Goal: Task Accomplishment & Management: Complete application form

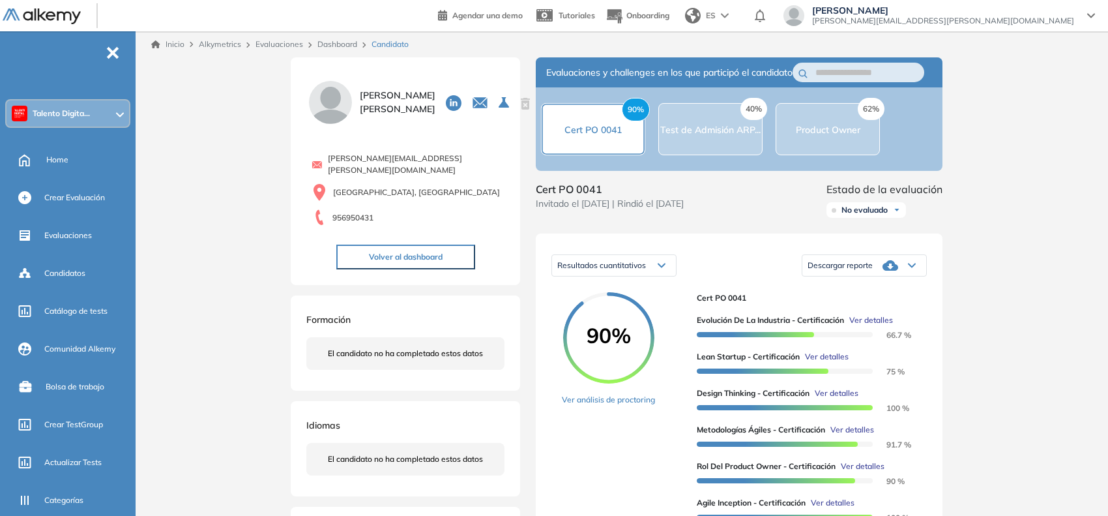
click at [90, 109] on div "Talento Digita..." at bounding box center [68, 113] width 123 height 26
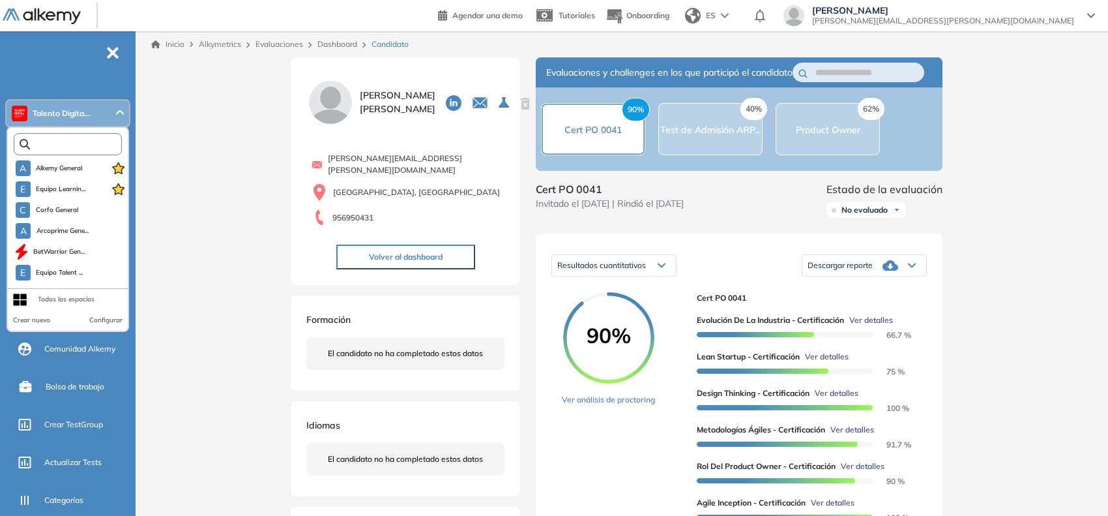
click at [60, 139] on input "text" at bounding box center [70, 144] width 81 height 10
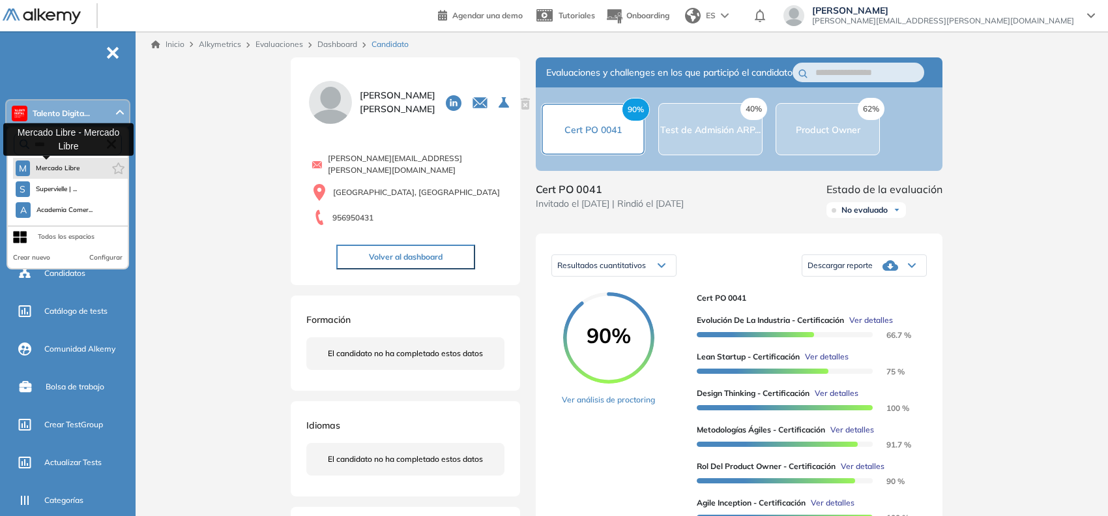
type input "****"
click at [38, 160] on button "M Mercado Libre" at bounding box center [48, 168] width 65 height 16
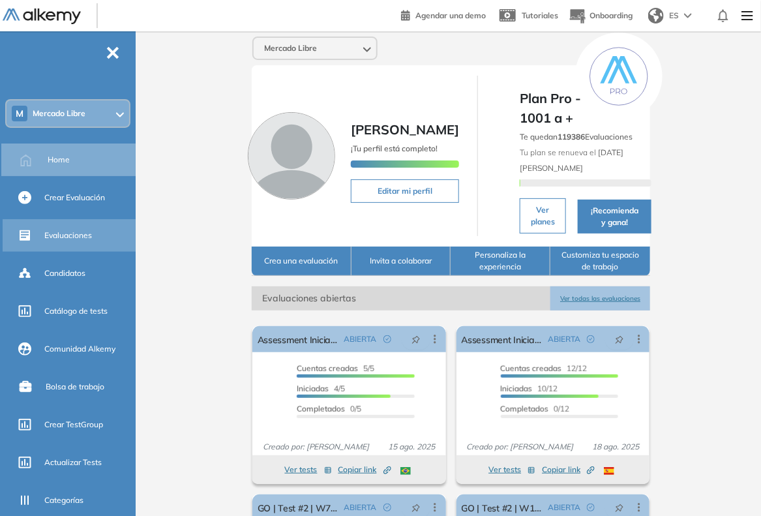
click at [37, 238] on div "Evaluaciones" at bounding box center [71, 235] width 136 height 33
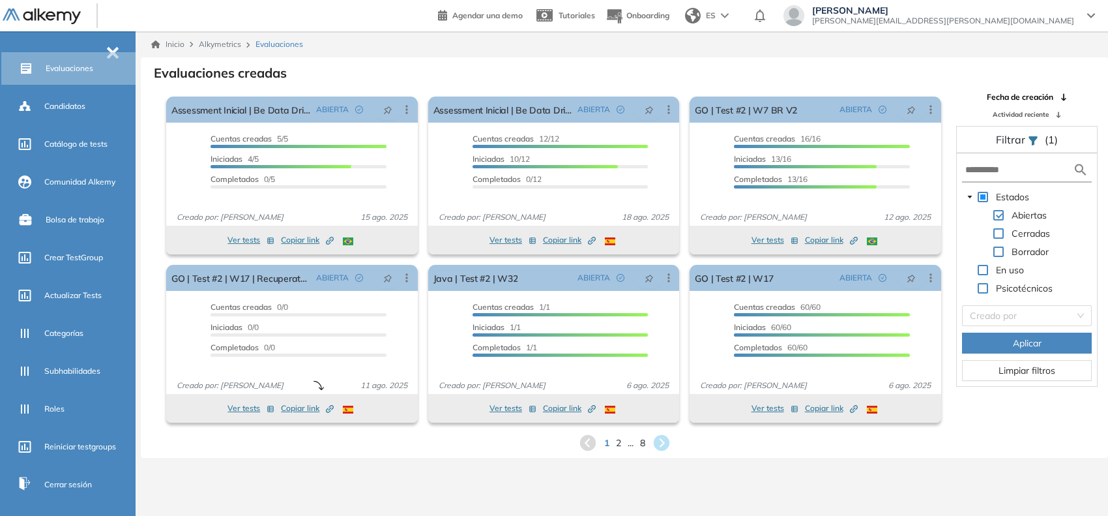
scroll to position [206, 0]
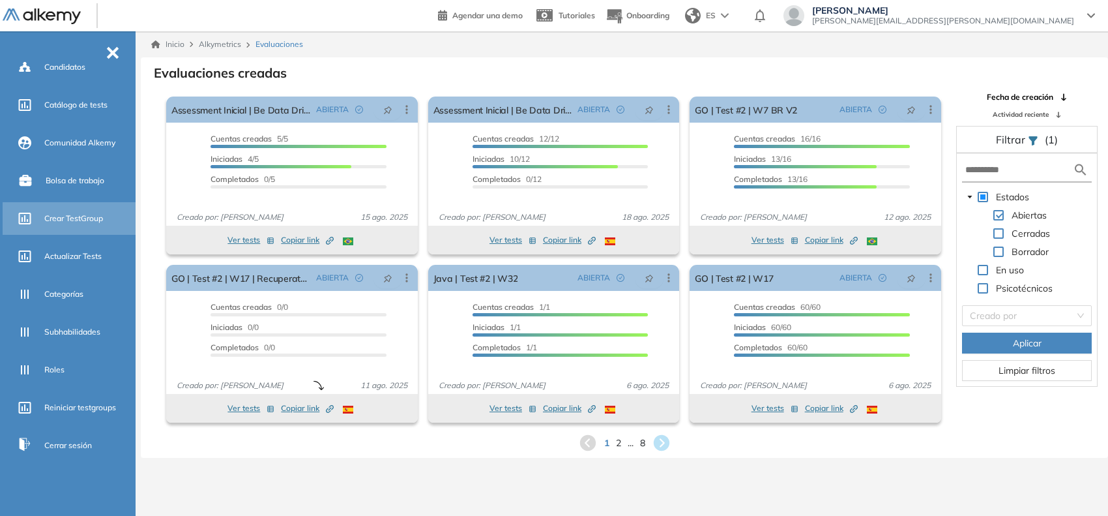
click at [77, 214] on span "Crear TestGroup" at bounding box center [73, 219] width 59 height 12
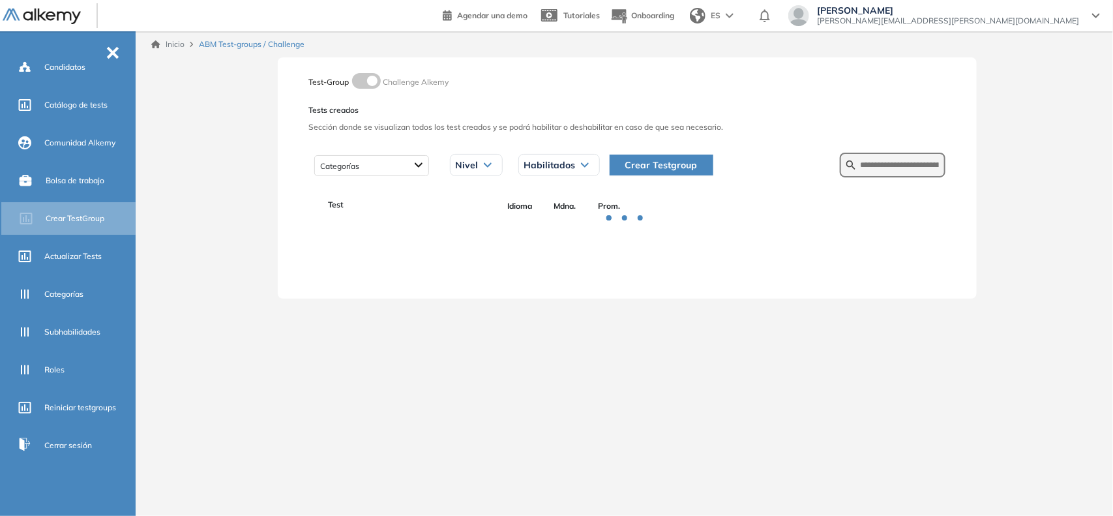
click at [679, 164] on span "Crear Testgroup" at bounding box center [661, 165] width 72 height 14
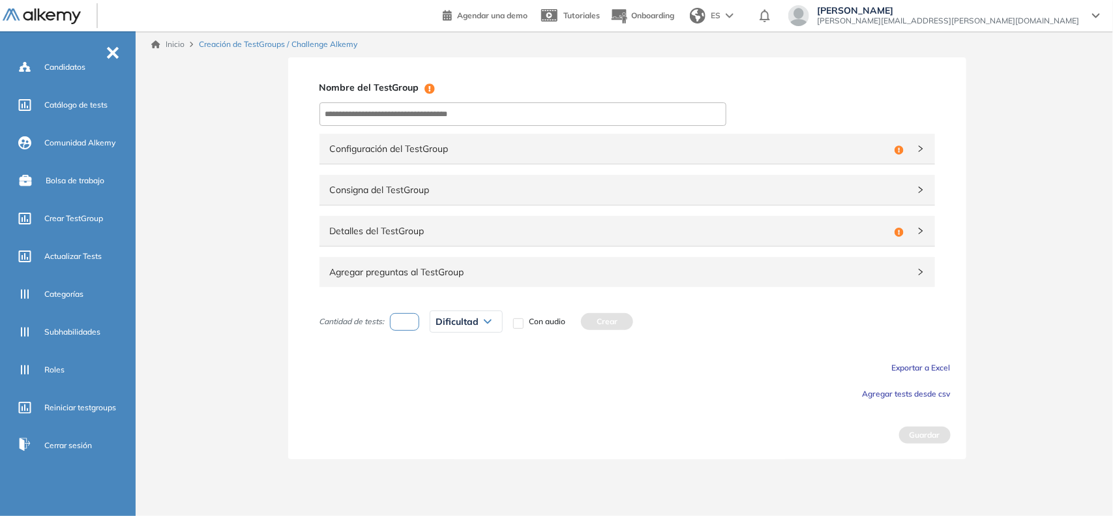
click at [494, 127] on div "Nombre del TestGroup Incompleto Configuración del TestGroup Incompleto Consigna…" at bounding box center [627, 258] width 678 height 402
click at [506, 115] on input at bounding box center [522, 113] width 407 height 23
type input "**********"
click at [868, 154] on span "Configuración del TestGroup" at bounding box center [609, 148] width 559 height 14
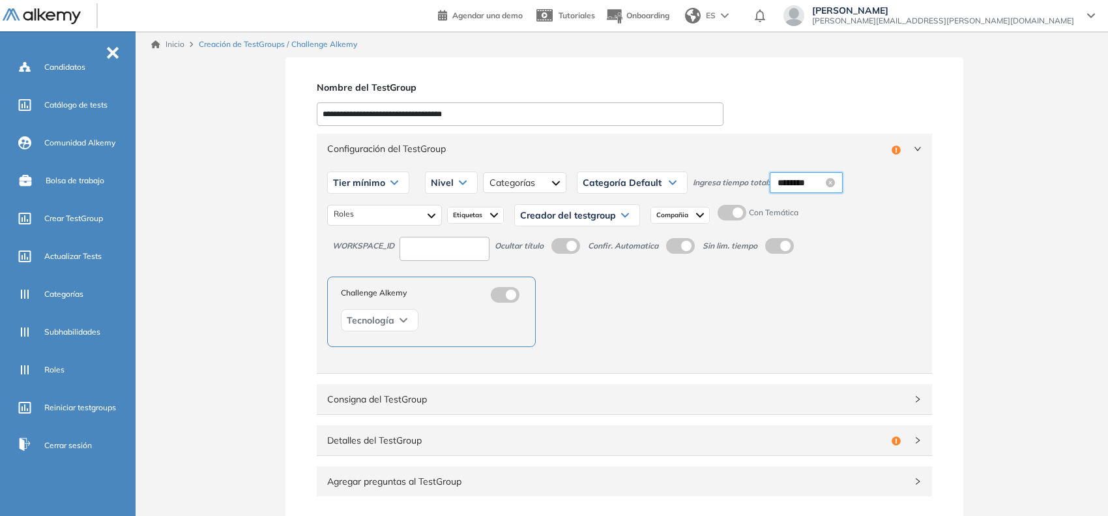
click at [797, 179] on input "********" at bounding box center [801, 182] width 46 height 14
click at [817, 294] on div "05" at bounding box center [823, 298] width 36 height 18
type input "********"
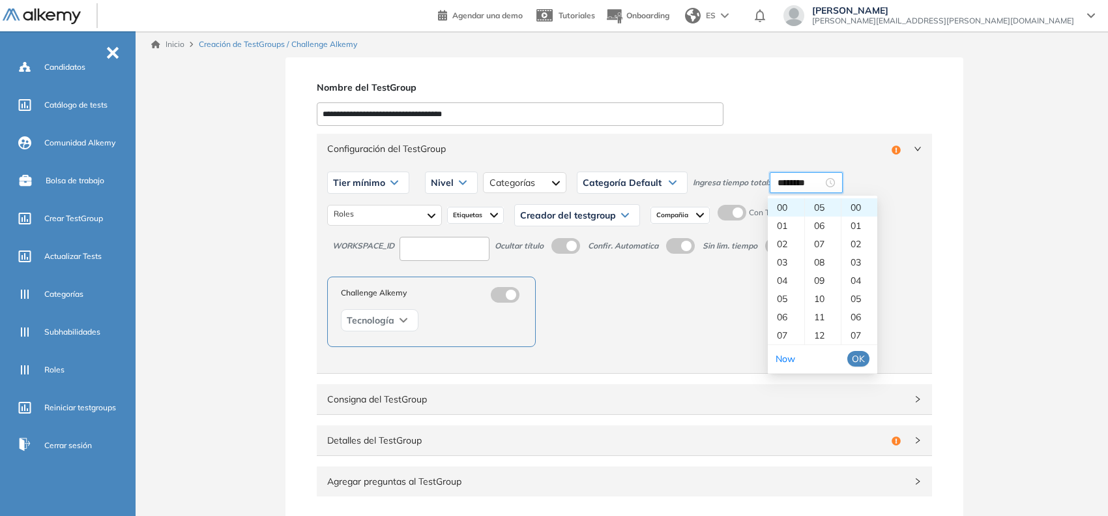
click at [855, 355] on span "OK" at bounding box center [858, 358] width 13 height 14
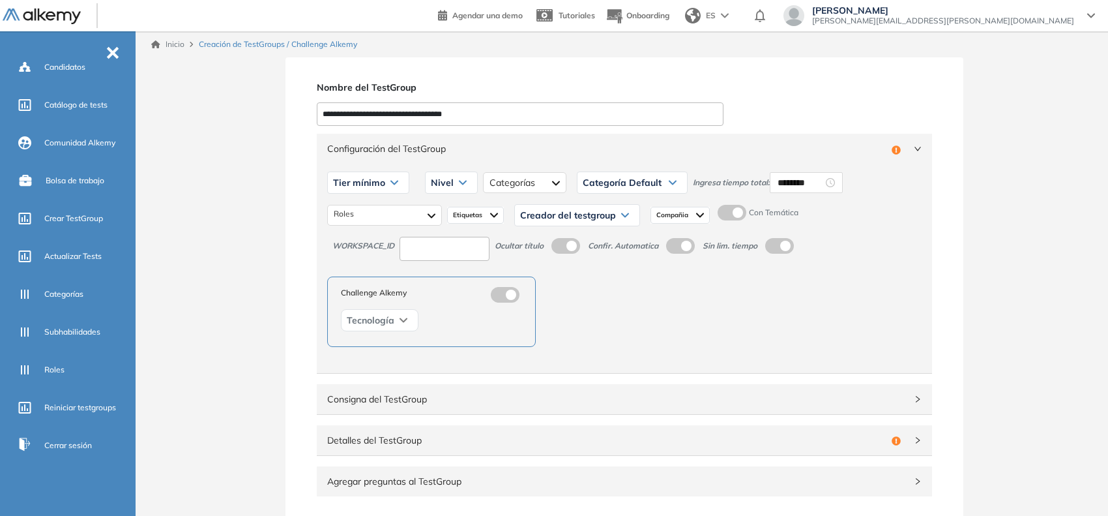
click at [728, 213] on span at bounding box center [723, 210] width 10 height 10
click at [388, 187] on div "Tier mínimo" at bounding box center [368, 182] width 81 height 21
click at [359, 206] on li "Tier N° 1" at bounding box center [348, 210] width 29 height 13
click at [426, 250] on input at bounding box center [445, 249] width 90 height 24
type input "**"
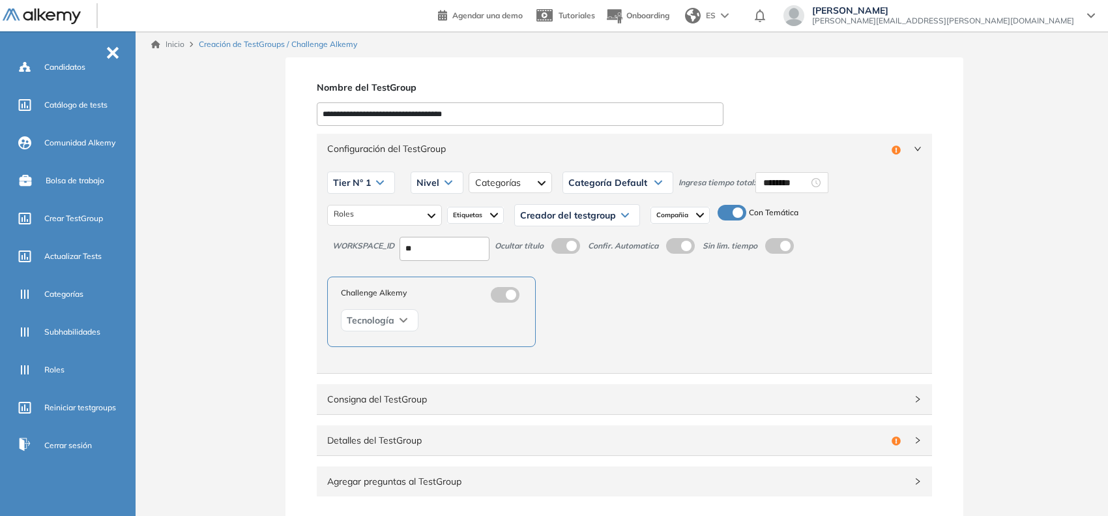
click at [425, 176] on div "Nivel" at bounding box center [436, 182] width 51 height 21
click at [422, 210] on li "Básico" at bounding box center [428, 210] width 22 height 13
click at [510, 178] on div at bounding box center [517, 182] width 82 height 21
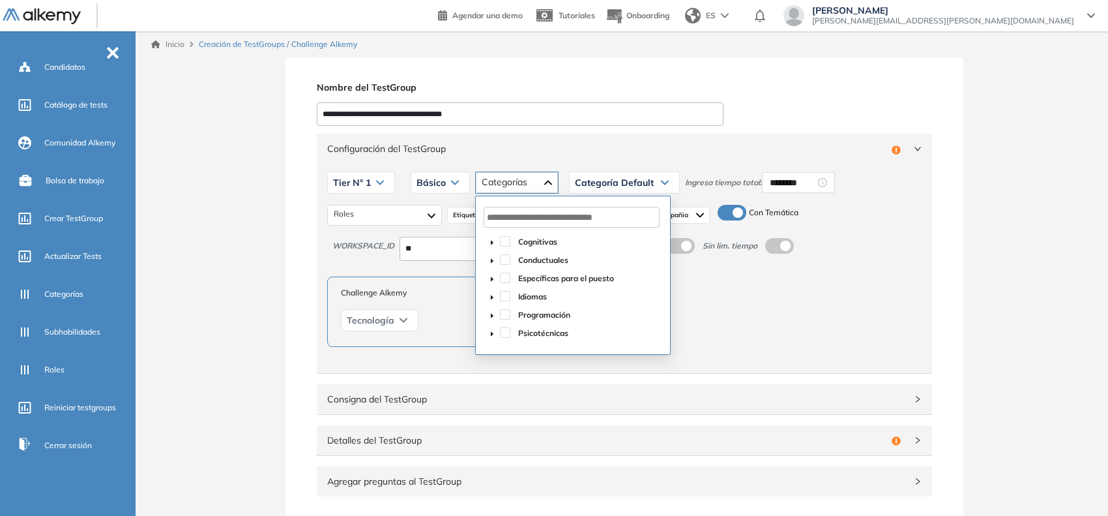
click at [495, 315] on span "caret-down" at bounding box center [492, 315] width 7 height 7
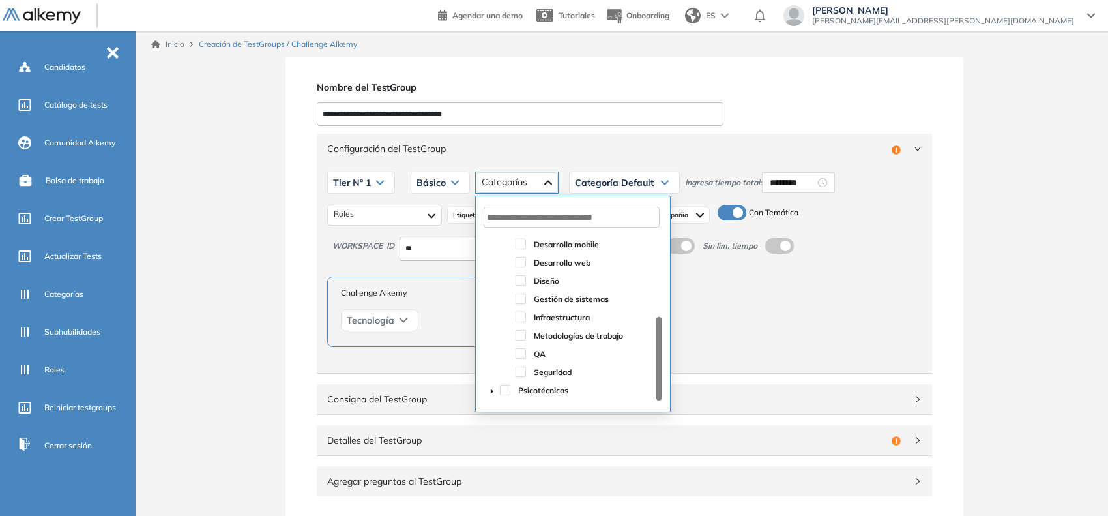
scroll to position [0, 0]
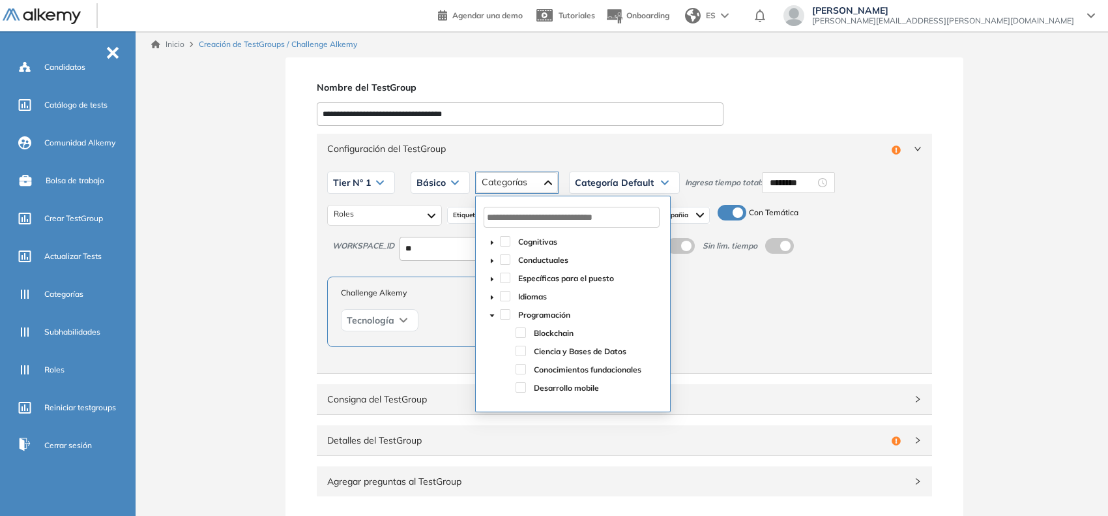
click at [490, 245] on icon "caret-down" at bounding box center [492, 242] width 7 height 7
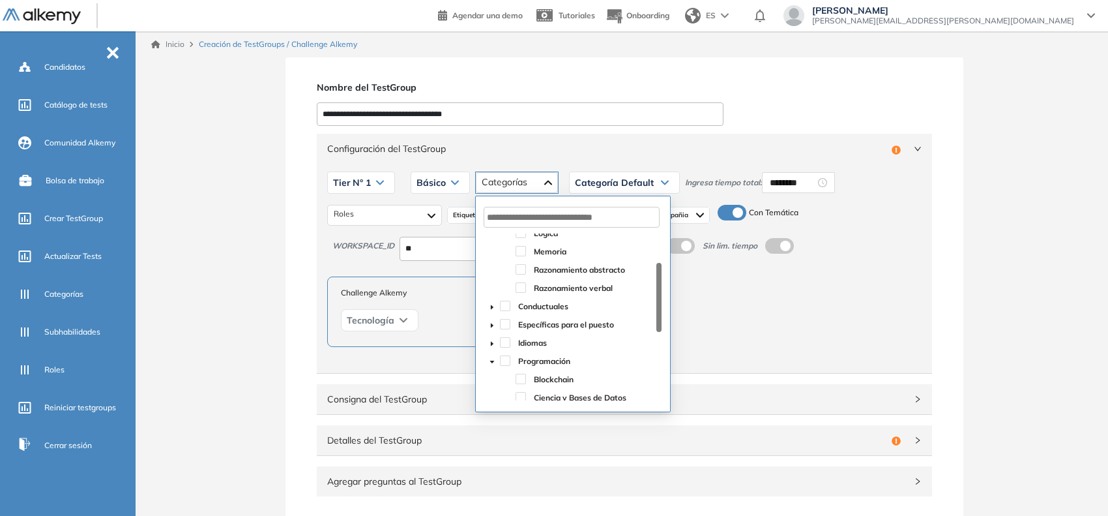
click at [492, 304] on icon "caret-down" at bounding box center [492, 307] width 7 height 7
click at [503, 306] on span at bounding box center [505, 305] width 10 height 10
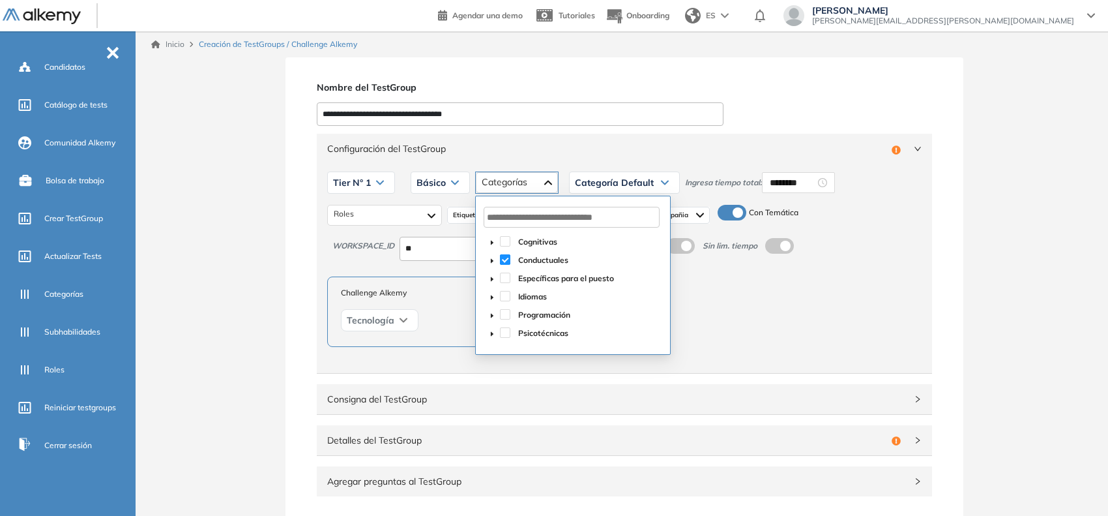
scroll to position [0, 0]
click at [787, 300] on div "Challenge Alkemy Tecnología" at bounding box center [624, 311] width 594 height 70
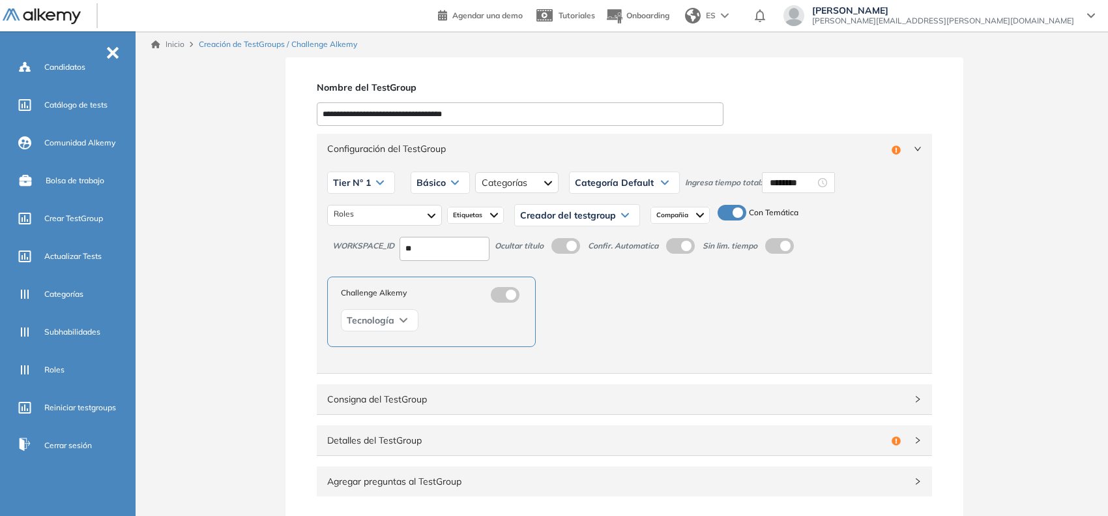
click at [623, 225] on div "Creador del testgroup" at bounding box center [577, 215] width 125 height 21
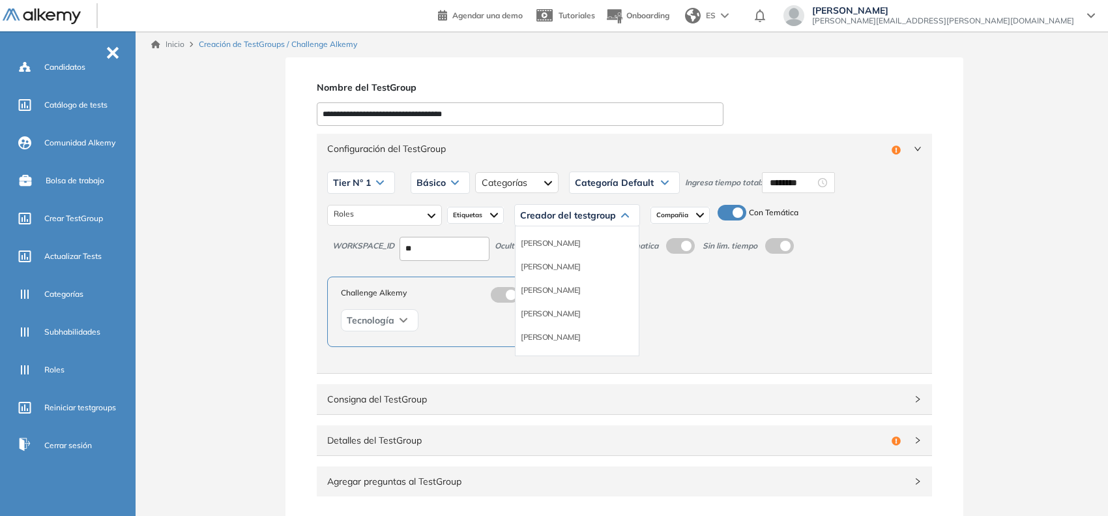
scroll to position [81, 0]
click at [600, 321] on li "Equipo Pedagógico Alkemy" at bounding box center [566, 325] width 91 height 13
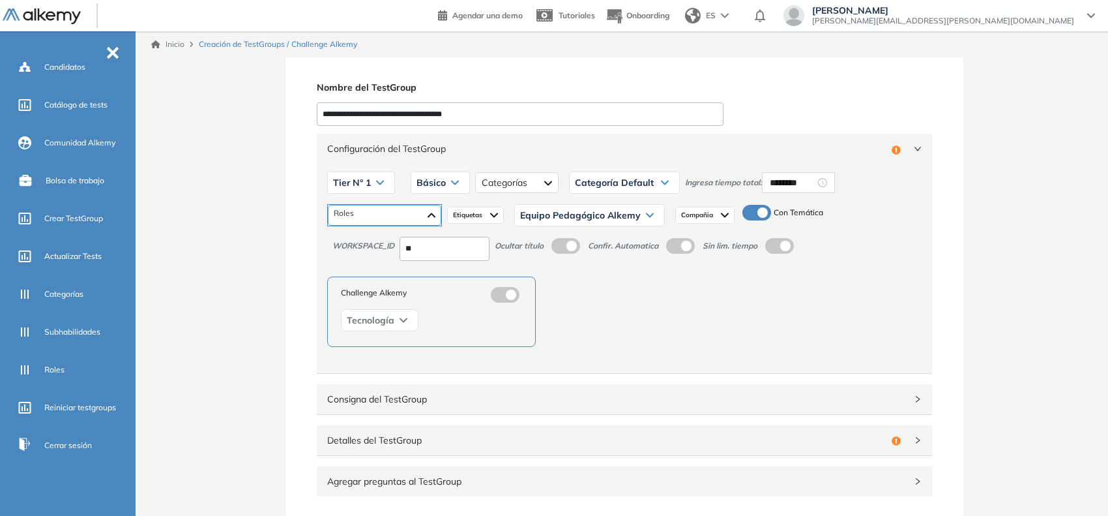
click at [412, 216] on div at bounding box center [384, 215] width 113 height 21
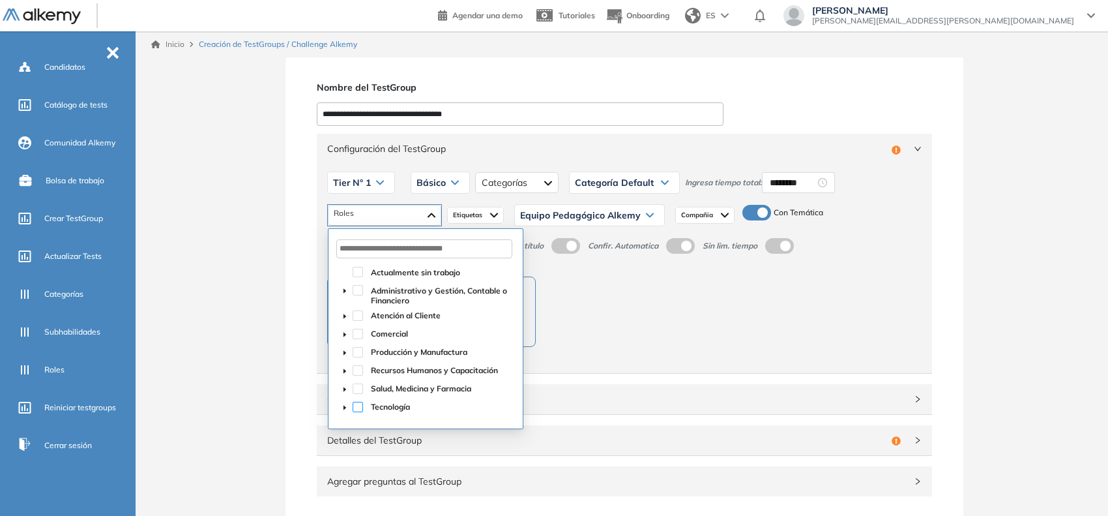
click at [355, 402] on span at bounding box center [358, 407] width 10 height 10
click at [892, 151] on span "Configuración del TestGroup" at bounding box center [616, 148] width 579 height 14
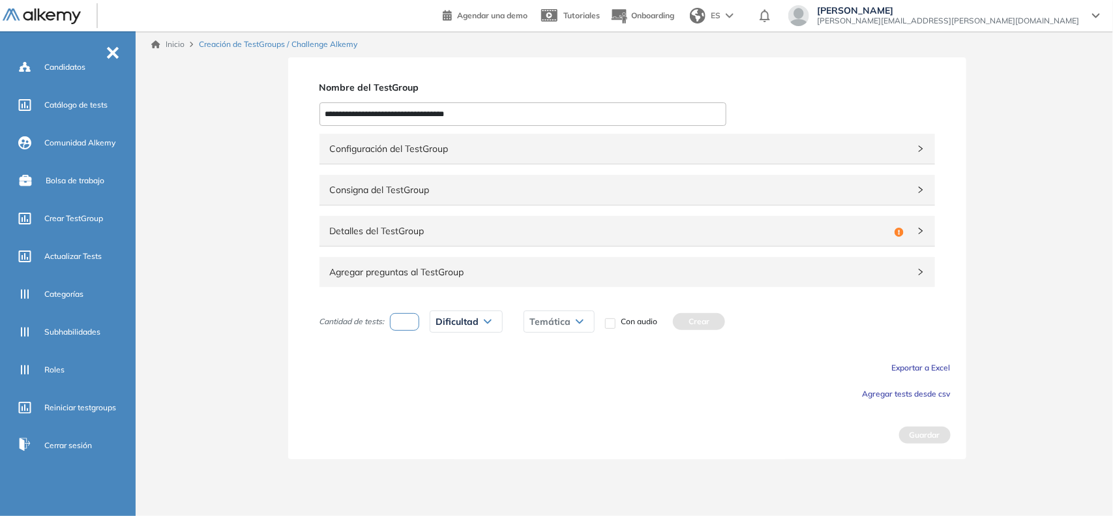
click at [840, 230] on span "Detalles del TestGroup" at bounding box center [609, 231] width 559 height 14
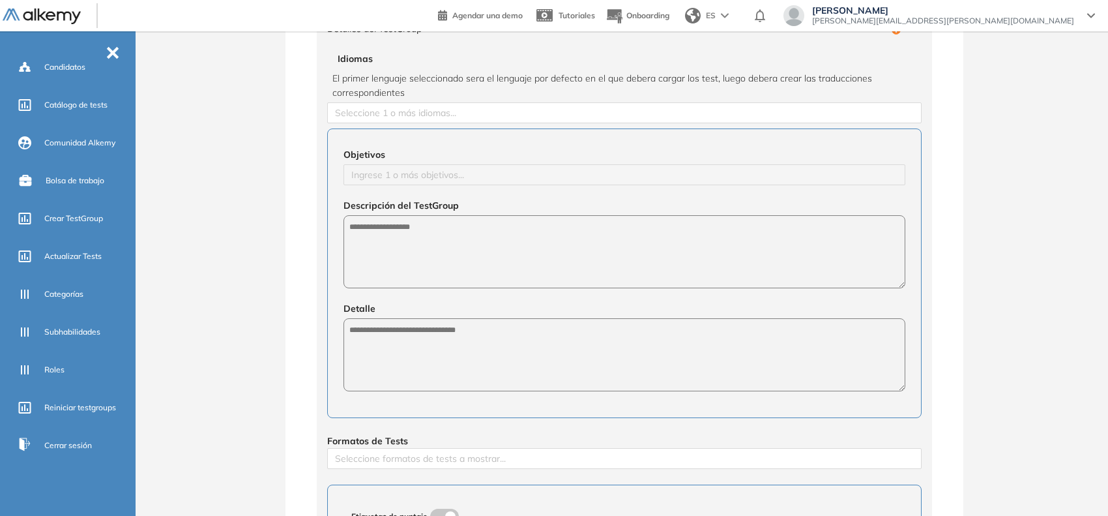
scroll to position [163, 0]
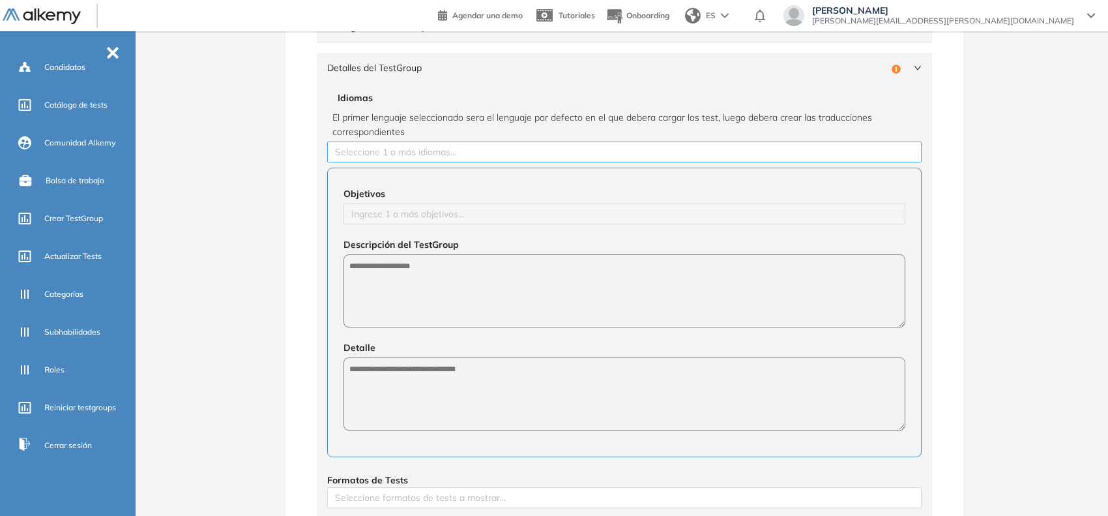
click at [369, 151] on div at bounding box center [624, 152] width 588 height 16
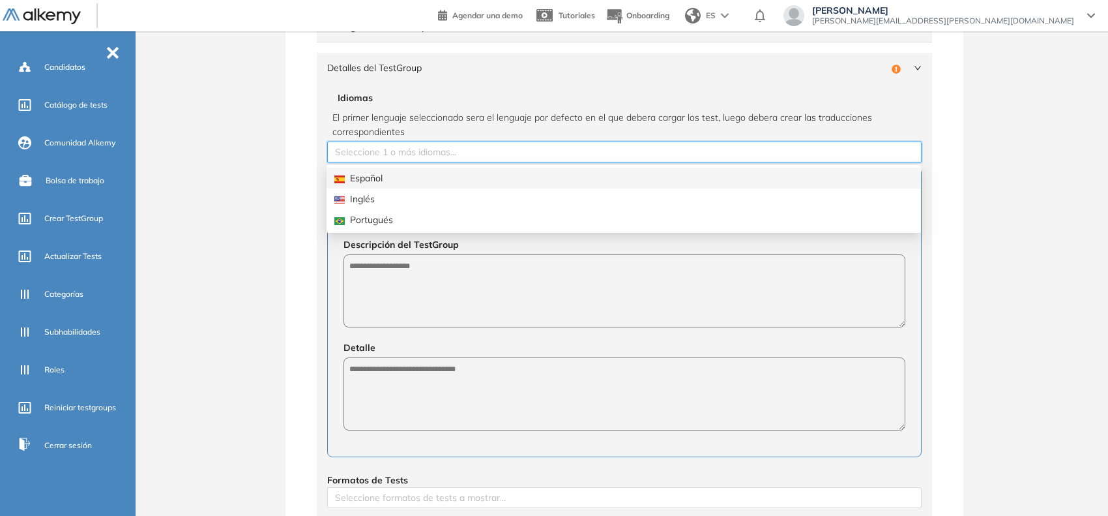
click at [364, 178] on div "Español" at bounding box center [623, 178] width 579 height 14
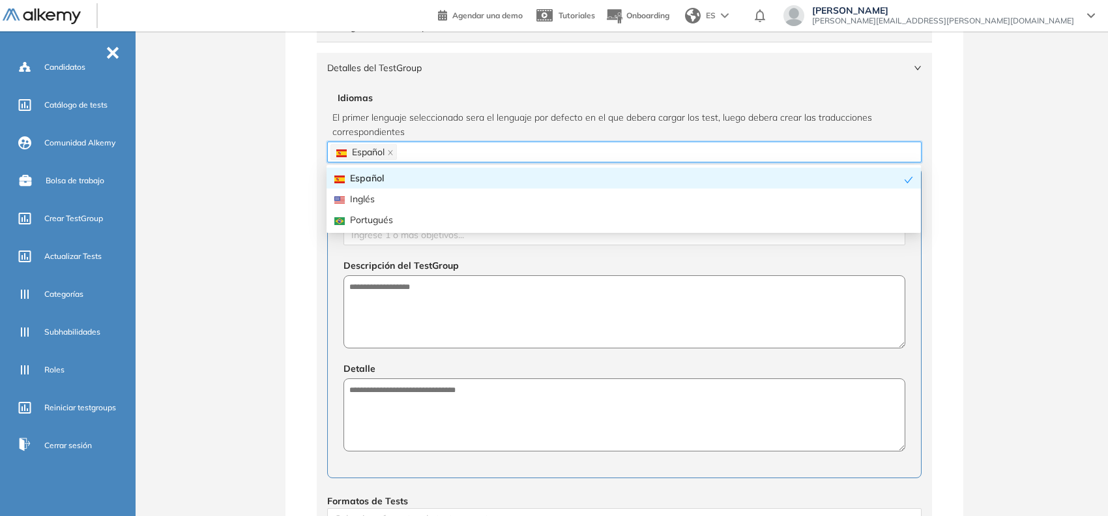
click at [278, 151] on div "**********" at bounding box center [624, 365] width 967 height 943
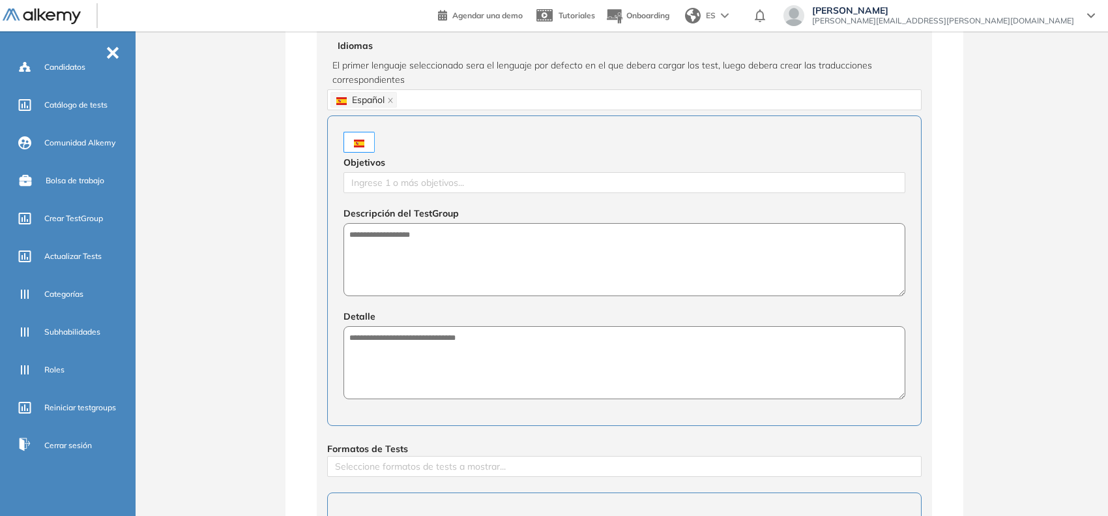
scroll to position [244, 0]
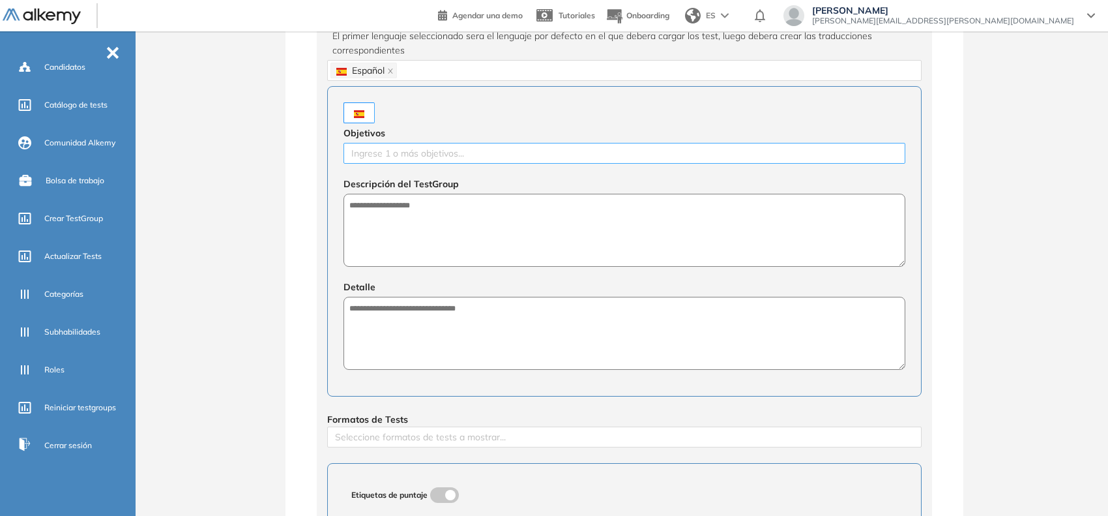
click at [401, 147] on div at bounding box center [624, 153] width 555 height 16
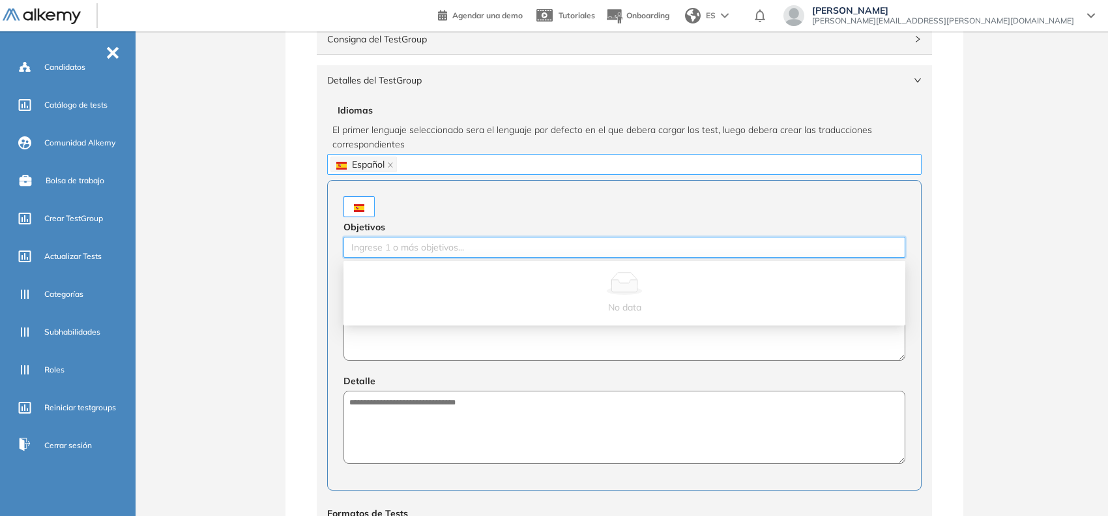
scroll to position [163, 0]
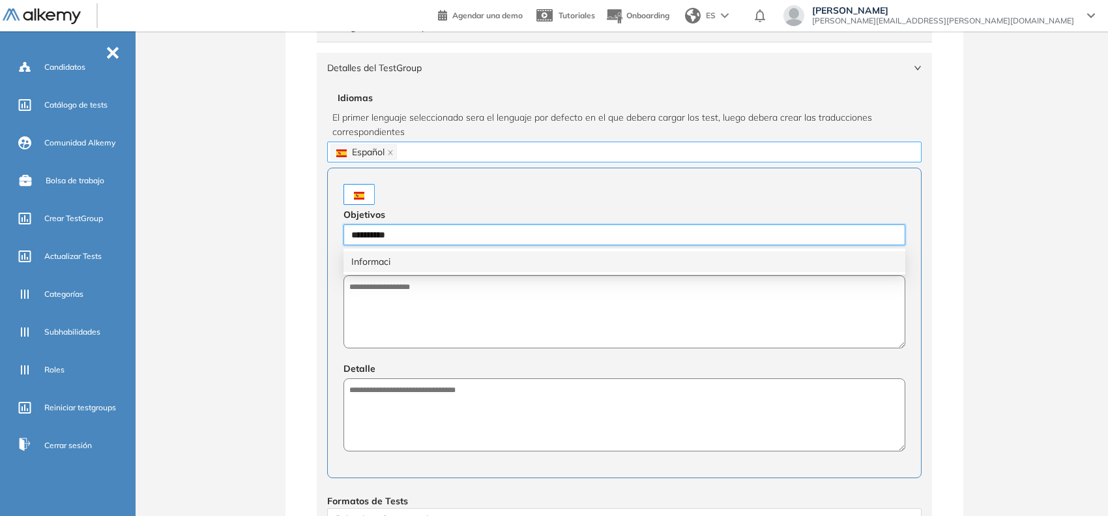
type input "**********"
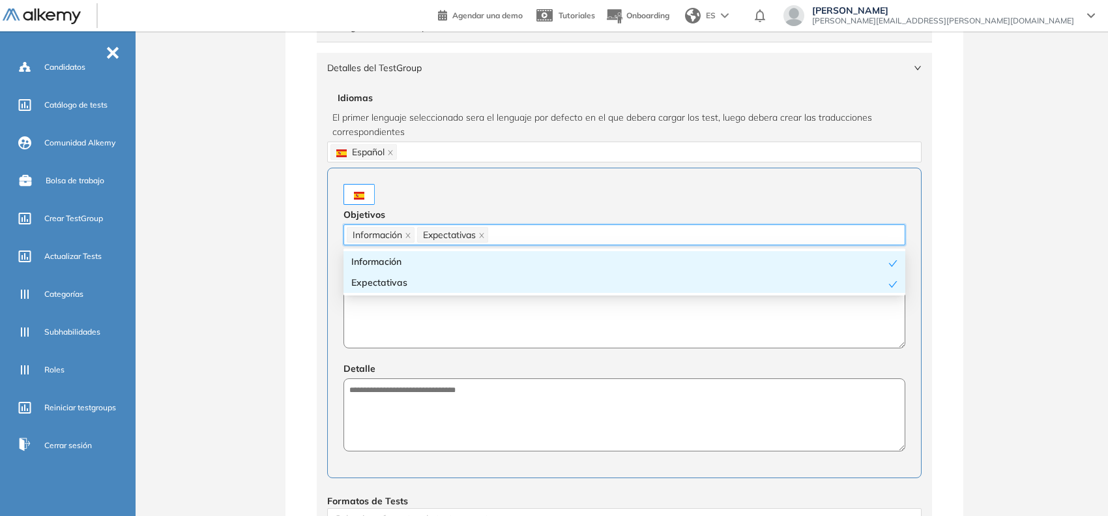
click at [445, 330] on textarea at bounding box center [625, 311] width 562 height 73
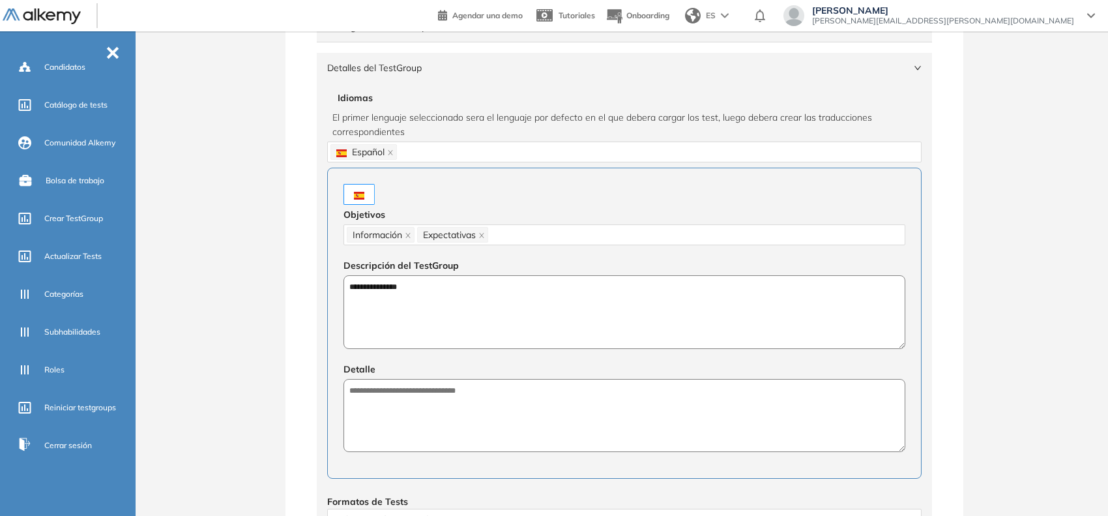
click at [388, 293] on textarea "**********" at bounding box center [625, 312] width 562 height 74
type textarea "**********"
click at [442, 412] on textarea at bounding box center [625, 415] width 562 height 73
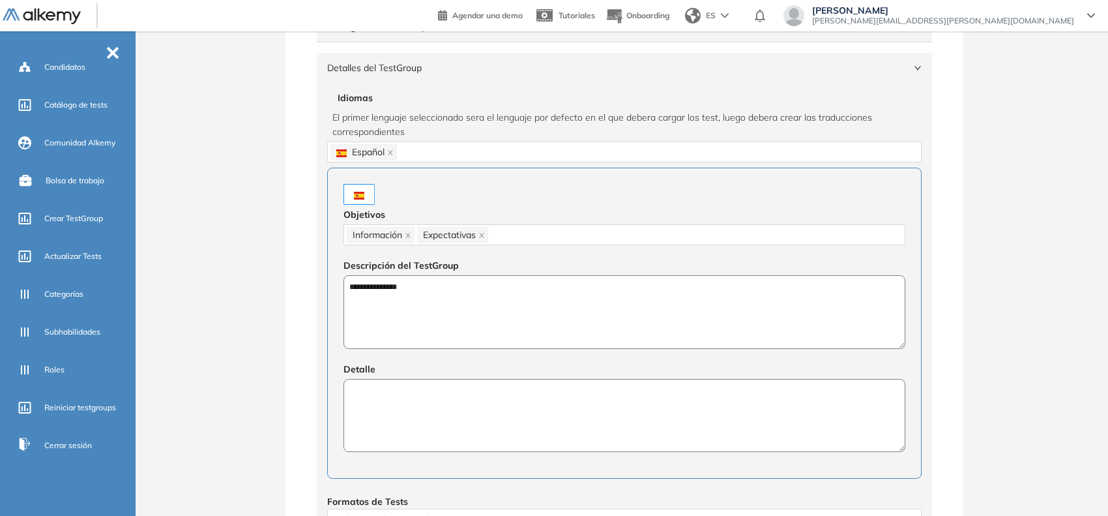
paste textarea "**********"
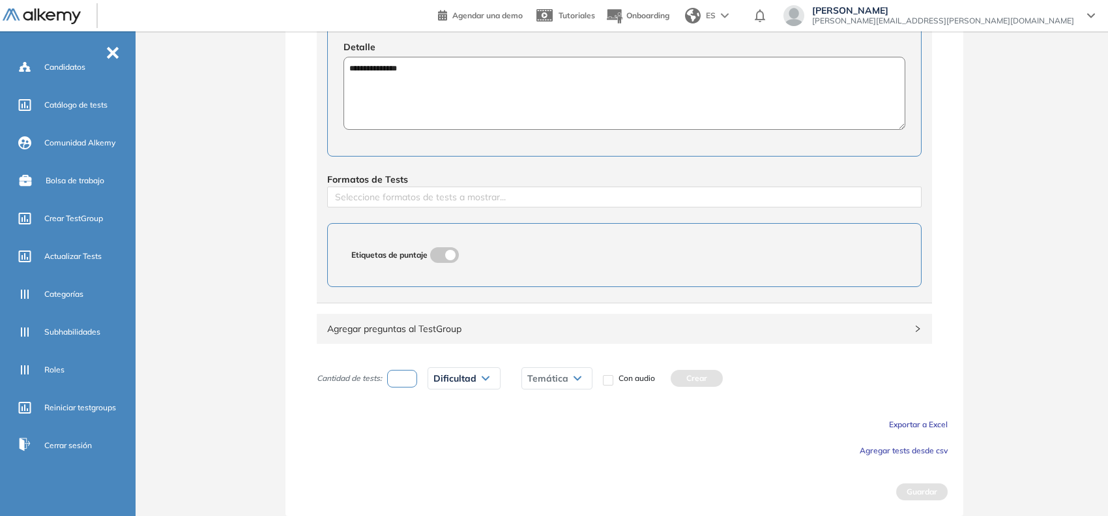
scroll to position [487, 0]
click at [427, 191] on div at bounding box center [624, 197] width 588 height 16
type textarea "**********"
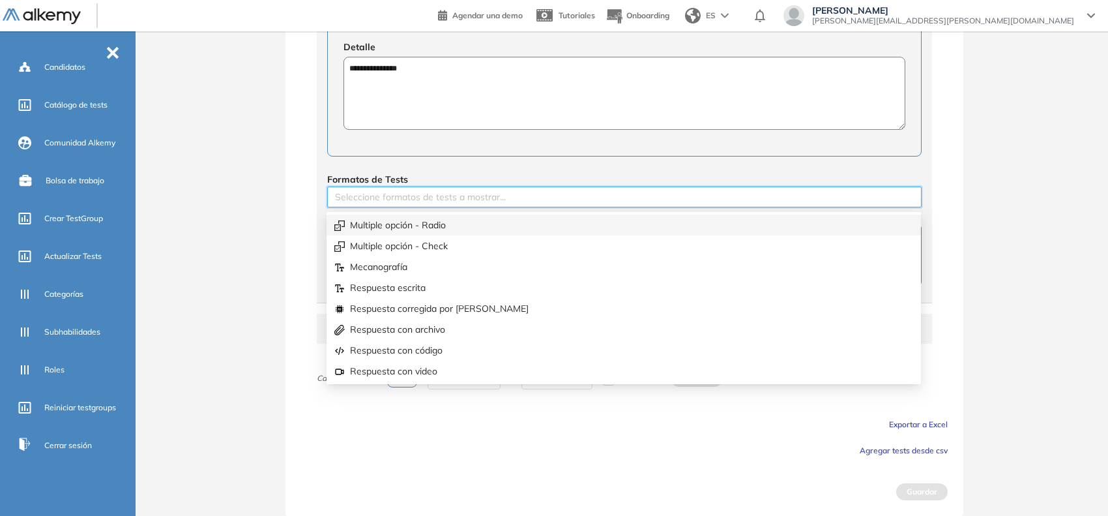
click at [417, 218] on div "Multiple opción - Radio" at bounding box center [623, 225] width 579 height 14
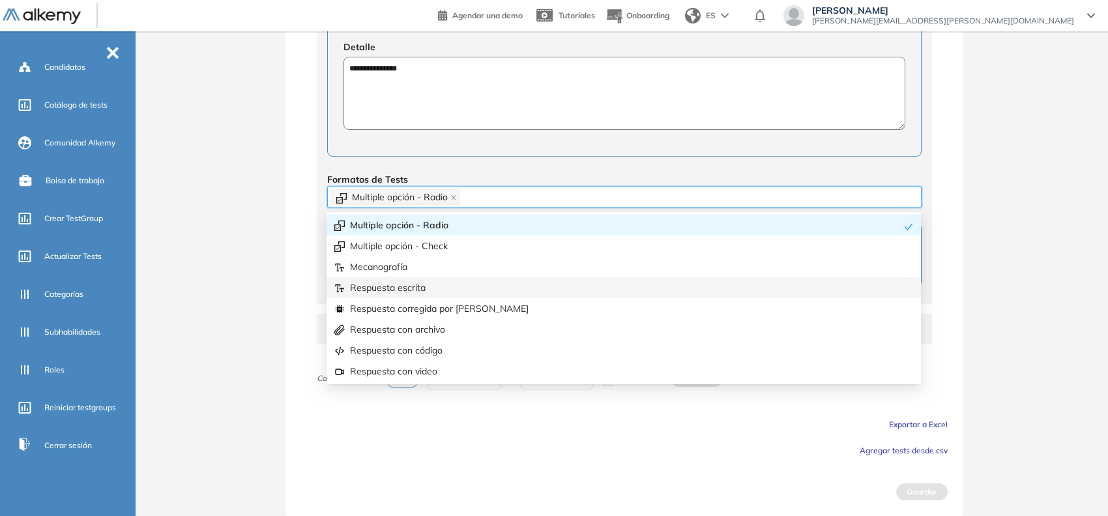
click at [391, 284] on div "Respuesta escrita" at bounding box center [623, 287] width 579 height 14
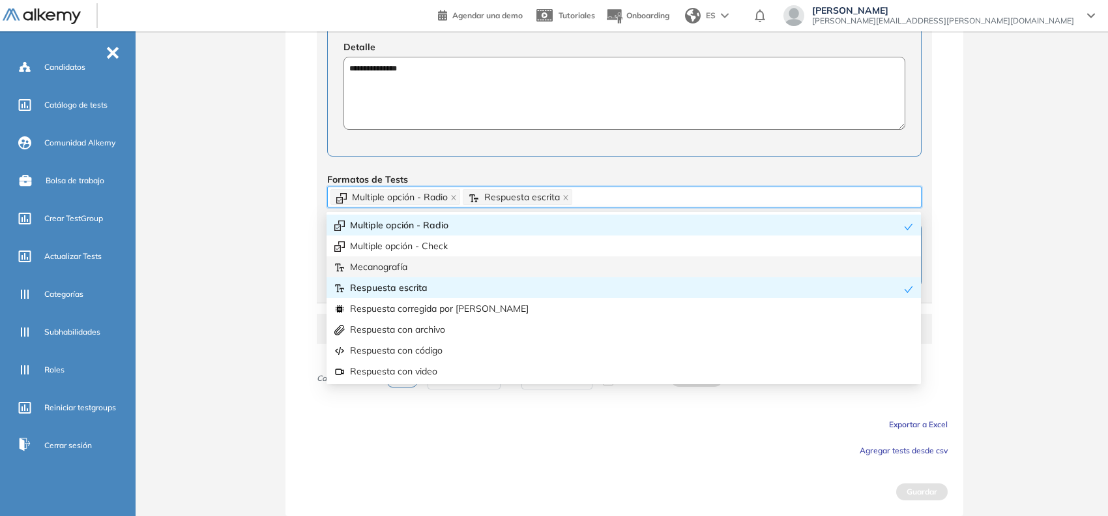
click at [265, 257] on div "**********" at bounding box center [624, 43] width 967 height 943
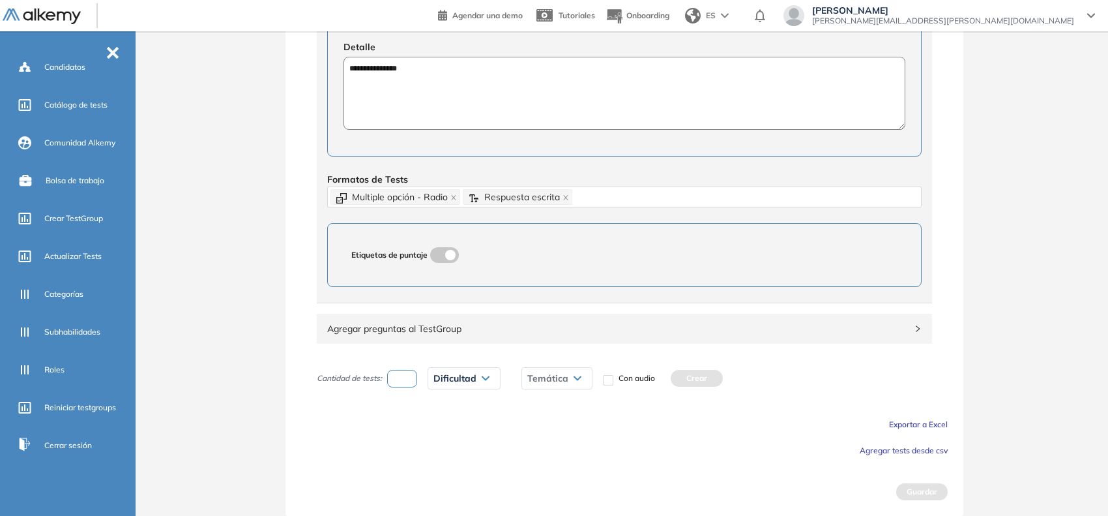
click at [878, 447] on span "Agregar tests desde csv" at bounding box center [904, 450] width 88 height 10
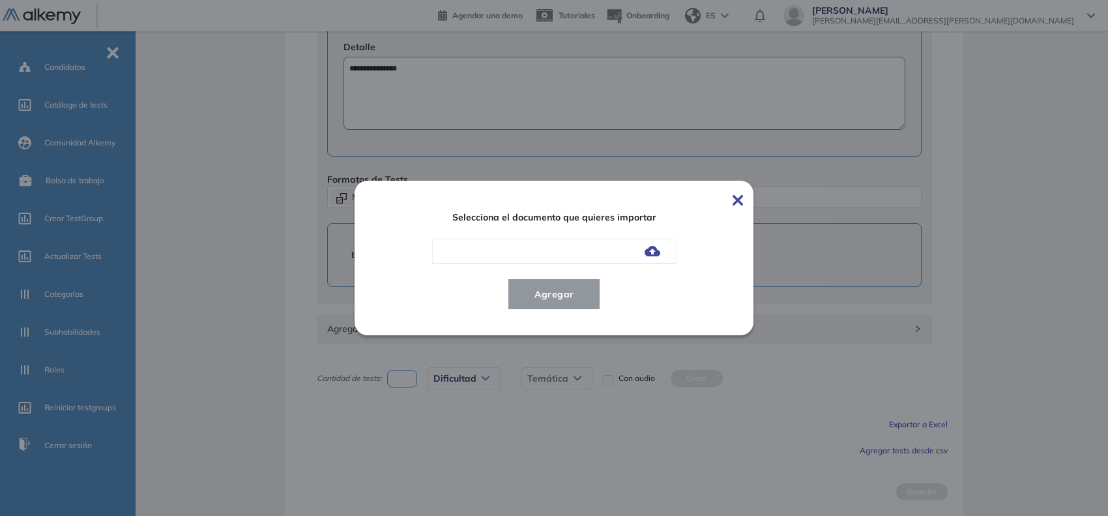
click at [656, 250] on img at bounding box center [653, 251] width 16 height 10
click at [0, 0] on input "file" at bounding box center [0, 0] width 0 height 0
click at [570, 284] on button "Agregar" at bounding box center [554, 293] width 93 height 31
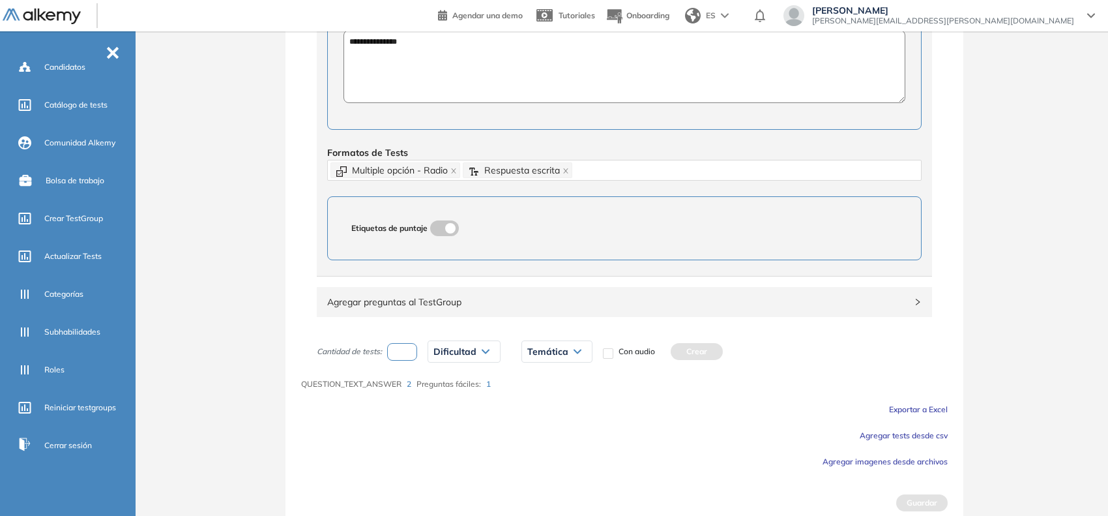
scroll to position [525, 0]
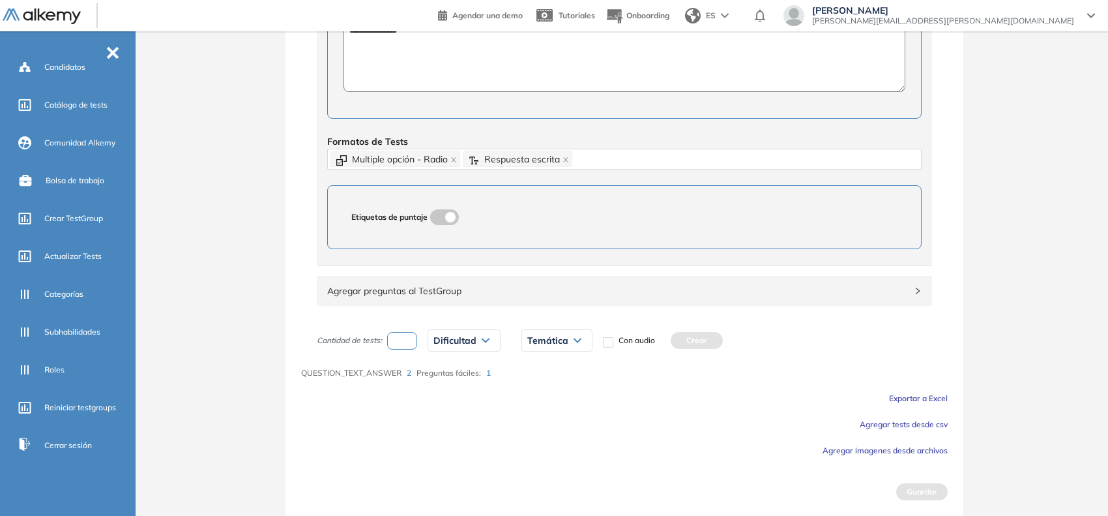
click at [402, 336] on input "number" at bounding box center [402, 341] width 30 height 18
type input "*"
click at [447, 343] on span "Dificultad" at bounding box center [454, 340] width 43 height 10
click at [456, 470] on li "Respuesta con texto" at bounding box center [468, 476] width 68 height 13
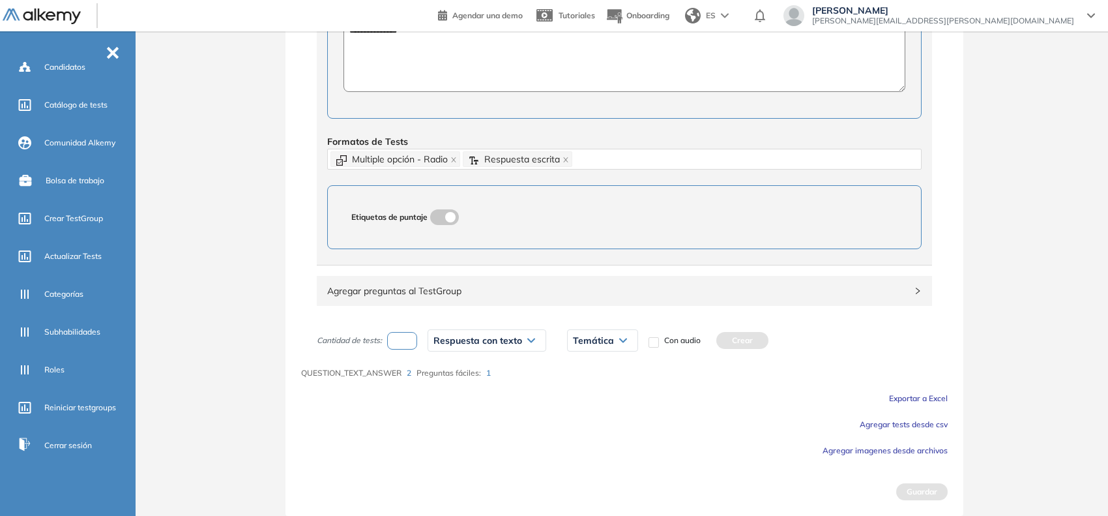
click at [600, 339] on span "Temática" at bounding box center [593, 340] width 41 height 10
click at [585, 365] on div "1" at bounding box center [602, 368] width 68 height 23
click at [580, 367] on div "1" at bounding box center [602, 368] width 68 height 23
click at [574, 368] on div "1" at bounding box center [602, 368] width 68 height 23
click at [579, 368] on div "1" at bounding box center [602, 368] width 68 height 23
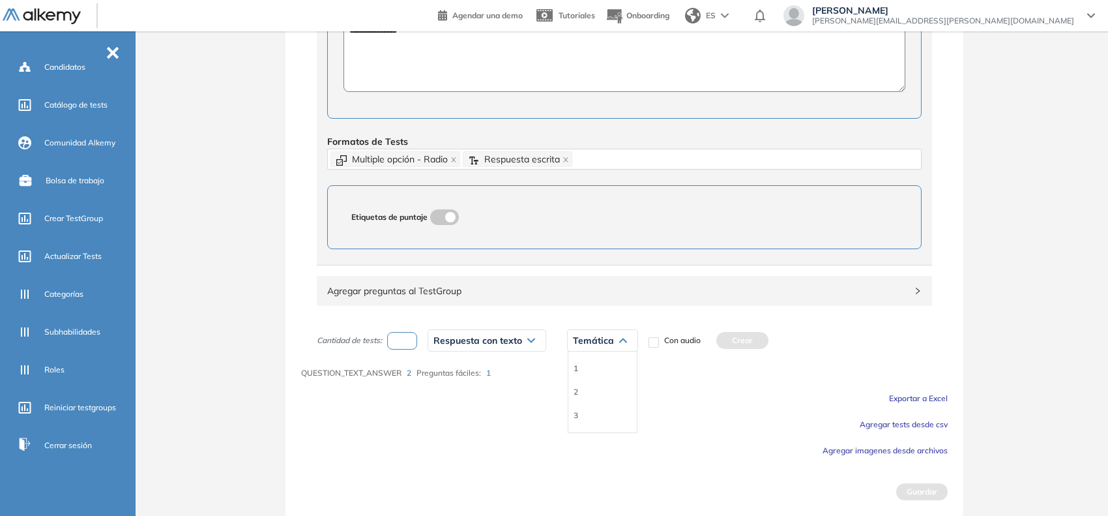
click at [578, 368] on li "1" at bounding box center [576, 368] width 5 height 13
click at [718, 336] on button "Crear" at bounding box center [707, 340] width 52 height 17
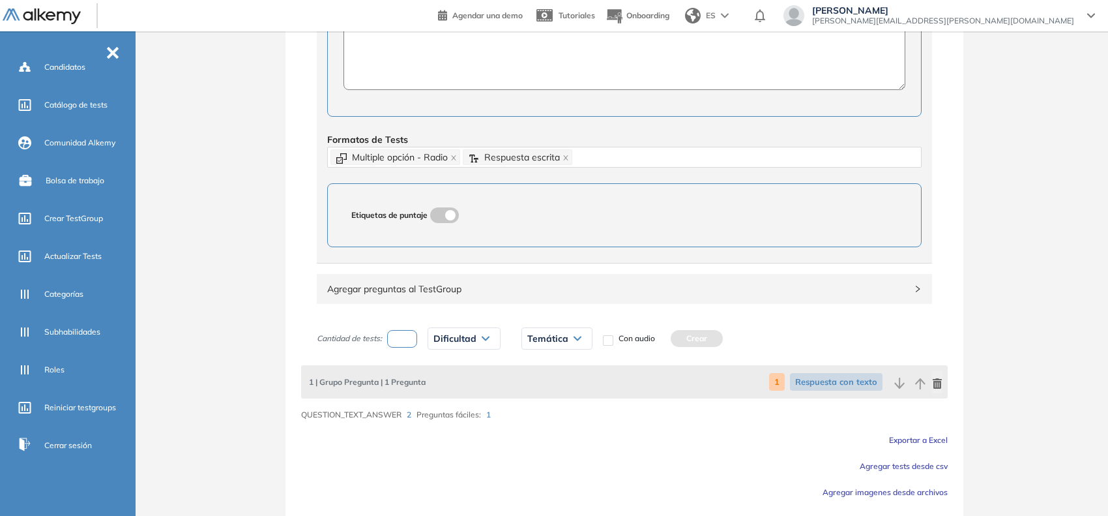
click at [411, 347] on input "number" at bounding box center [402, 339] width 30 height 18
type input "*"
click at [445, 342] on span "Dificultad" at bounding box center [454, 338] width 43 height 10
click at [471, 468] on li "Respuesta con texto" at bounding box center [468, 474] width 68 height 13
click at [594, 337] on span "Temática" at bounding box center [593, 338] width 41 height 10
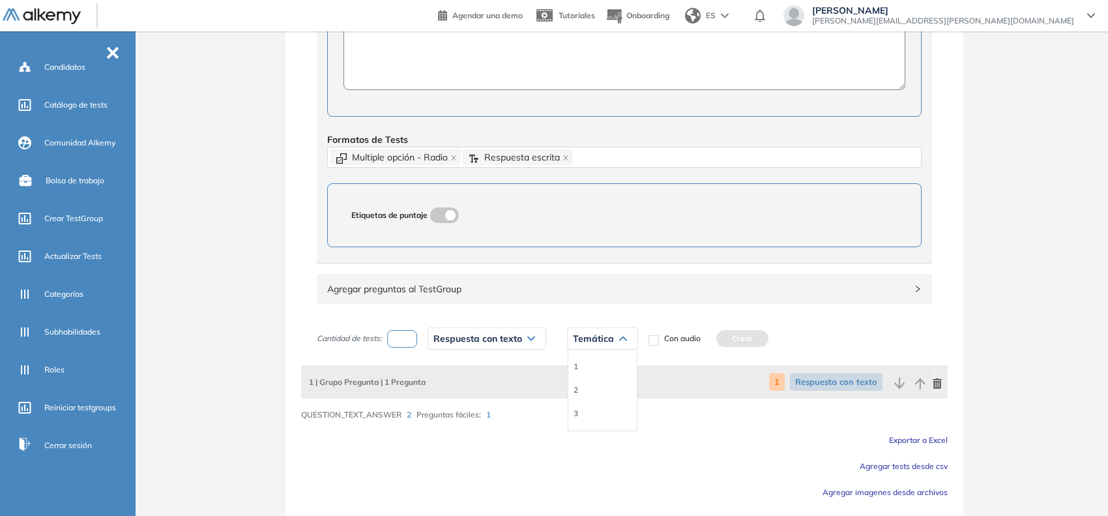
click at [575, 391] on li "2" at bounding box center [576, 389] width 5 height 13
drag, startPoint x: 718, startPoint y: 342, endPoint x: 705, endPoint y: 344, distance: 13.1
click at [718, 341] on button "Crear" at bounding box center [707, 338] width 52 height 17
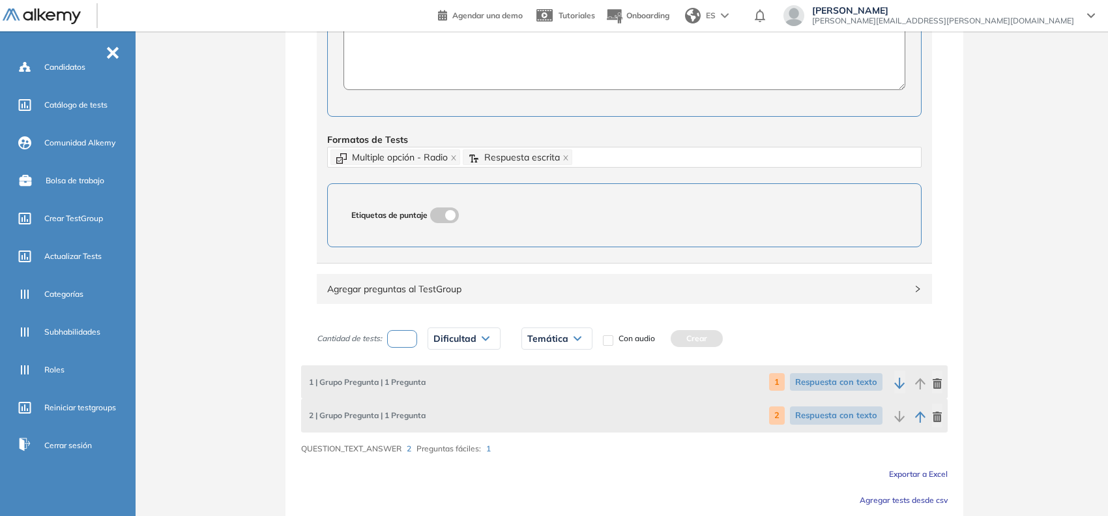
click at [409, 338] on input "number" at bounding box center [402, 339] width 30 height 18
type input "*"
click at [456, 340] on span "Dificultad" at bounding box center [454, 338] width 43 height 10
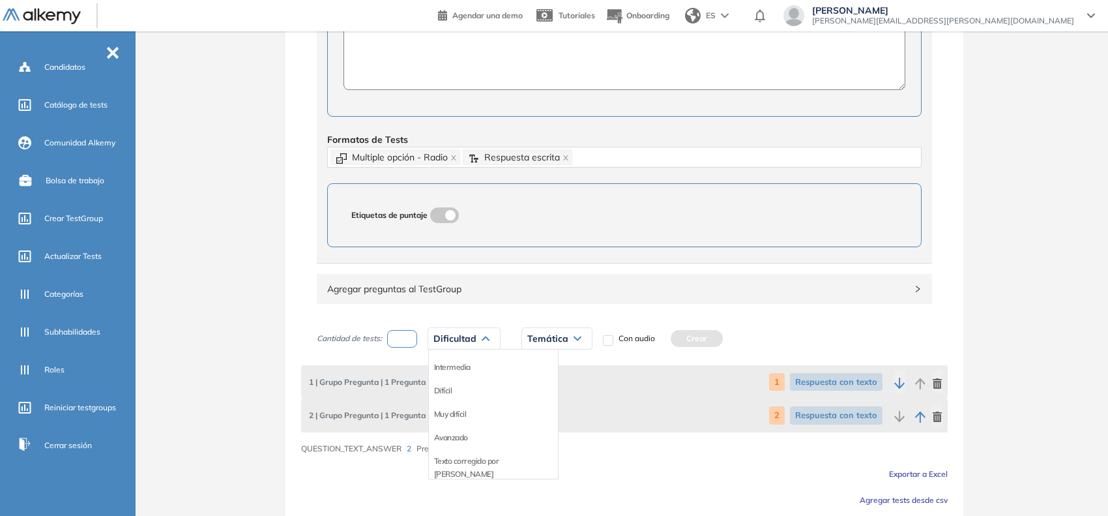
scroll to position [0, 0]
click at [444, 388] on li "Fácil" at bounding box center [442, 389] width 16 height 13
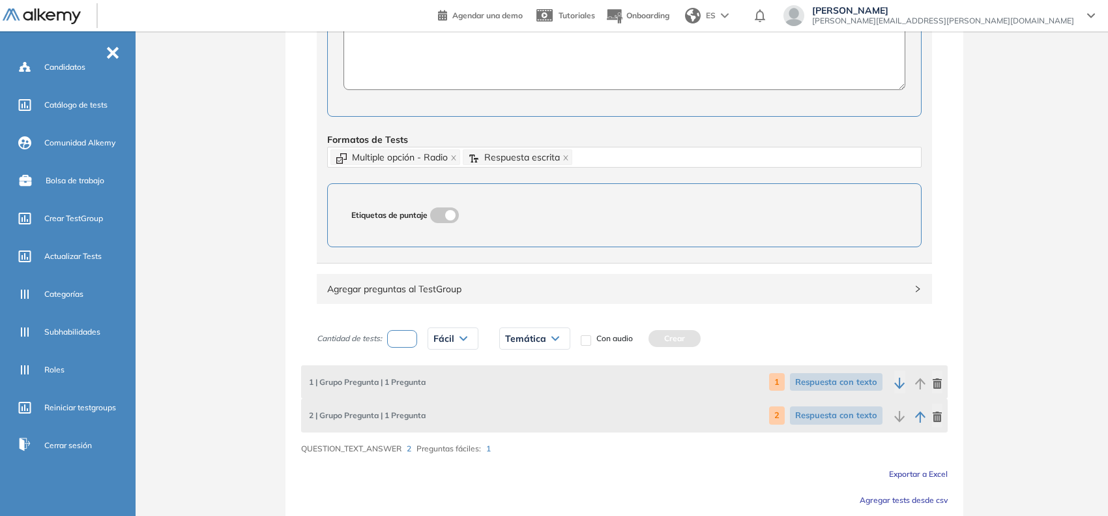
click at [533, 331] on div "Temática" at bounding box center [535, 338] width 70 height 21
click at [510, 411] on li "3" at bounding box center [508, 413] width 5 height 13
click at [660, 344] on button "Crear" at bounding box center [639, 338] width 52 height 17
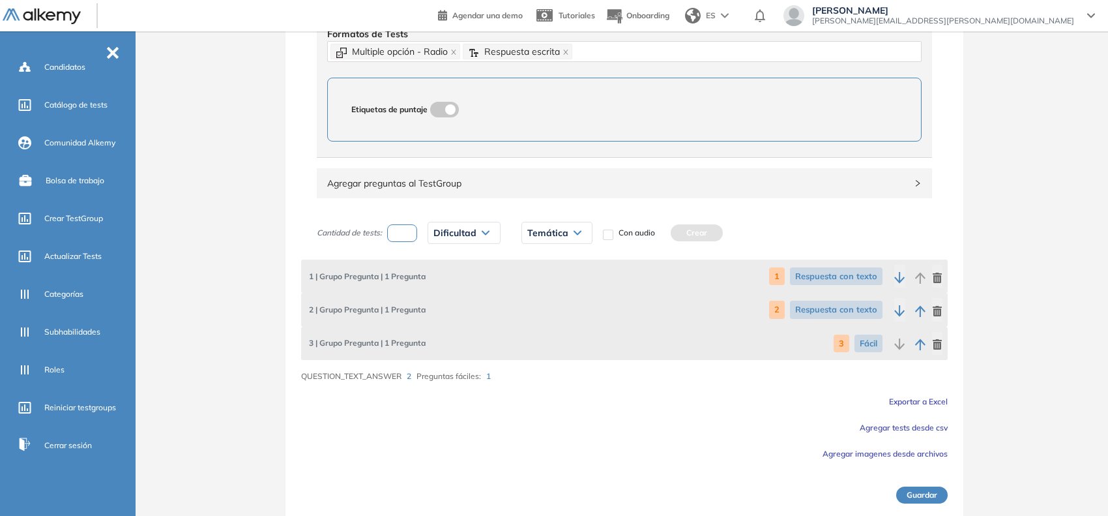
scroll to position [634, 0]
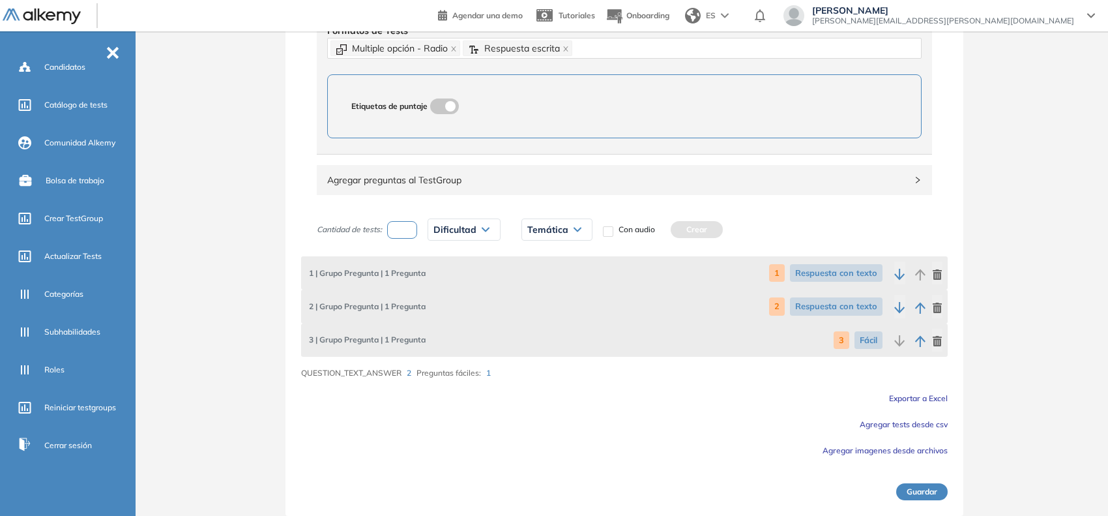
click at [926, 496] on button "Guardar" at bounding box center [921, 491] width 51 height 17
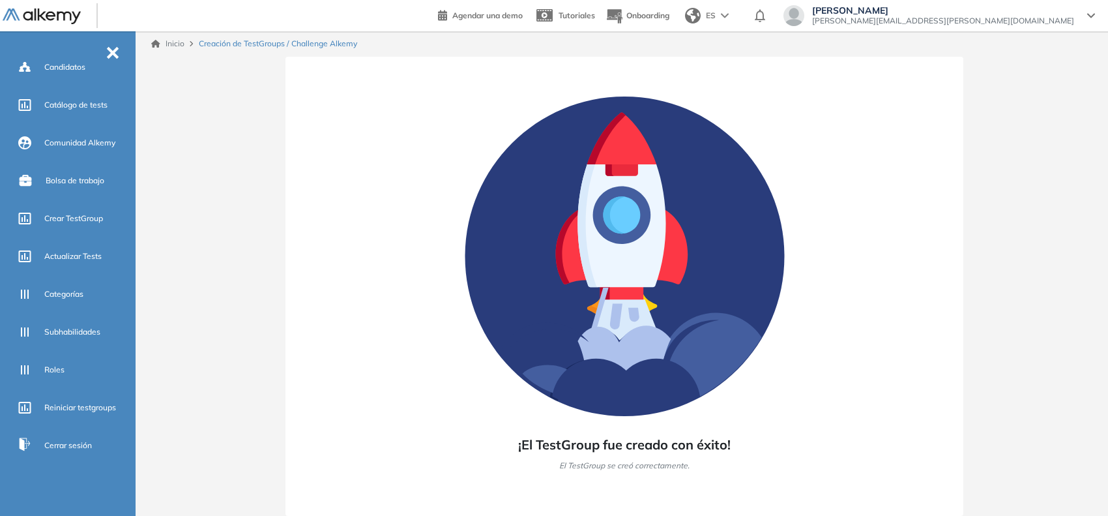
scroll to position [0, 0]
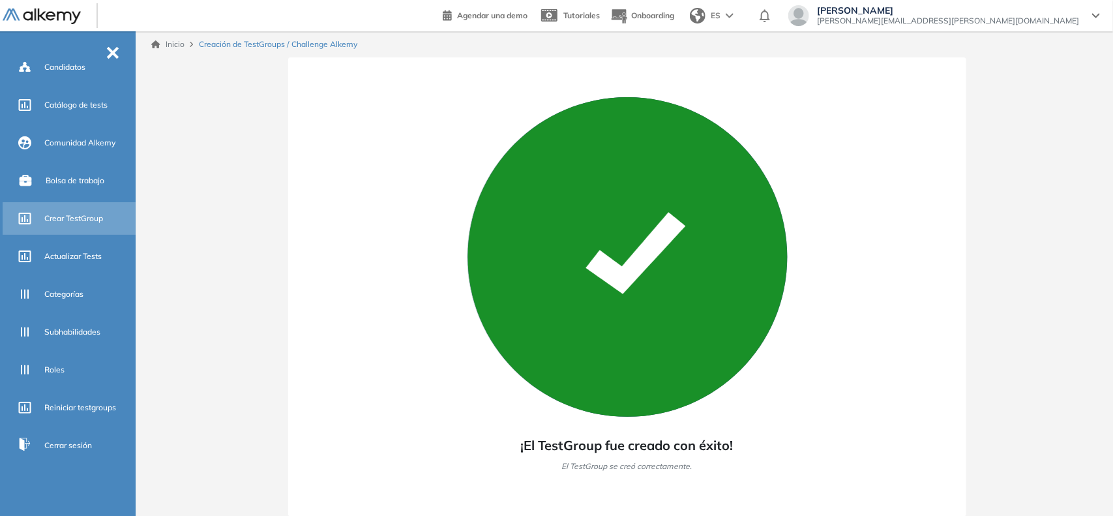
click at [73, 229] on div "Crear TestGroup" at bounding box center [71, 218] width 136 height 33
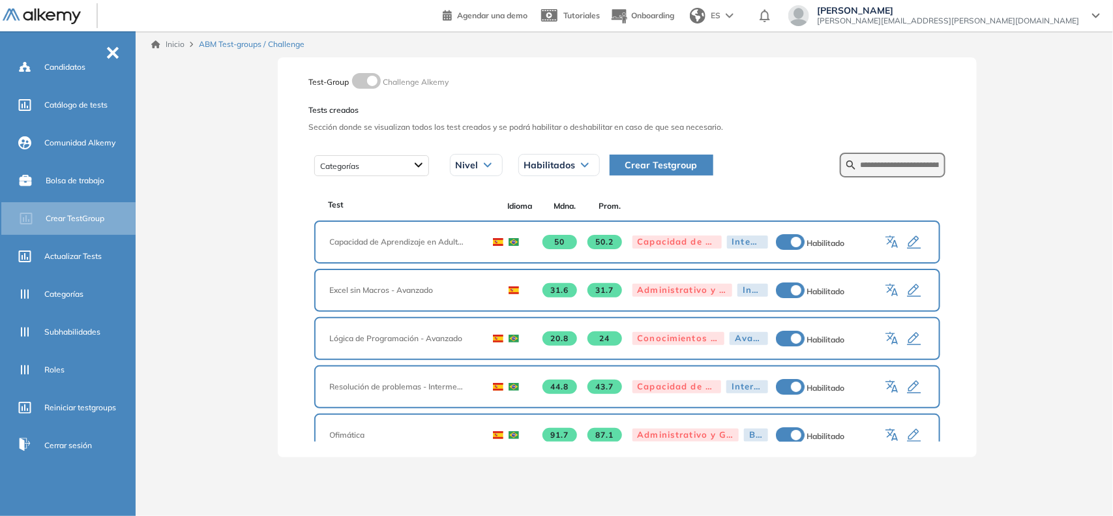
click at [656, 155] on button "Crear Testgroup" at bounding box center [661, 164] width 104 height 21
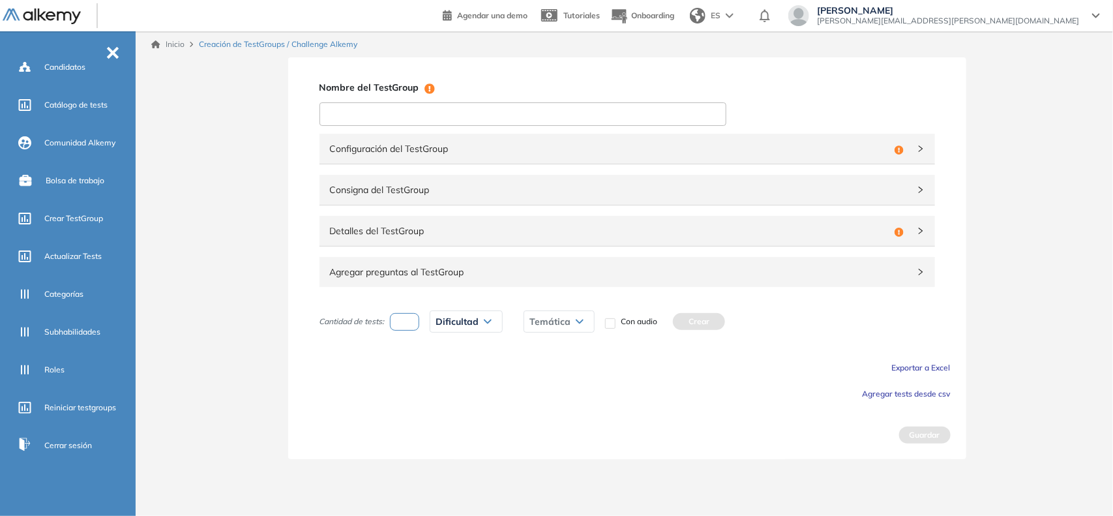
click at [567, 117] on input at bounding box center [522, 113] width 407 height 23
type input "**********"
click at [892, 156] on div "Configuración del TestGroup Incompleto" at bounding box center [626, 149] width 615 height 30
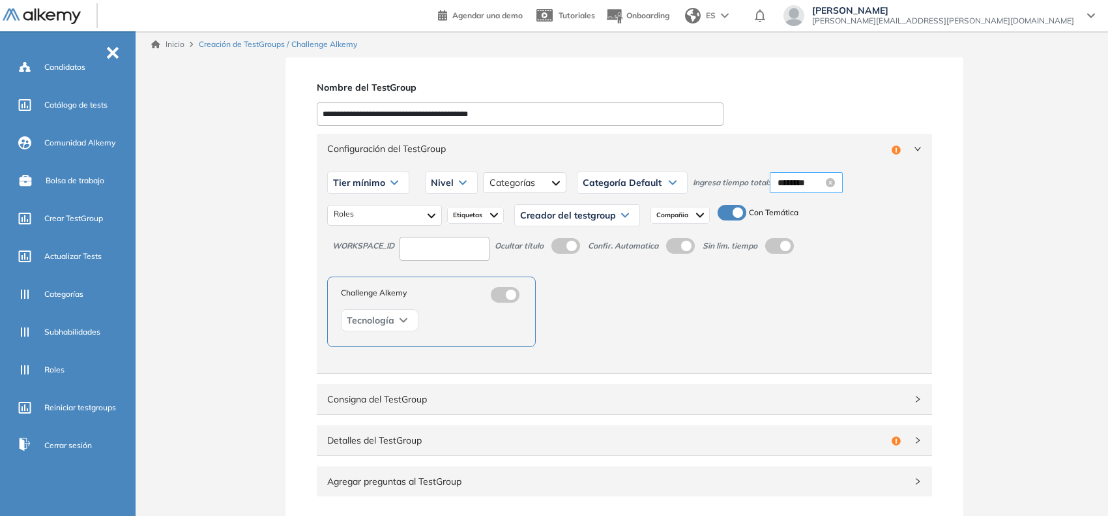
click at [787, 184] on input "********" at bounding box center [801, 182] width 46 height 14
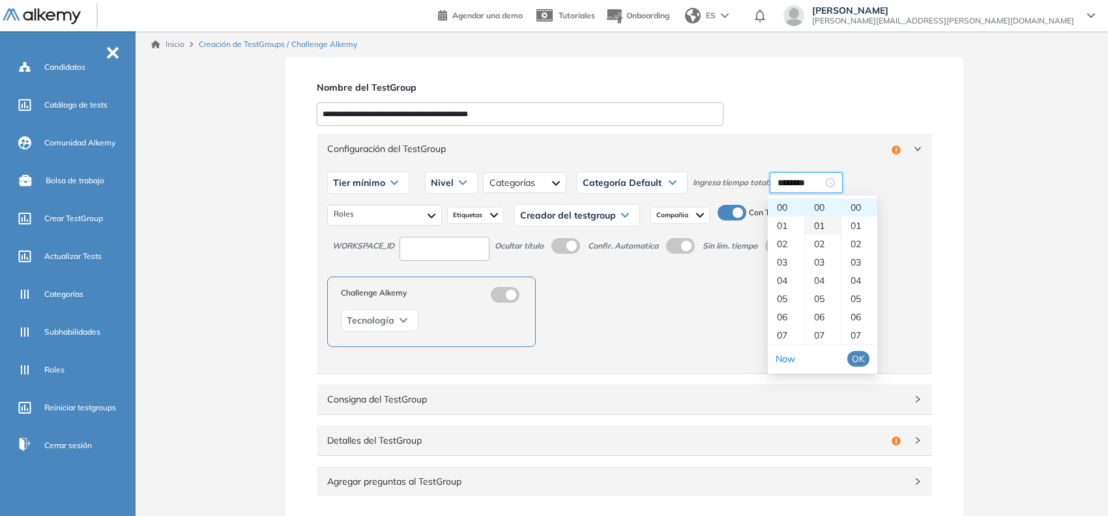
scroll to position [81, 0]
click at [821, 310] on div "10" at bounding box center [823, 308] width 36 height 18
type input "********"
click at [852, 352] on span "OK" at bounding box center [858, 358] width 13 height 14
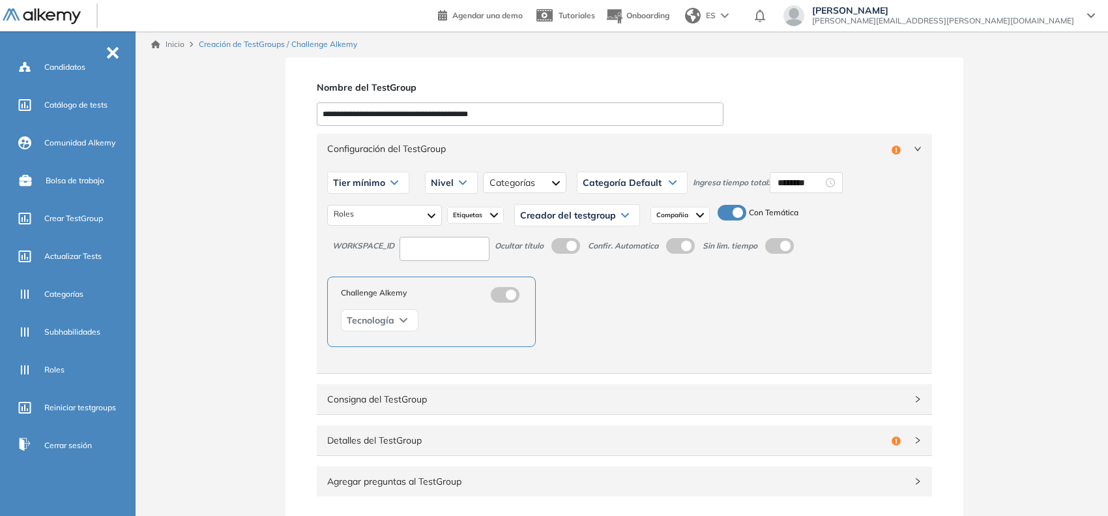
click at [456, 261] on div "Tier mínimo Tier N° 1 Tier N° 2 Tier N° 3 Tier N° 4 Tier N° 5 Tier N° 6 Tier N°…" at bounding box center [624, 268] width 615 height 209
click at [464, 252] on input at bounding box center [445, 249] width 90 height 24
type input "**"
click at [667, 213] on span "Compañia" at bounding box center [673, 215] width 35 height 10
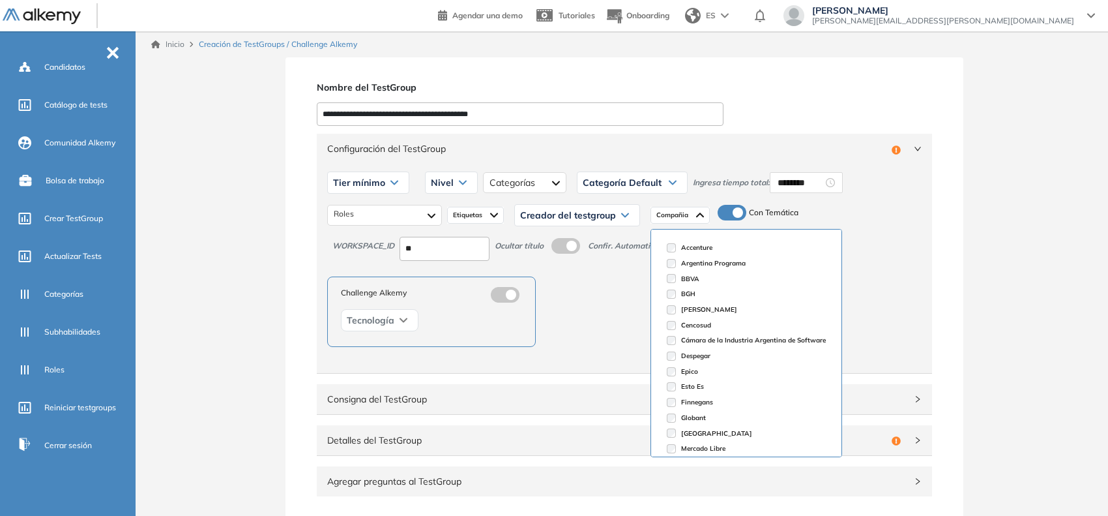
click at [617, 213] on div "Creador del testgroup" at bounding box center [577, 215] width 125 height 21
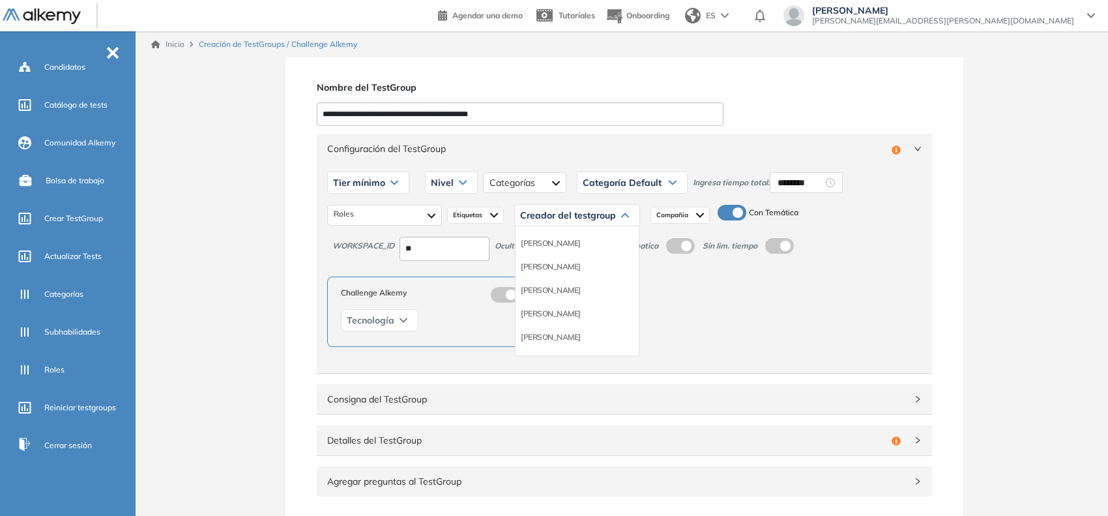
scroll to position [81, 0]
click at [594, 325] on li "Equipo Pedagógico Alkemy" at bounding box center [566, 325] width 91 height 13
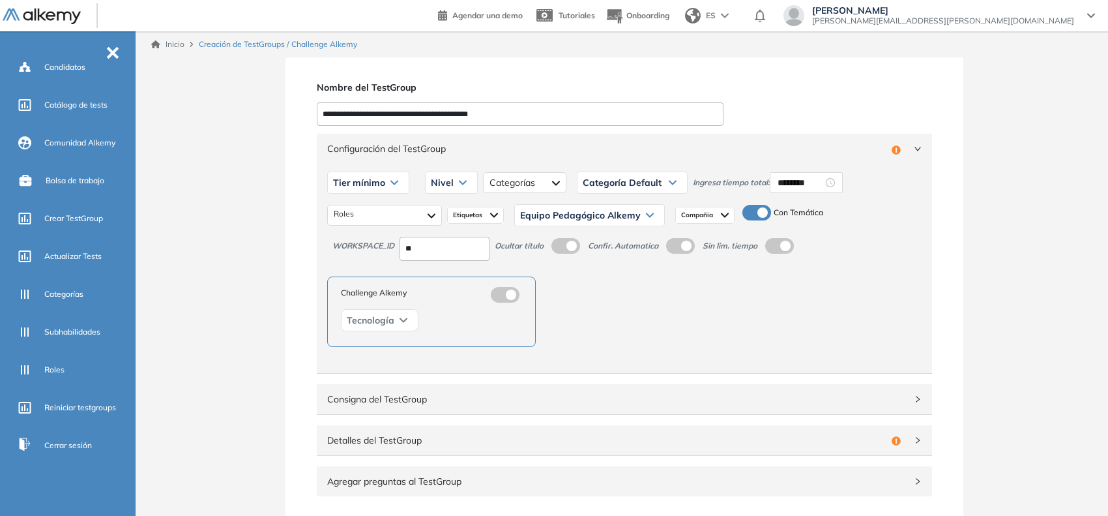
click at [470, 218] on span "Etiquetas" at bounding box center [469, 215] width 32 height 10
click at [393, 218] on div at bounding box center [384, 215] width 113 height 21
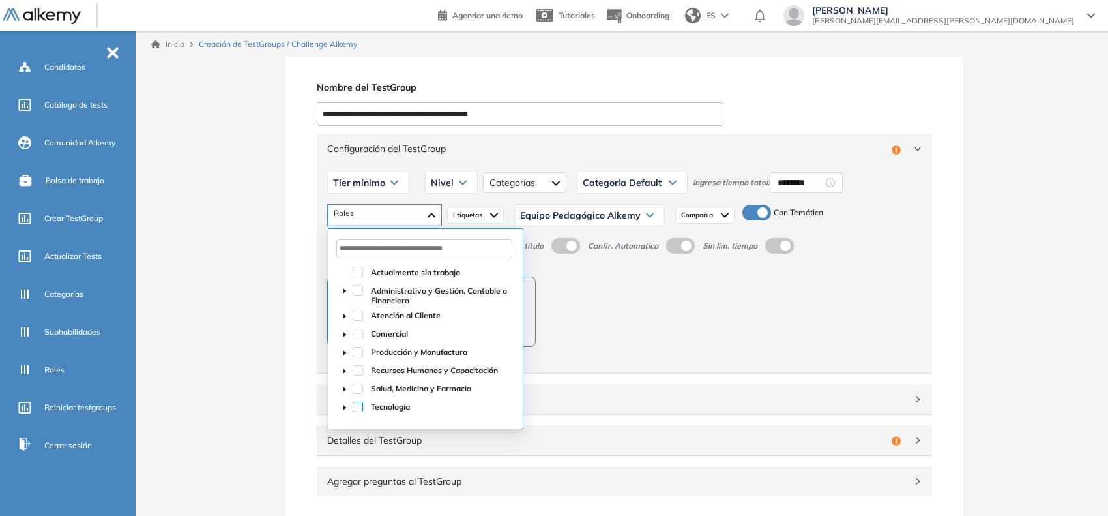
click at [359, 405] on span at bounding box center [358, 407] width 10 height 10
click at [362, 183] on span "Tier mínimo" at bounding box center [359, 182] width 52 height 10
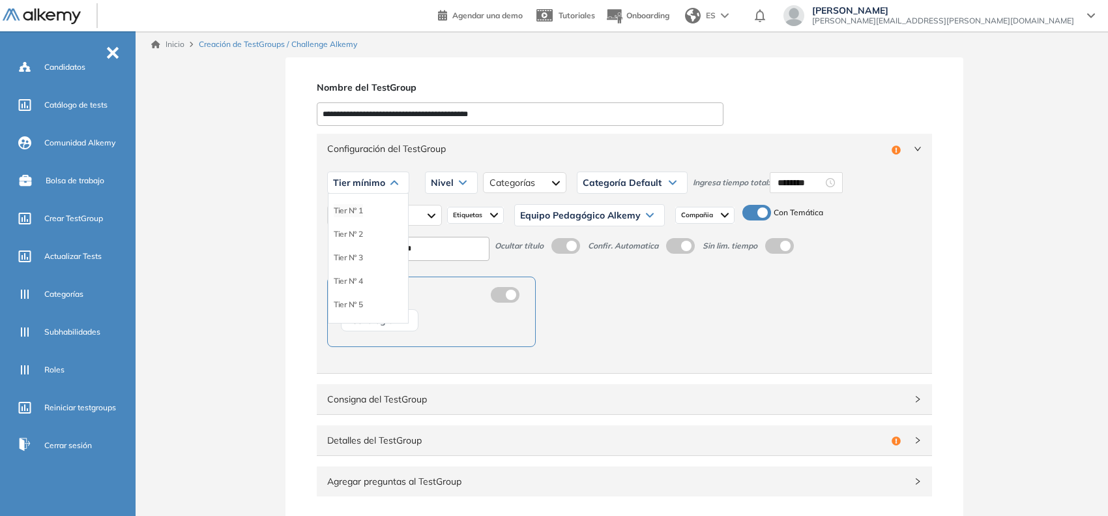
click at [353, 215] on li "Tier N° 1" at bounding box center [348, 210] width 29 height 13
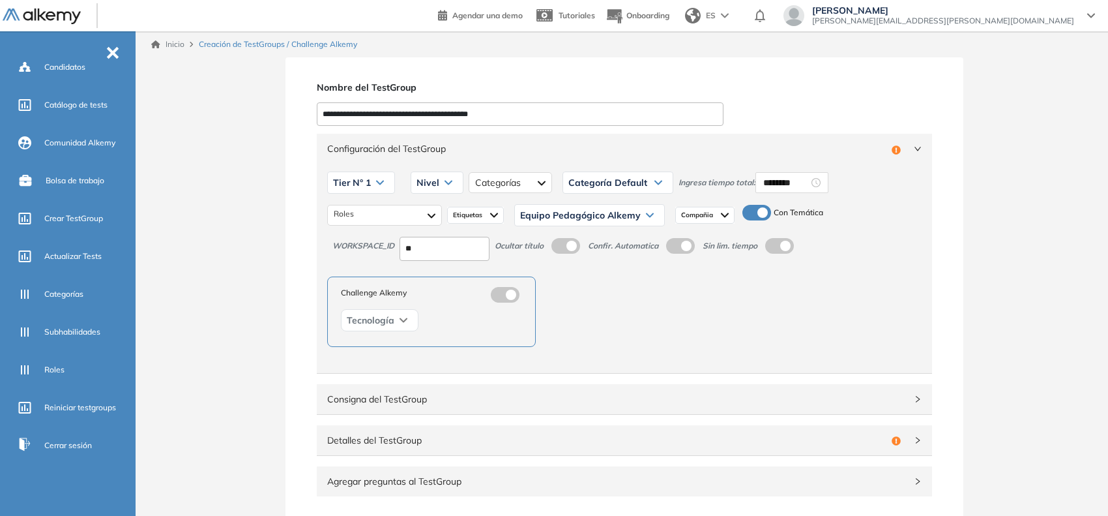
click at [443, 187] on div "Nivel" at bounding box center [436, 182] width 51 height 21
click at [429, 211] on li "Básico" at bounding box center [428, 210] width 22 height 13
click at [609, 150] on span "Configuración del TestGroup" at bounding box center [616, 148] width 579 height 14
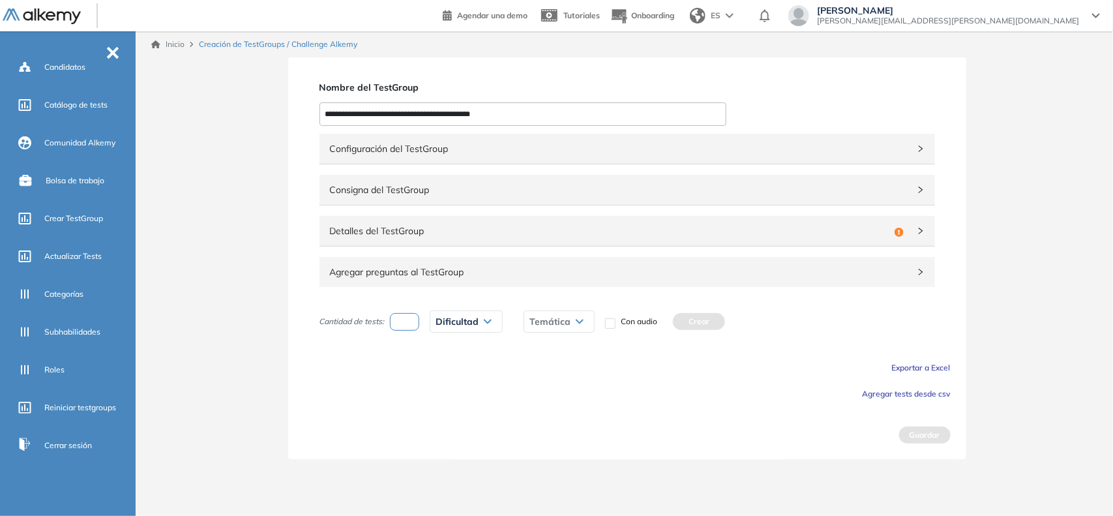
click at [526, 243] on div "Detalles del TestGroup Incompleto" at bounding box center [626, 231] width 615 height 30
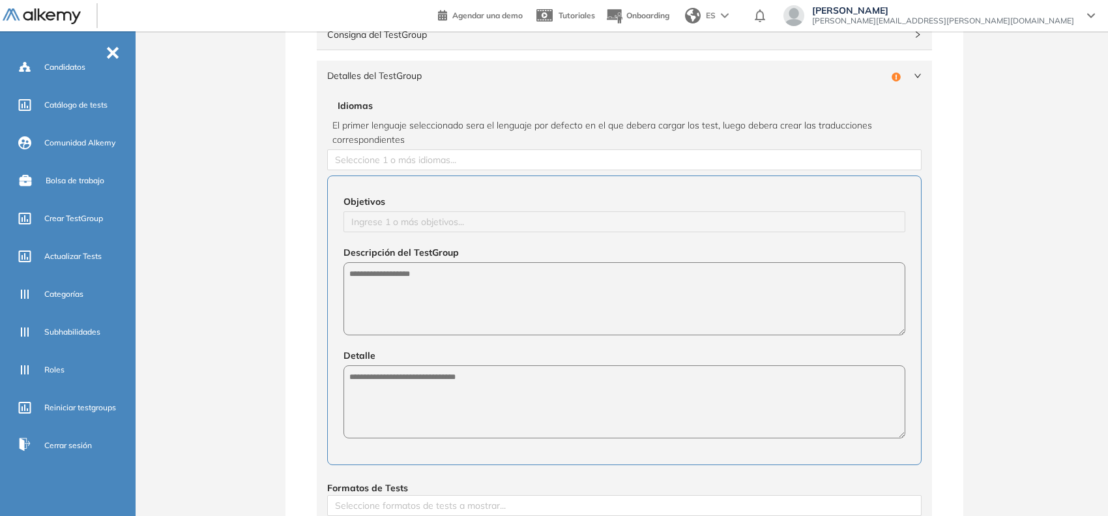
scroll to position [163, 0]
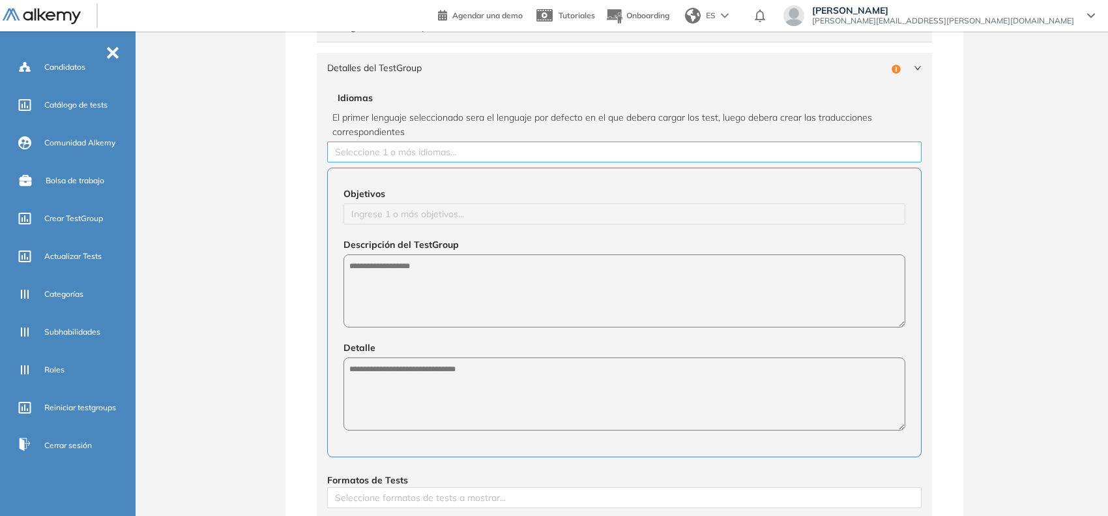
click at [471, 151] on div at bounding box center [624, 152] width 588 height 16
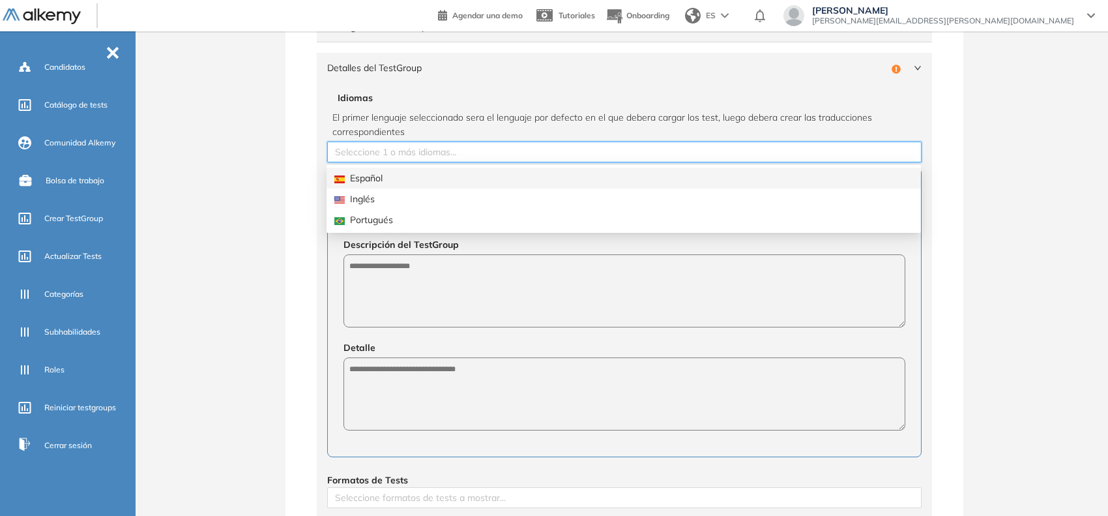
click at [438, 174] on div "Español" at bounding box center [623, 178] width 579 height 14
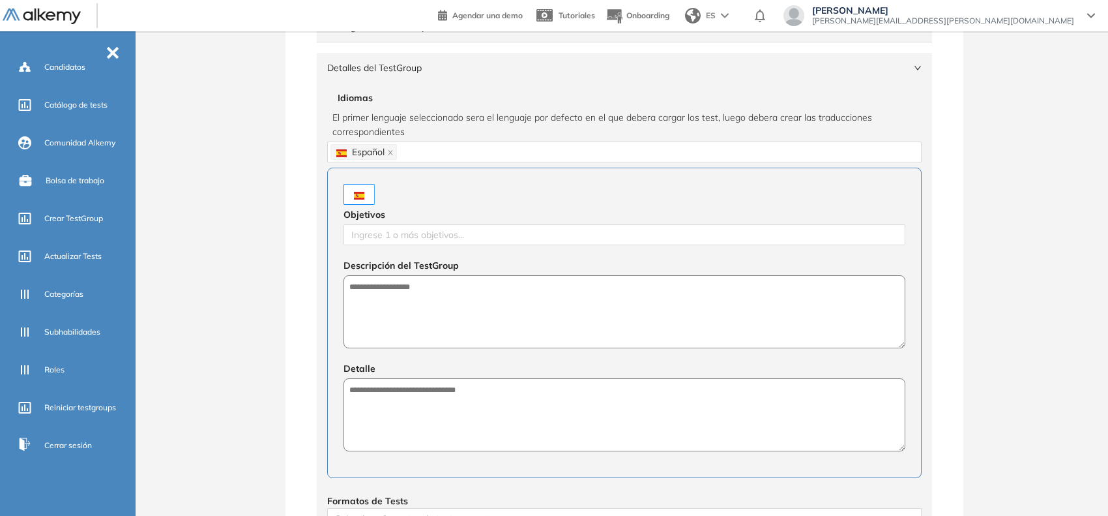
click at [265, 193] on div "**********" at bounding box center [624, 365] width 967 height 943
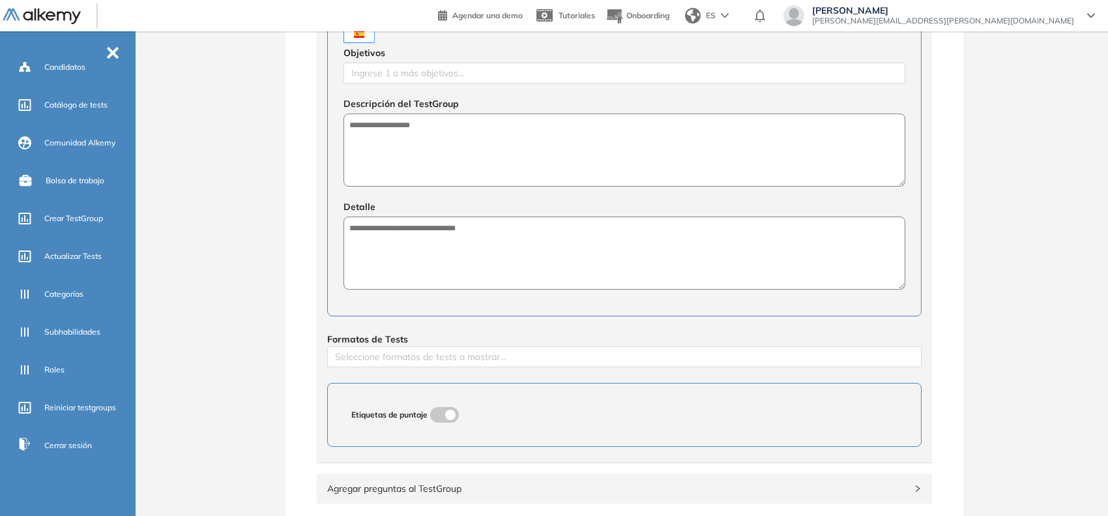
scroll to position [326, 0]
click at [471, 66] on div at bounding box center [624, 72] width 555 height 16
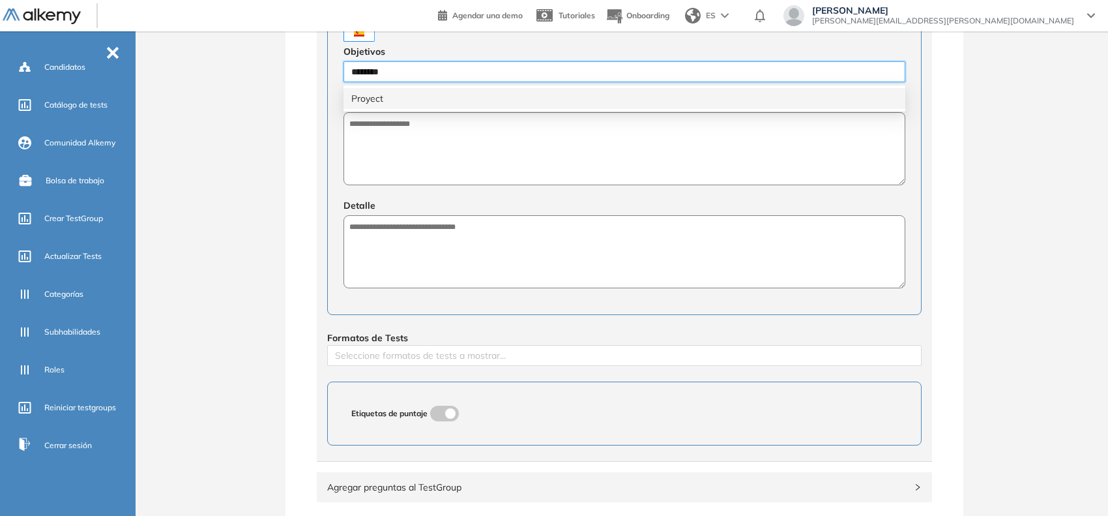
type input "*********"
type input "**********"
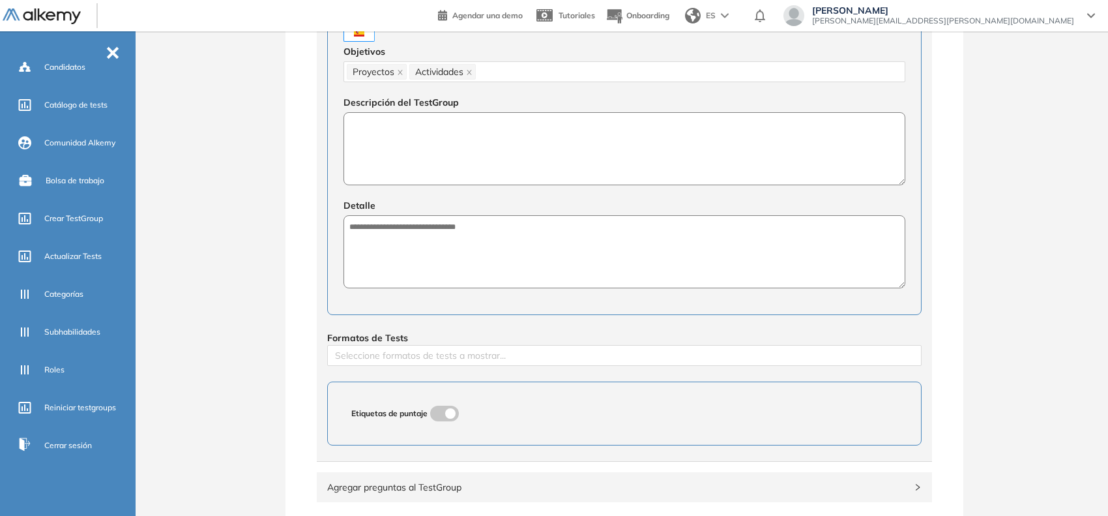
click at [507, 160] on textarea at bounding box center [625, 148] width 562 height 73
paste textarea "**********"
type textarea "**********"
click at [474, 230] on textarea at bounding box center [625, 252] width 562 height 73
paste textarea "**********"
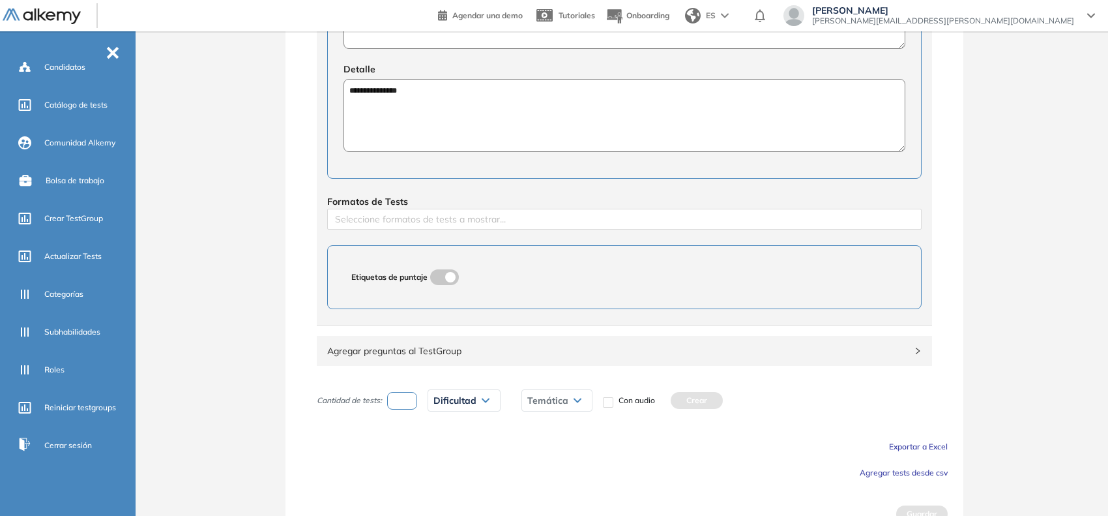
scroll to position [487, 0]
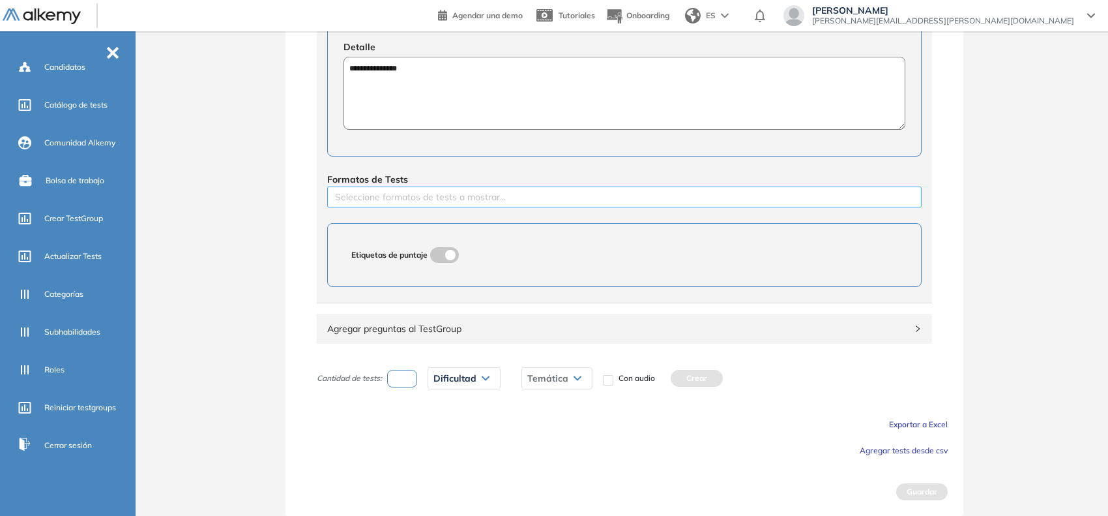
click at [471, 200] on div at bounding box center [624, 197] width 588 height 16
type textarea "**********"
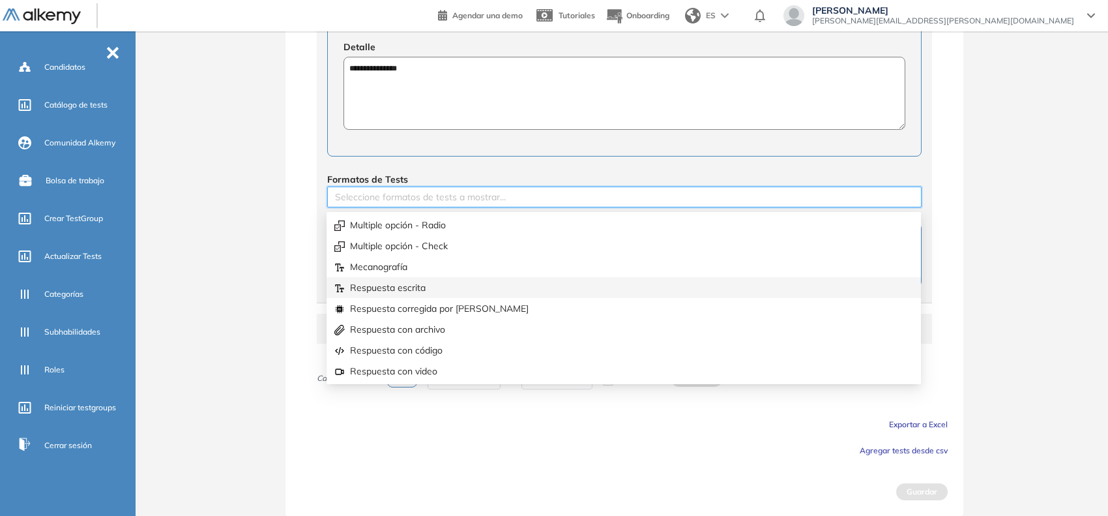
click at [416, 286] on div "Respuesta escrita" at bounding box center [623, 287] width 579 height 14
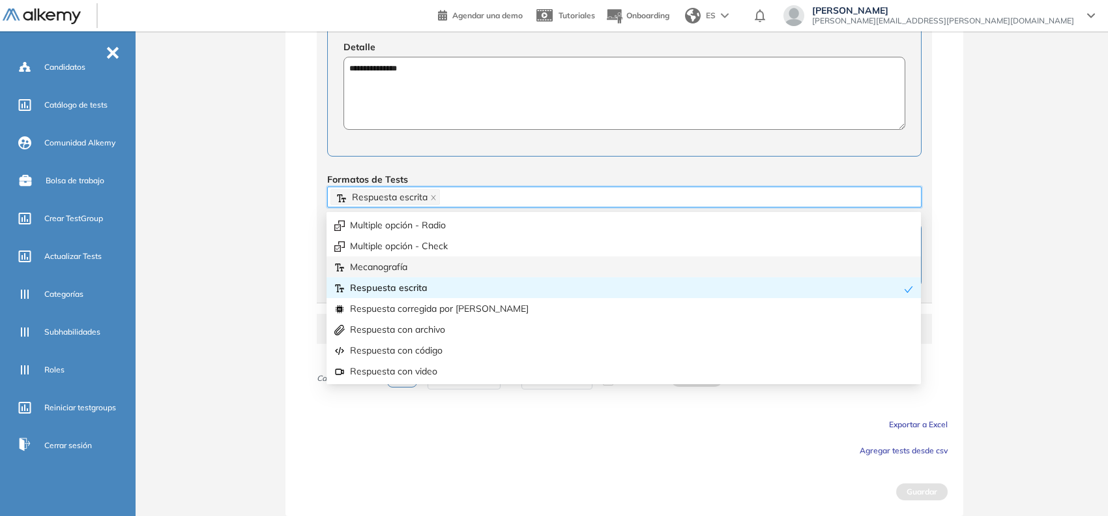
click at [248, 261] on div "**********" at bounding box center [624, 43] width 967 height 943
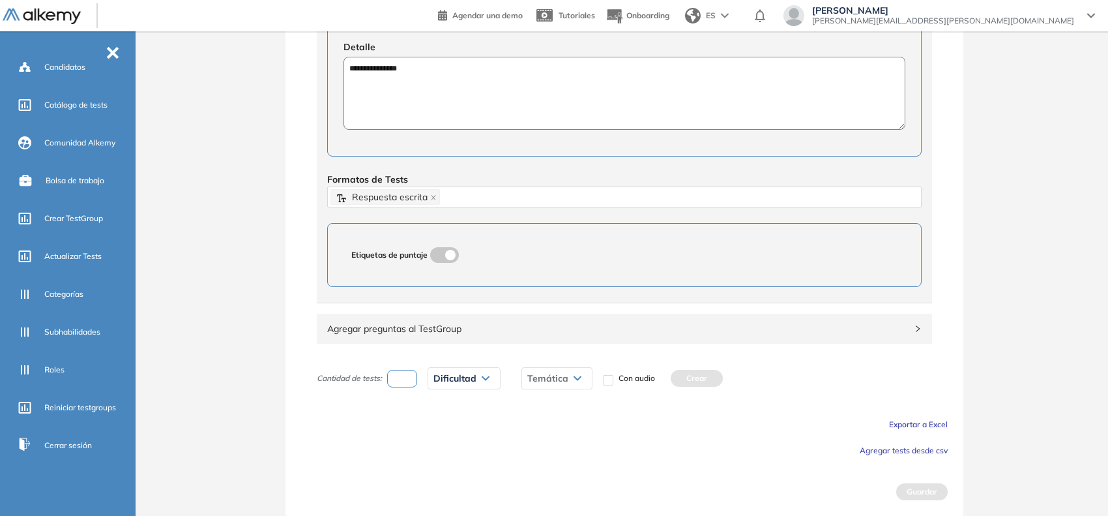
click at [885, 454] on span "Agregar tests desde csv" at bounding box center [904, 450] width 88 height 10
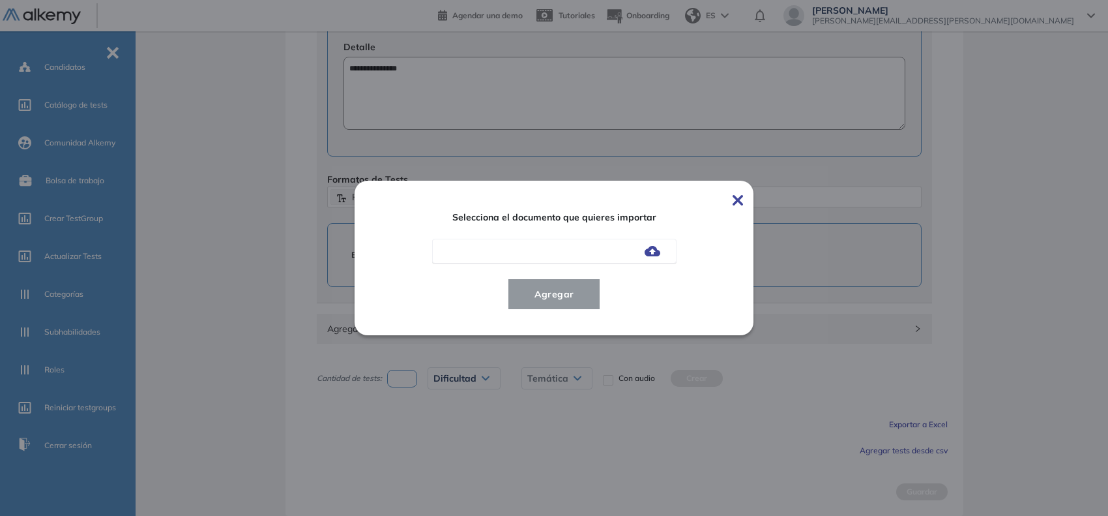
click at [656, 252] on img at bounding box center [653, 251] width 16 height 10
click at [0, 0] on input "file" at bounding box center [0, 0] width 0 height 0
click at [576, 287] on span "Agregar" at bounding box center [554, 294] width 61 height 16
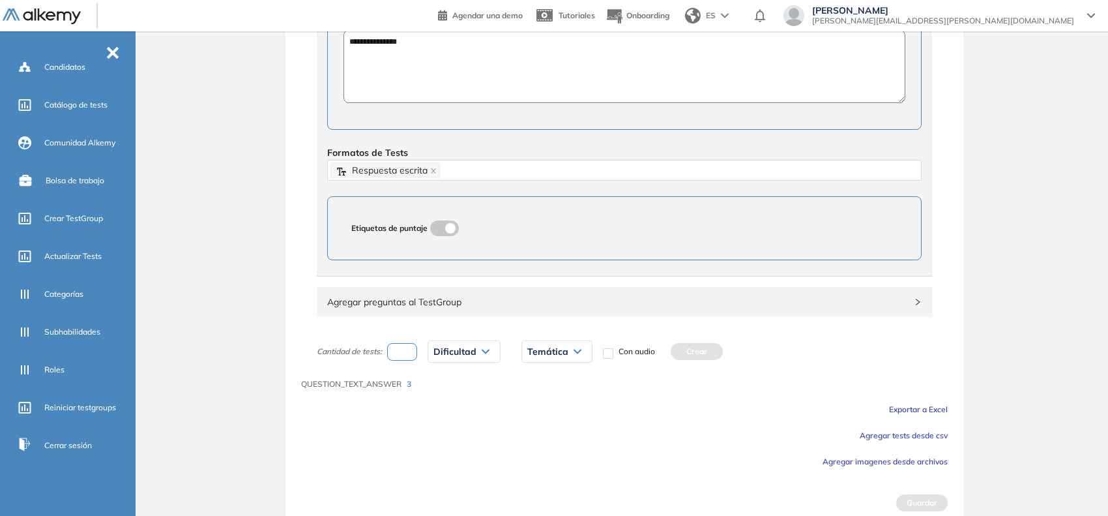
scroll to position [525, 0]
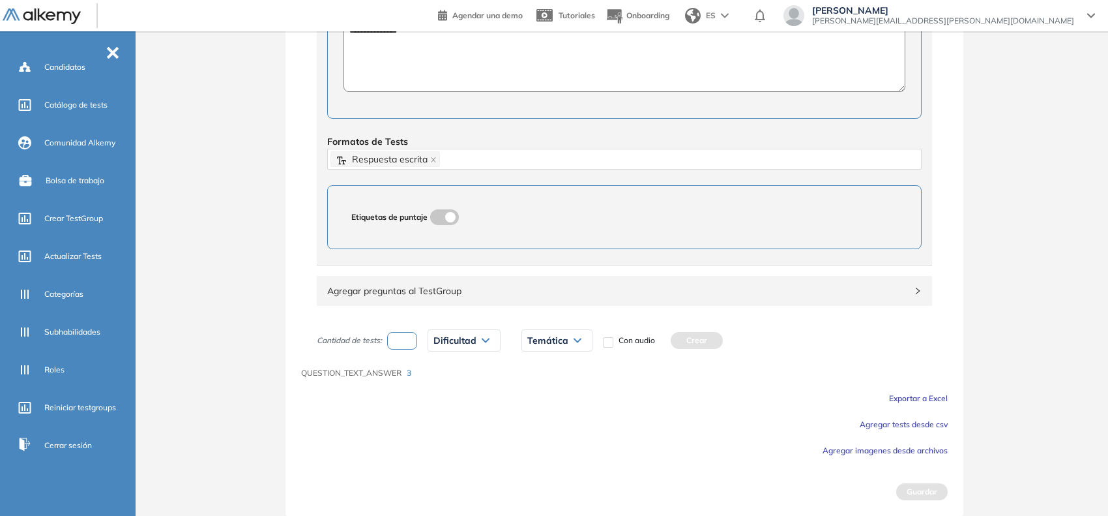
click at [403, 341] on input "number" at bounding box center [402, 341] width 30 height 18
type input "*"
click at [465, 343] on span "Dificultad" at bounding box center [454, 340] width 43 height 10
click at [473, 481] on li "Respuesta con texto" at bounding box center [468, 487] width 68 height 13
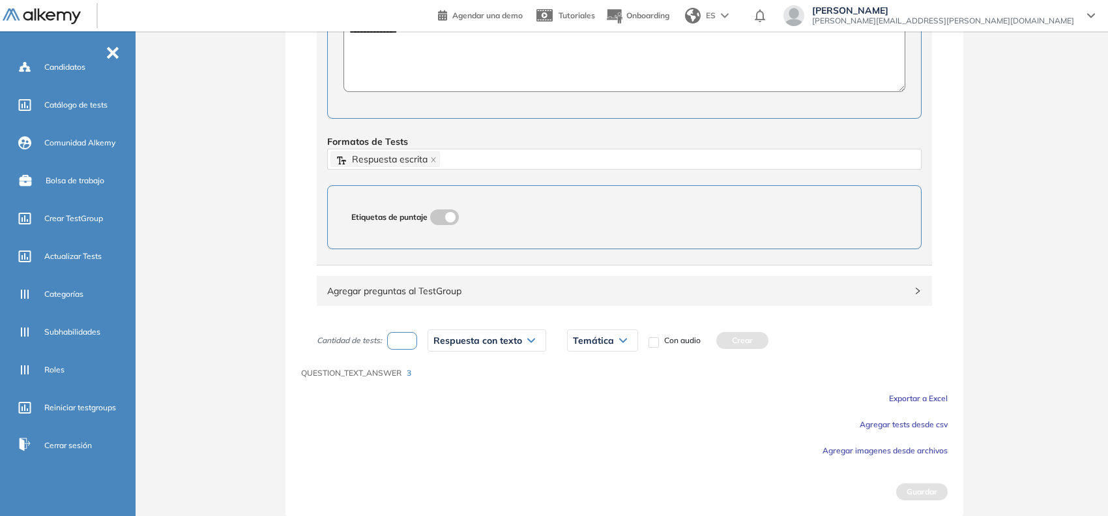
click at [583, 330] on div "Temática" at bounding box center [603, 340] width 70 height 21
click at [578, 364] on li "1" at bounding box center [576, 368] width 5 height 13
click at [706, 330] on div "Cantidad de tests: * Respuesta con texto Muy fácil Fácil Intermedia Difícil Muy…" at bounding box center [624, 340] width 647 height 33
click at [697, 345] on button "Crear" at bounding box center [707, 340] width 52 height 17
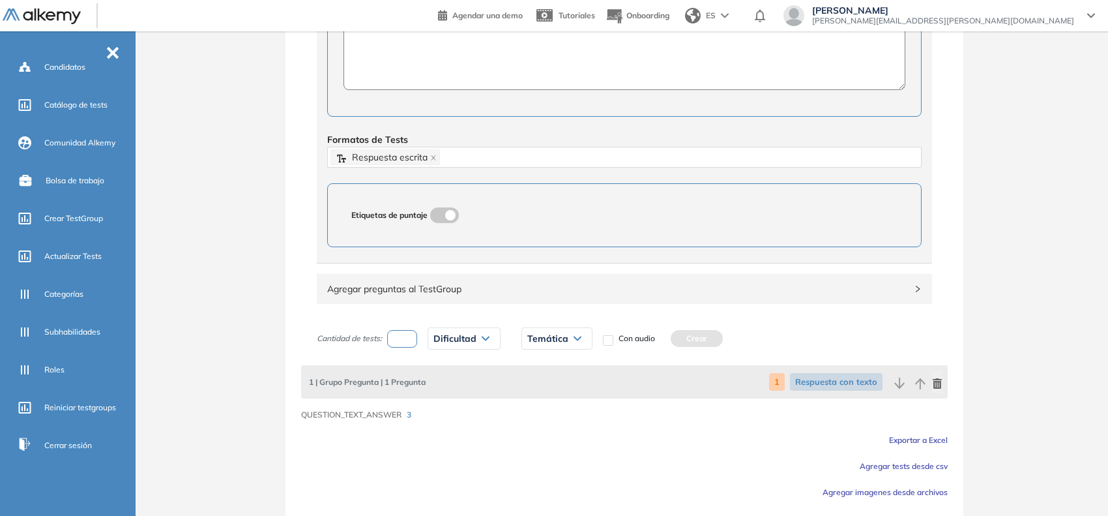
click at [395, 347] on input "number" at bounding box center [402, 339] width 30 height 18
type input "*"
click at [437, 339] on span "Dificultad" at bounding box center [454, 338] width 43 height 10
click at [484, 468] on li "Respuesta con texto" at bounding box center [468, 474] width 68 height 13
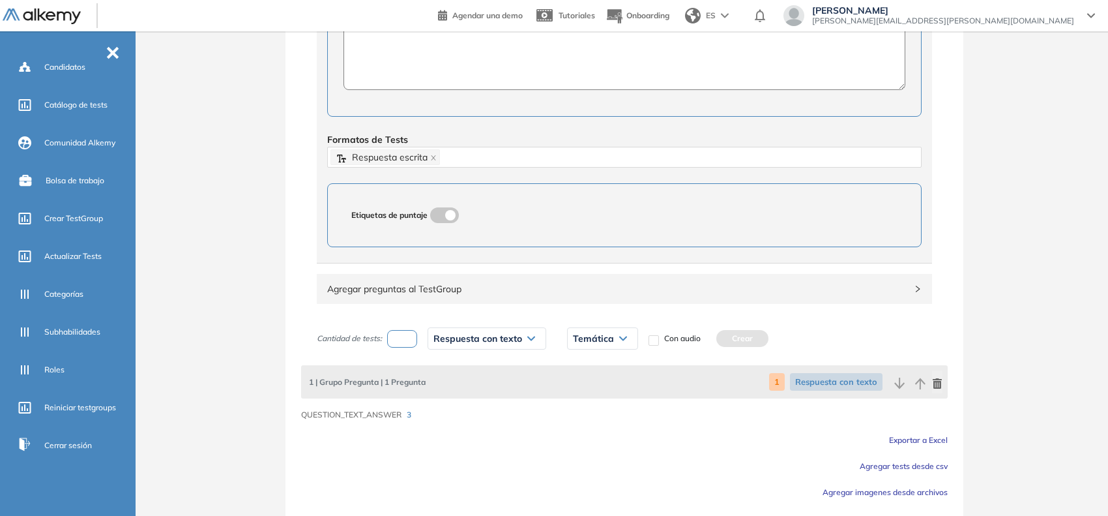
click at [595, 347] on div "Temática" at bounding box center [603, 338] width 70 height 21
click at [574, 392] on li "2" at bounding box center [576, 389] width 5 height 13
click at [716, 339] on button "Crear" at bounding box center [707, 338] width 52 height 17
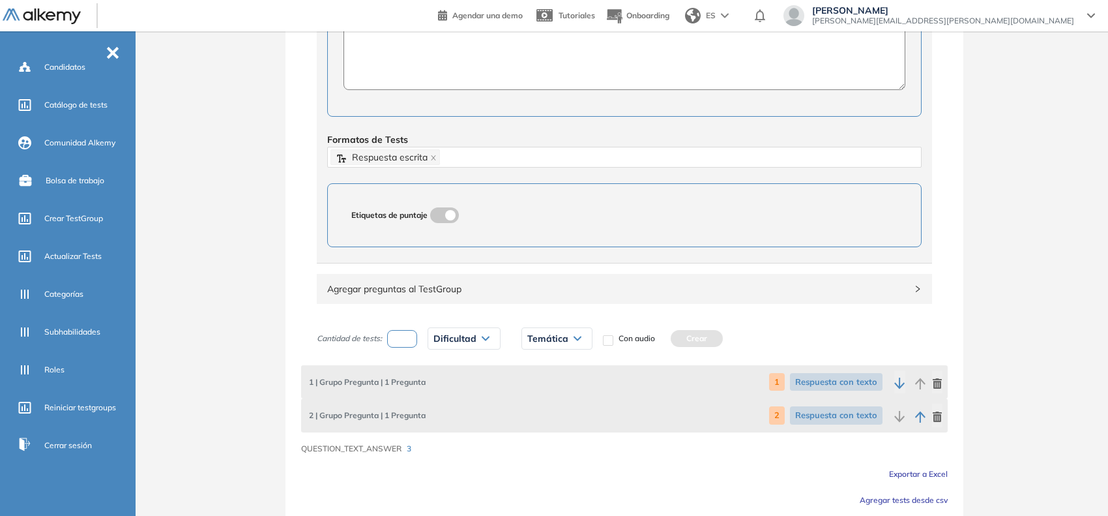
click at [421, 346] on div "Dificultad Muy fácil Fácil Intermedia Difícil Muy difícil Avanzado Texto correg…" at bounding box center [464, 338] width 94 height 33
click at [411, 345] on input "number" at bounding box center [402, 339] width 30 height 18
type input "*"
click at [456, 340] on span "Dificultad" at bounding box center [454, 338] width 43 height 10
drag, startPoint x: 450, startPoint y: 463, endPoint x: 453, endPoint y: 454, distance: 10.1
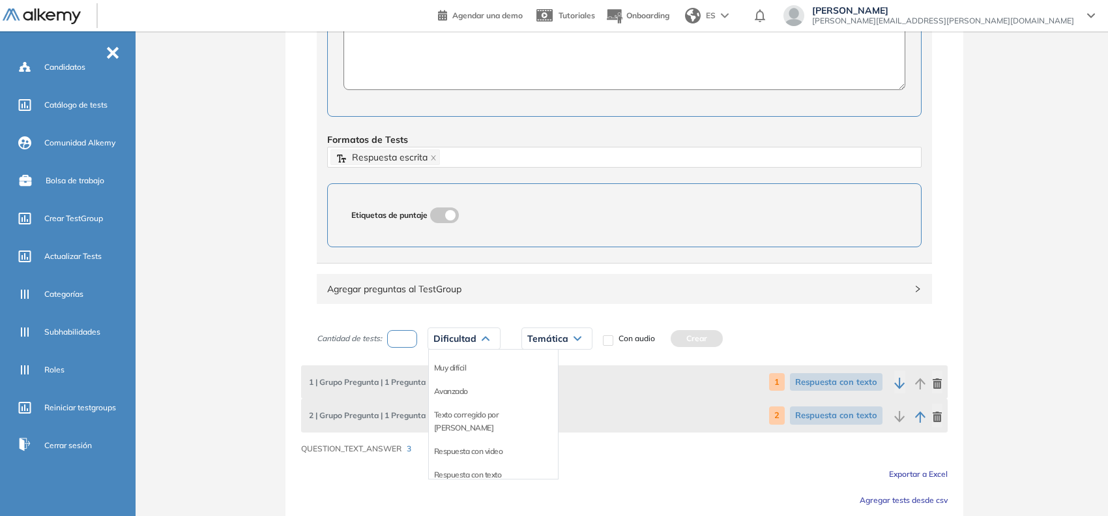
click at [450, 468] on li "Respuesta con texto" at bounding box center [468, 474] width 68 height 13
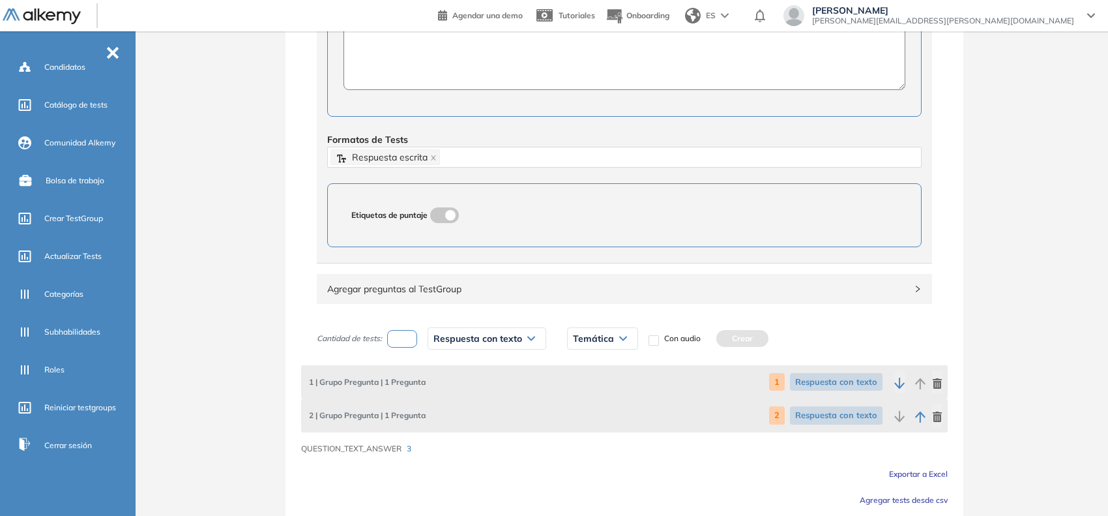
click at [610, 339] on span "Temática" at bounding box center [593, 338] width 41 height 10
click at [578, 420] on li "3" at bounding box center [576, 413] width 5 height 13
click at [709, 342] on button "Crear" at bounding box center [707, 338] width 52 height 17
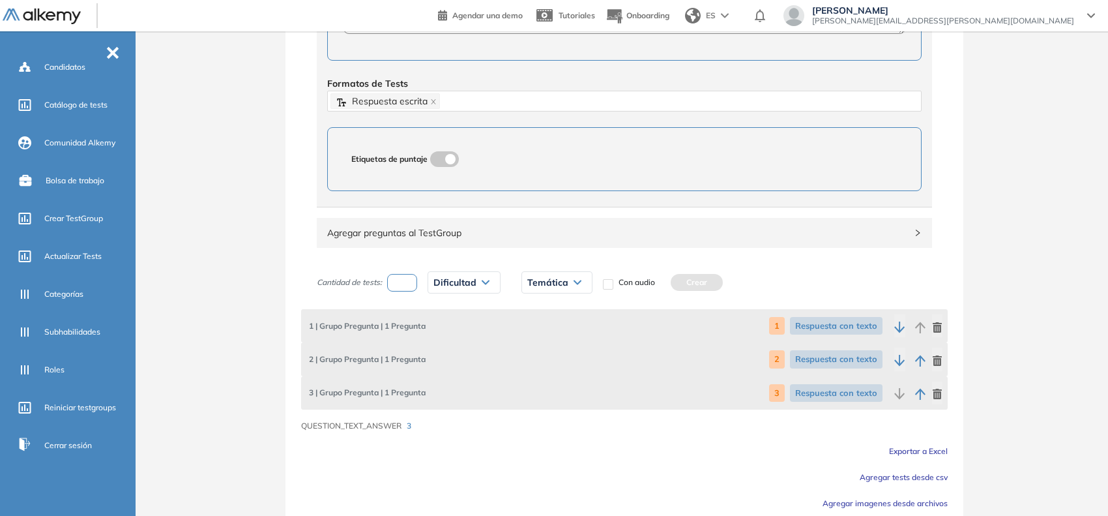
scroll to position [634, 0]
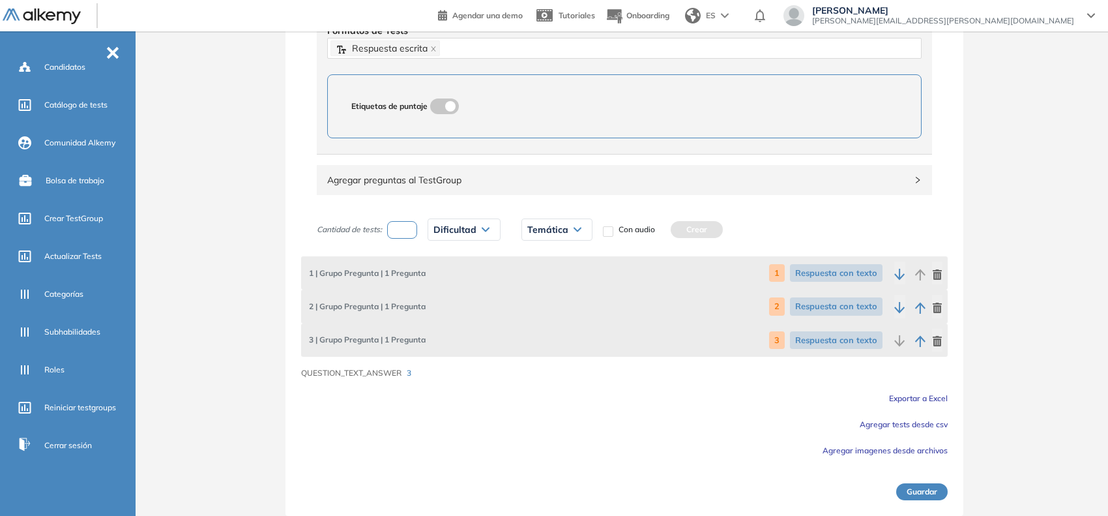
click at [921, 493] on button "Guardar" at bounding box center [921, 491] width 51 height 17
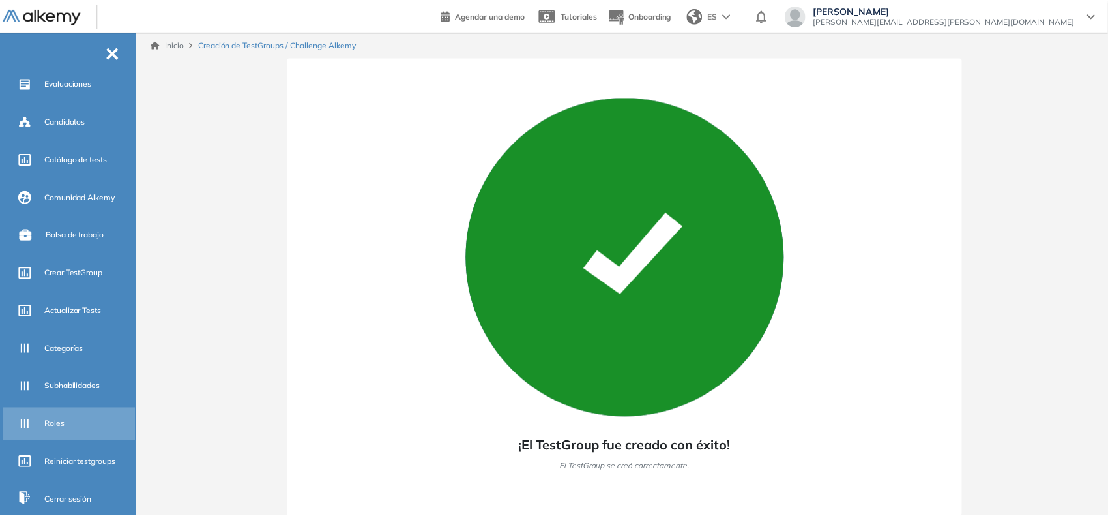
scroll to position [125, 0]
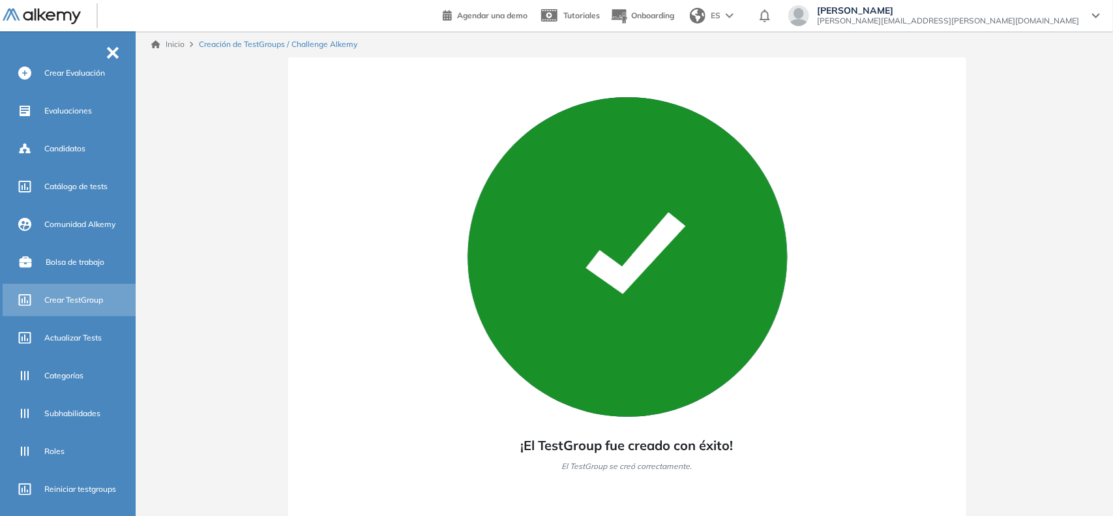
click at [57, 294] on span "Crear TestGroup" at bounding box center [73, 300] width 59 height 12
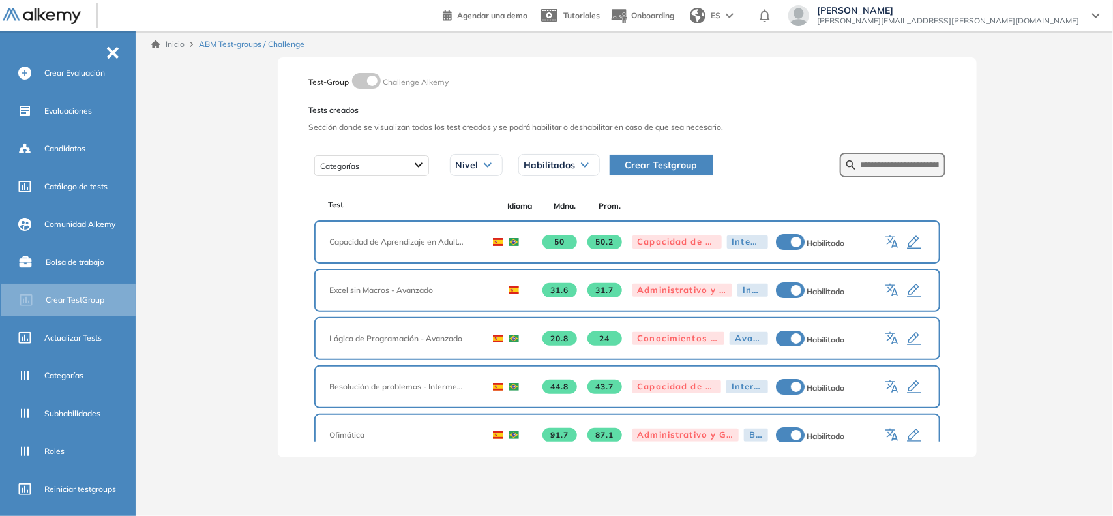
click at [675, 154] on button "Crear Testgroup" at bounding box center [661, 164] width 104 height 21
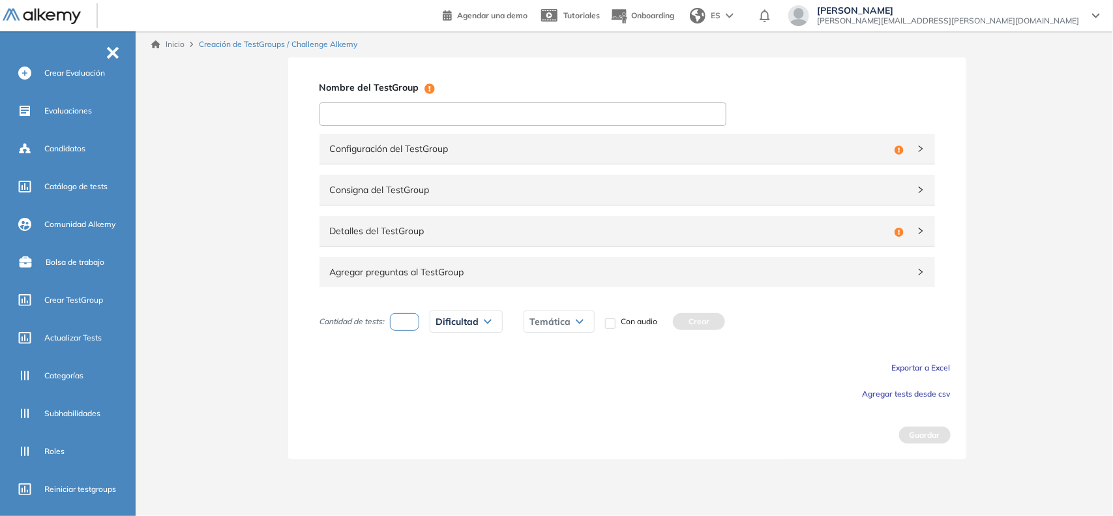
click at [598, 109] on input at bounding box center [522, 113] width 407 height 23
type input "**********"
click at [591, 166] on div "Configuración del TestGroup Incompleto Consigna del TestGroup Detalles del Test…" at bounding box center [627, 215] width 647 height 169
click at [624, 155] on span "Configuración del TestGroup" at bounding box center [609, 148] width 559 height 14
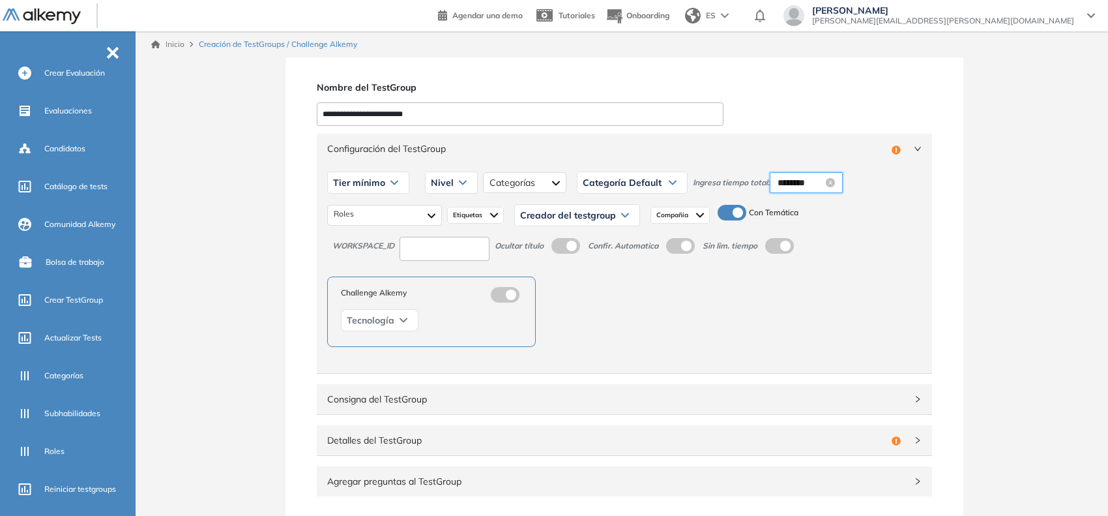
click at [796, 177] on input "********" at bounding box center [801, 182] width 46 height 14
click at [815, 267] on div "12" at bounding box center [823, 263] width 36 height 18
type input "********"
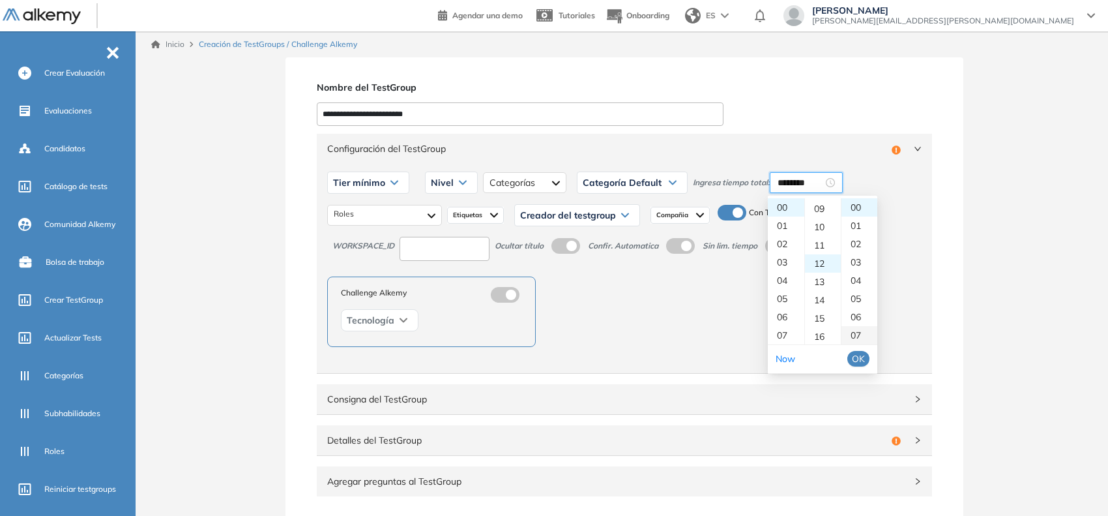
scroll to position [219, 0]
click at [858, 362] on span "OK" at bounding box center [858, 358] width 13 height 14
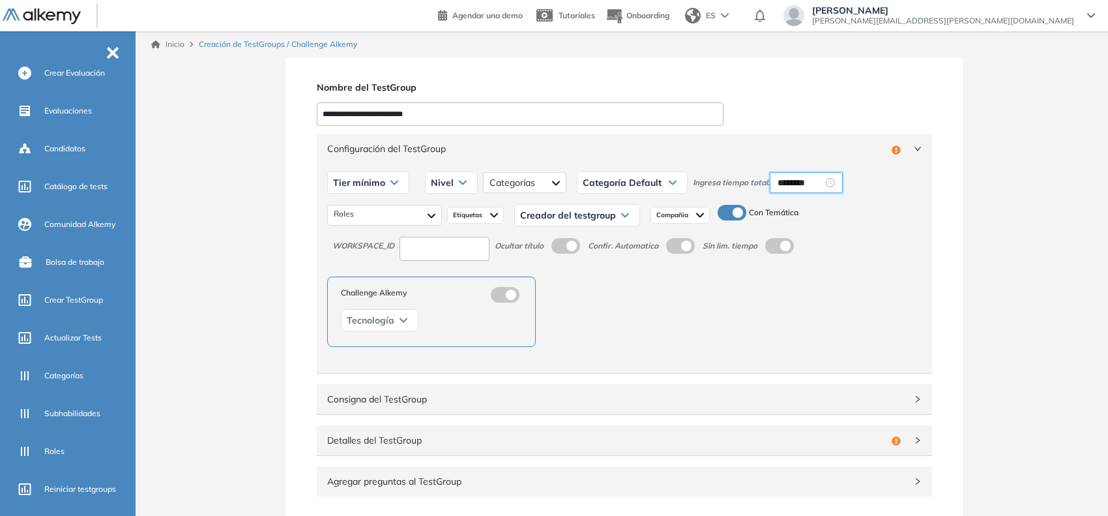
click at [381, 188] on div "Tier mínimo" at bounding box center [368, 182] width 81 height 21
click at [359, 209] on li "Tier N° 1" at bounding box center [348, 210] width 29 height 13
click at [447, 177] on div "Nivel" at bounding box center [436, 182] width 51 height 21
click at [431, 210] on li "Básico" at bounding box center [428, 210] width 22 height 13
click at [409, 214] on div at bounding box center [384, 215] width 115 height 21
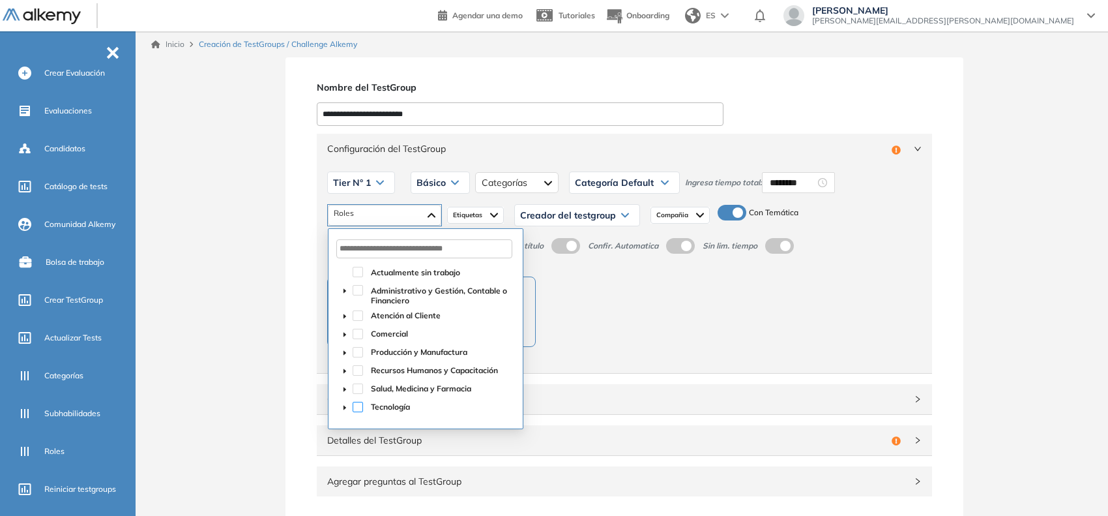
click at [357, 404] on span at bounding box center [358, 407] width 10 height 10
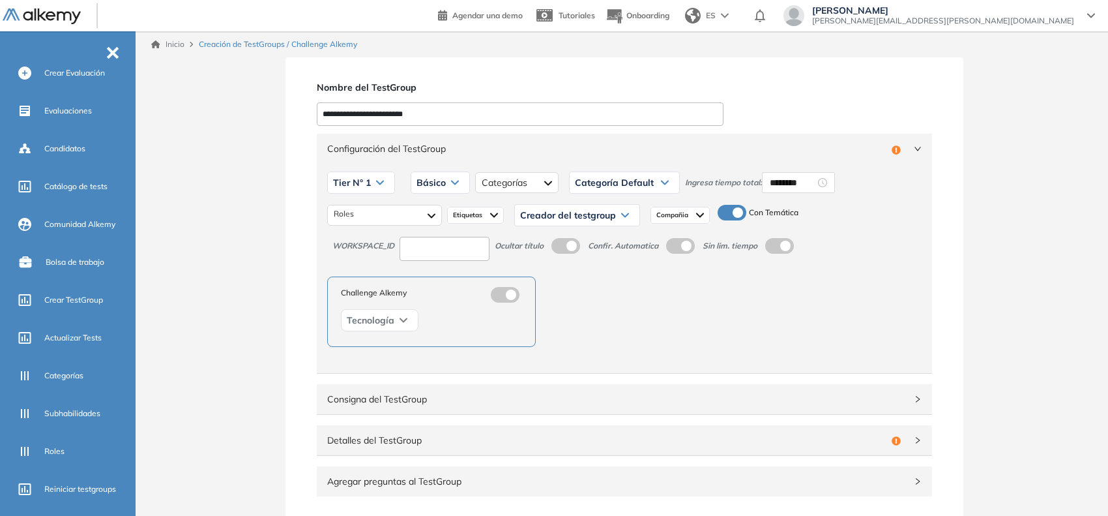
click at [636, 320] on div "Challenge Alkemy Tecnología" at bounding box center [624, 311] width 594 height 70
click at [484, 243] on input at bounding box center [445, 249] width 90 height 24
type input "**"
click at [581, 213] on span "Creador del testgroup" at bounding box center [568, 215] width 96 height 10
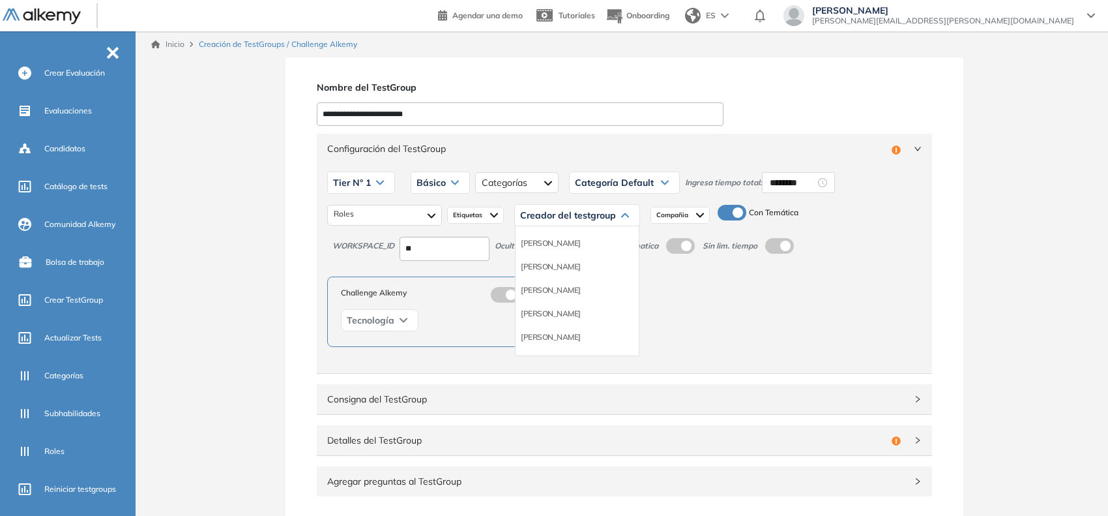
scroll to position [81, 0]
click at [581, 333] on div "Equipo Pedagógico Alkemy" at bounding box center [577, 325] width 123 height 23
click at [587, 328] on li "Equipo Pedagógico Alkemy" at bounding box center [566, 325] width 91 height 13
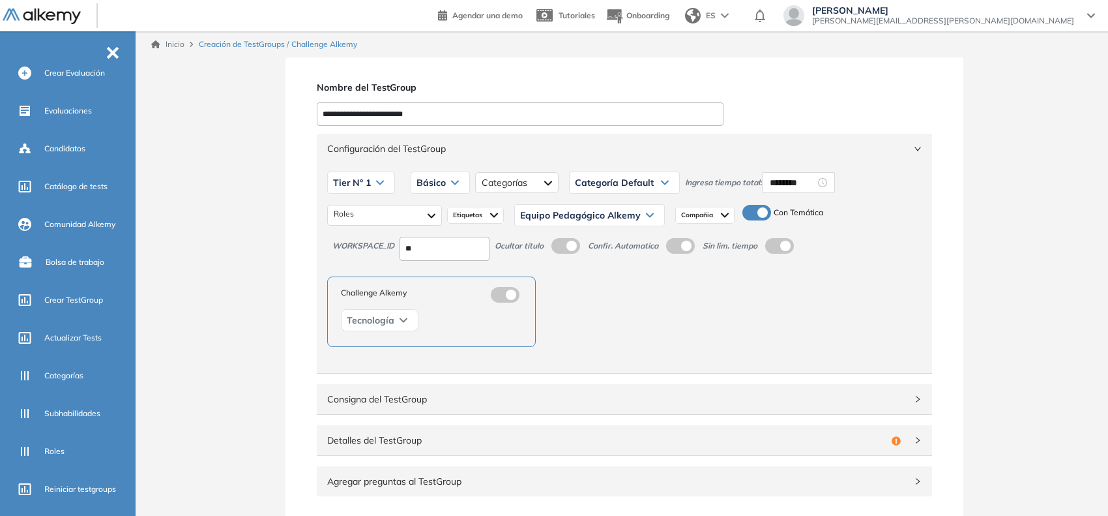
click at [741, 158] on div "Configuración del TestGroup Incompleto" at bounding box center [624, 149] width 615 height 30
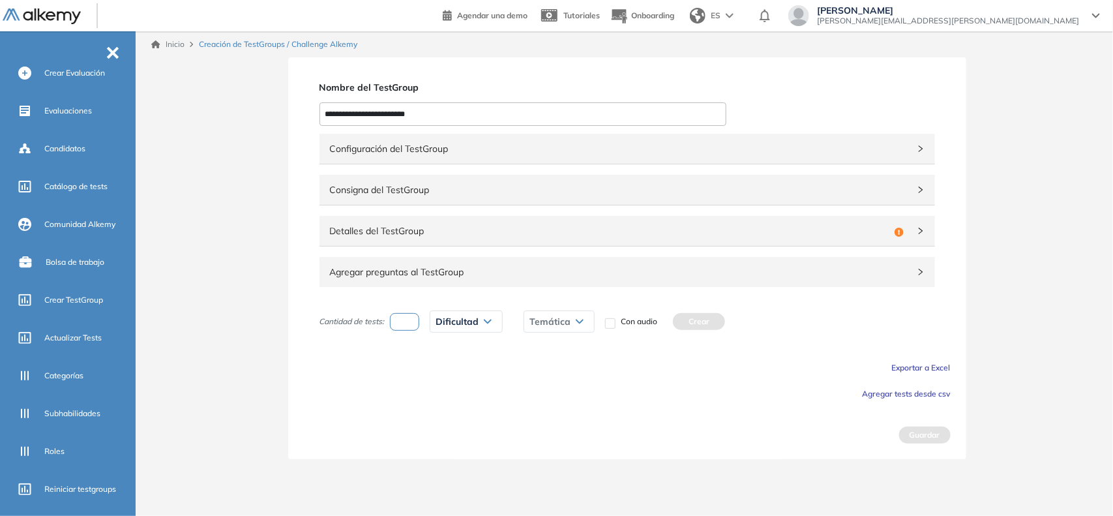
click at [481, 231] on span "Detalles del TestGroup" at bounding box center [609, 231] width 559 height 14
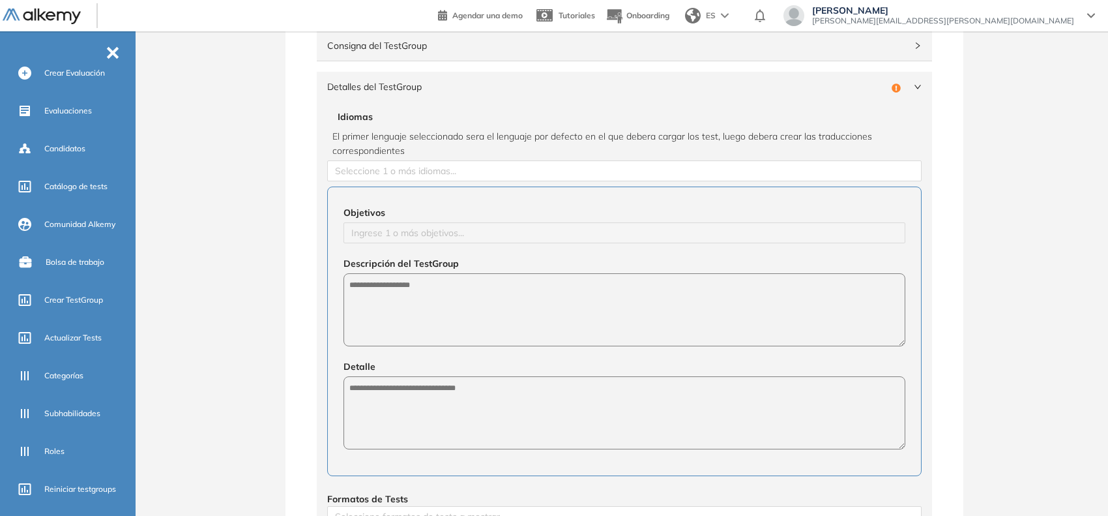
scroll to position [163, 0]
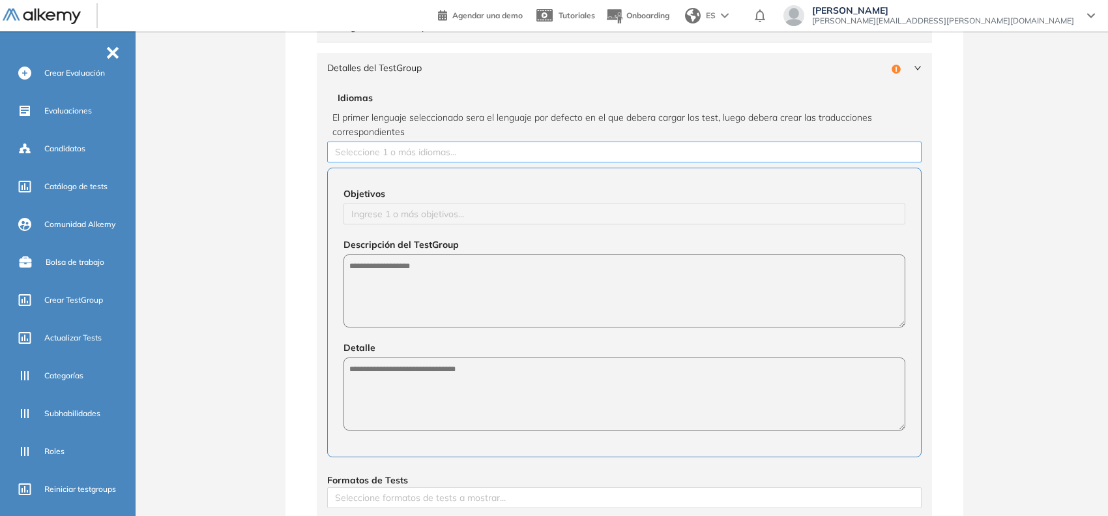
click at [415, 148] on div at bounding box center [624, 152] width 588 height 16
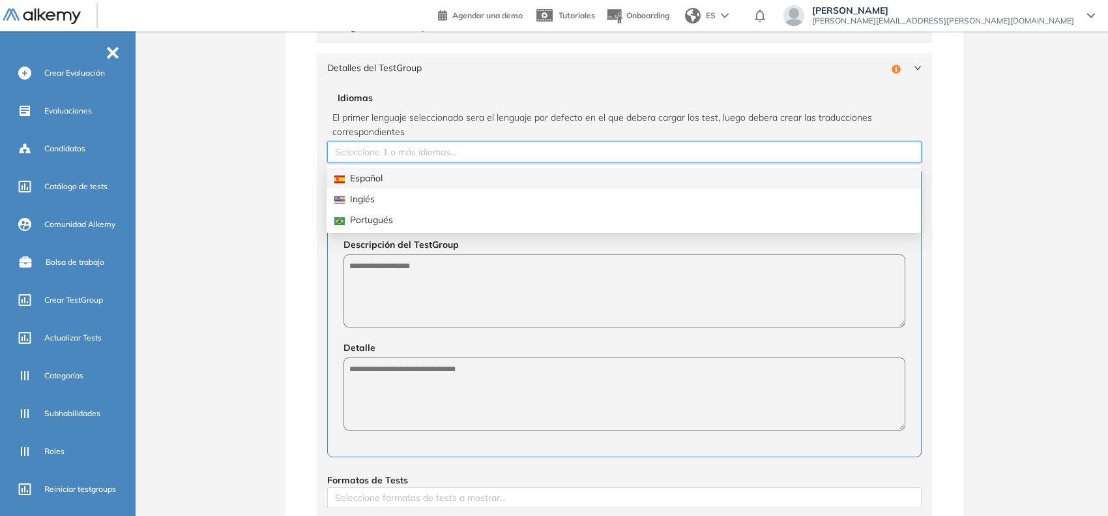
drag, startPoint x: 385, startPoint y: 175, endPoint x: 306, endPoint y: 203, distance: 83.7
click at [385, 176] on div "Español" at bounding box center [623, 178] width 579 height 14
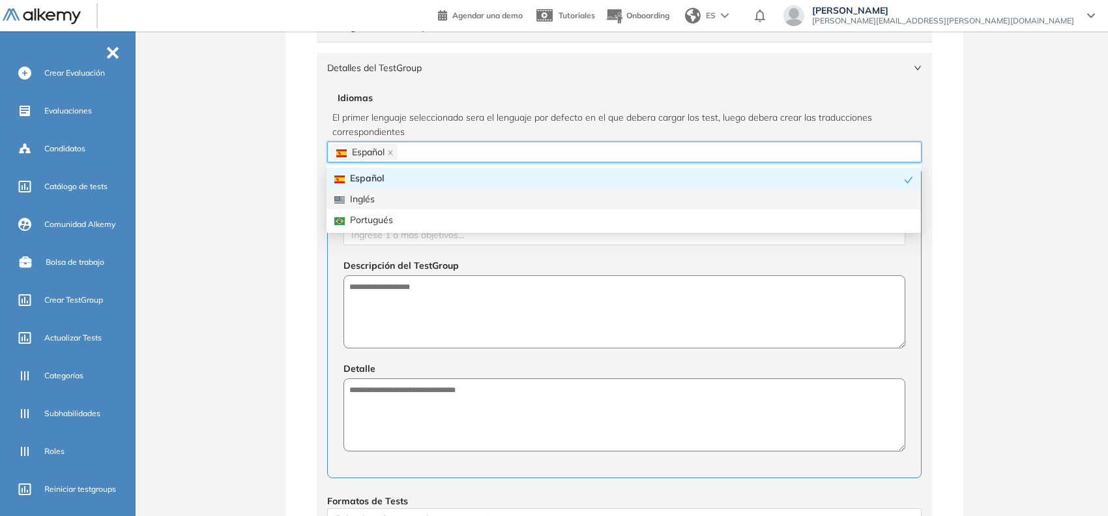
click at [266, 225] on div "**********" at bounding box center [624, 365] width 967 height 943
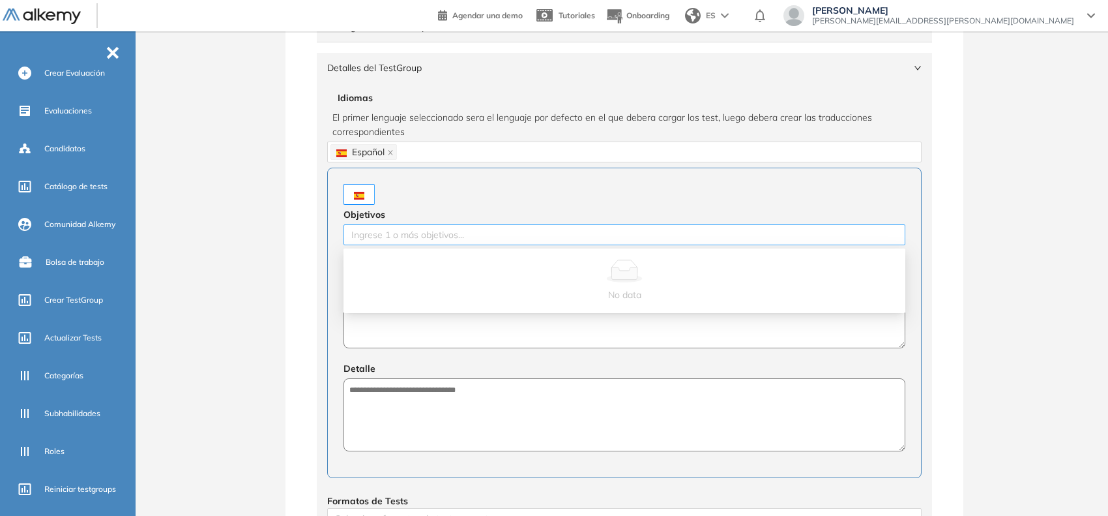
click at [411, 233] on div at bounding box center [624, 235] width 555 height 16
type input "**"
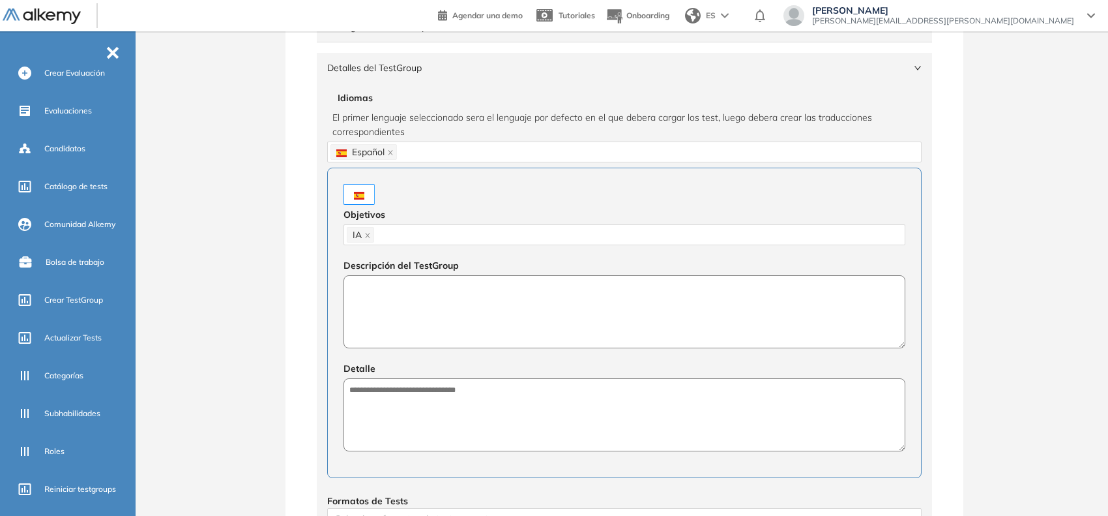
click at [503, 337] on textarea at bounding box center [625, 311] width 562 height 73
paste textarea "**********"
type textarea "**********"
click at [484, 405] on textarea at bounding box center [625, 415] width 562 height 73
paste textarea "**********"
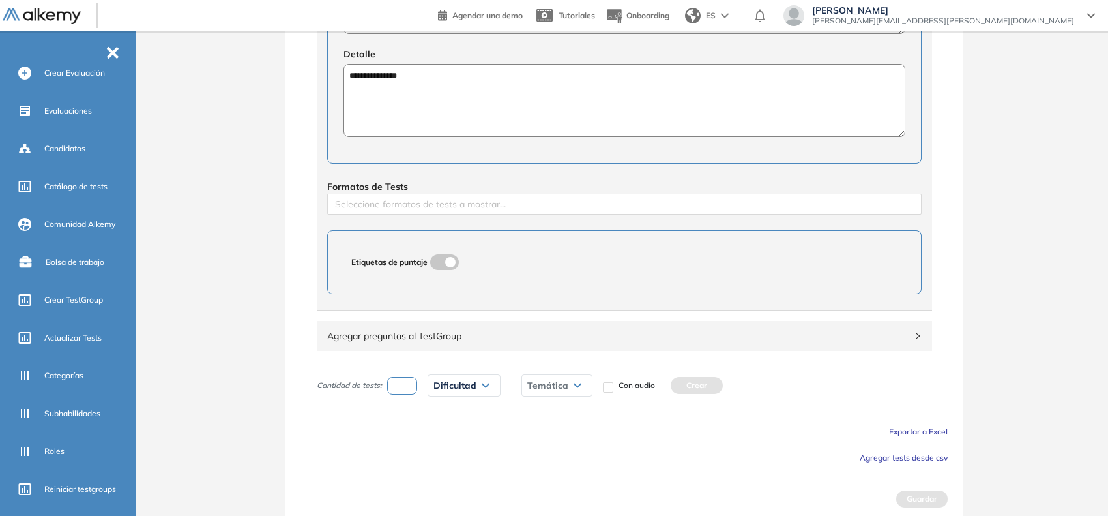
scroll to position [487, 0]
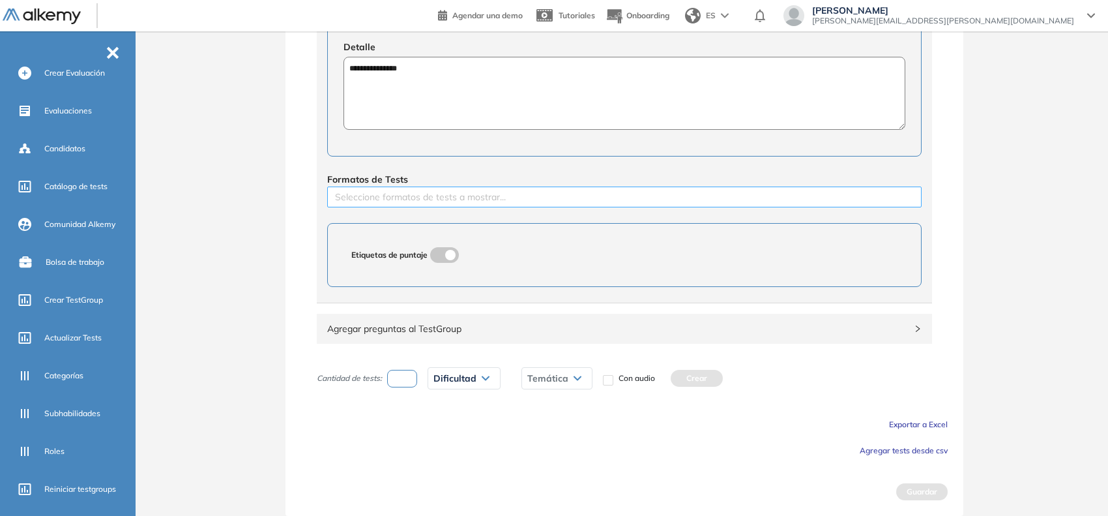
click at [474, 200] on div at bounding box center [624, 197] width 588 height 16
type textarea "**********"
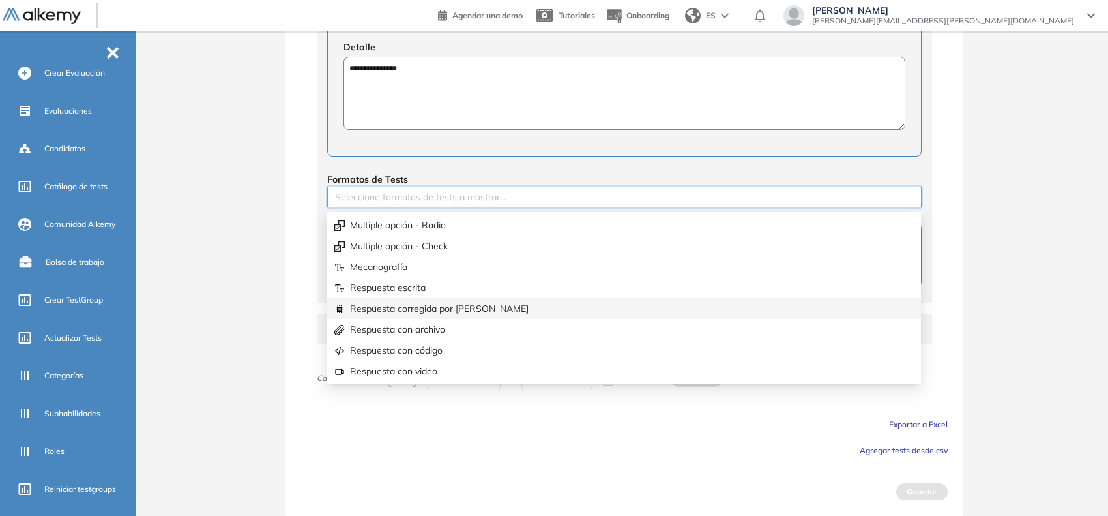
click at [455, 302] on div "Respuesta corregida por [PERSON_NAME]" at bounding box center [623, 308] width 579 height 14
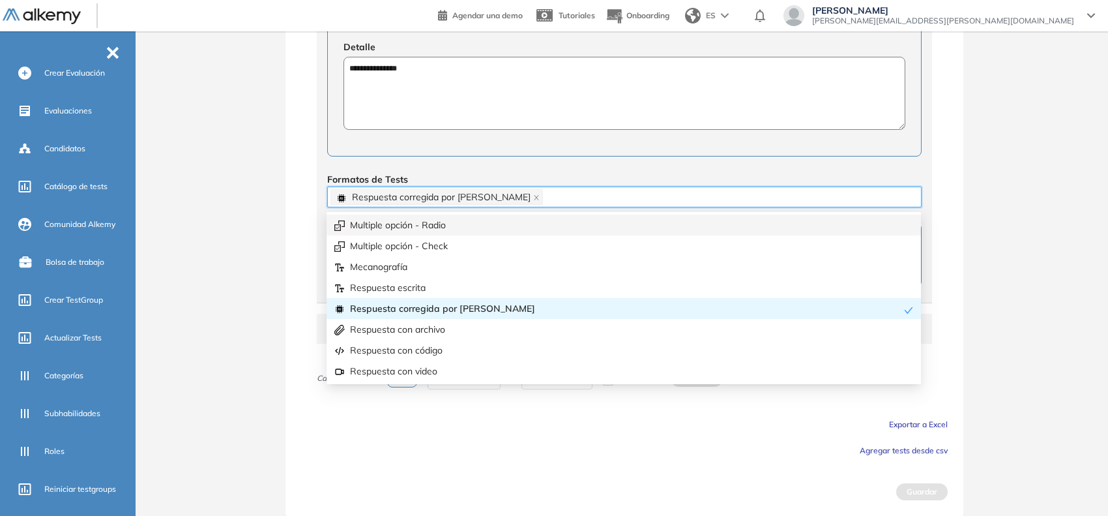
click at [458, 220] on div "Multiple opción - Radio" at bounding box center [623, 225] width 579 height 14
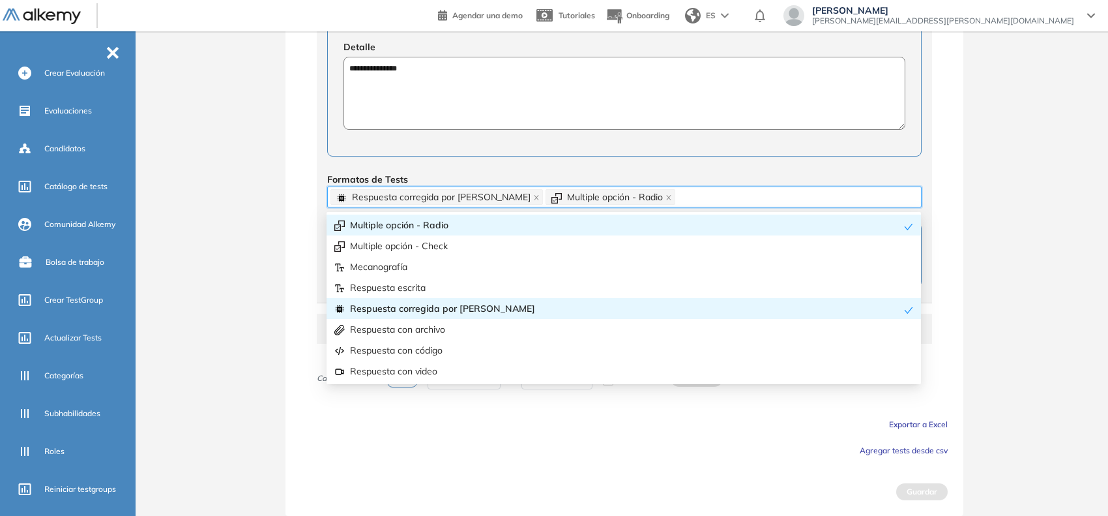
click at [287, 191] on div "**********" at bounding box center [625, 43] width 678 height 943
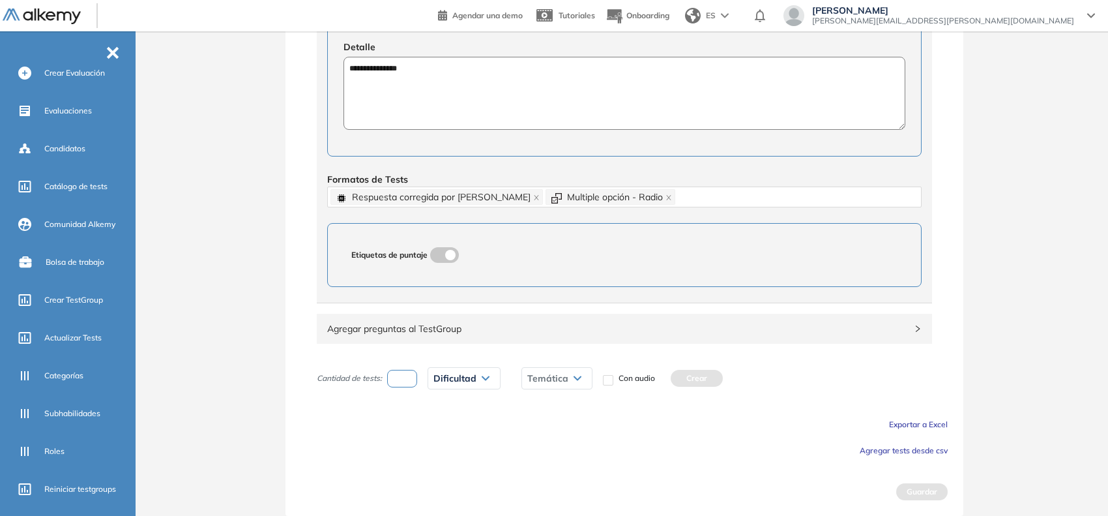
click at [890, 447] on span "Agregar tests desde csv" at bounding box center [904, 450] width 88 height 10
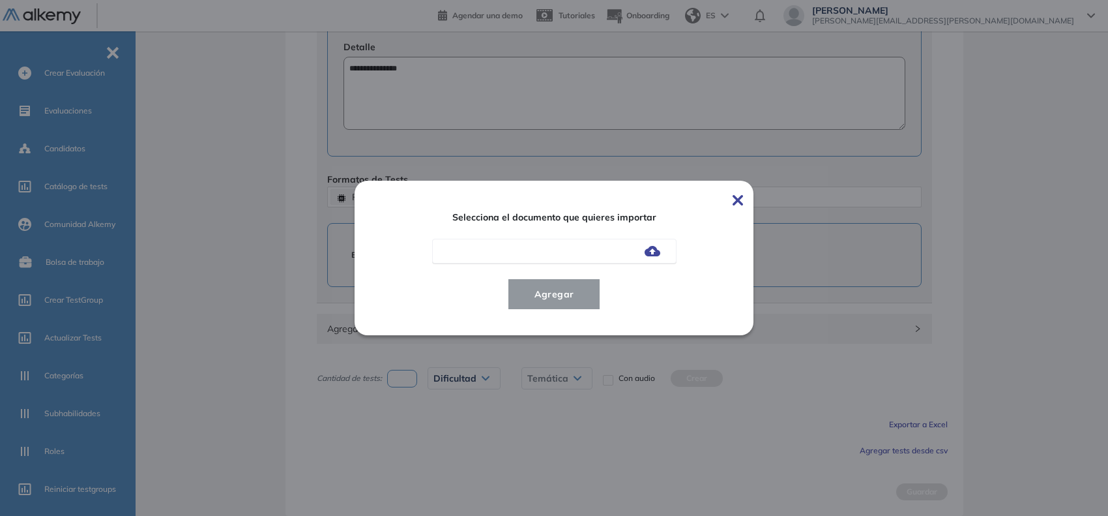
click at [658, 256] on img at bounding box center [653, 251] width 16 height 10
click at [0, 0] on input "file" at bounding box center [0, 0] width 0 height 0
click at [567, 301] on span "Agregar" at bounding box center [554, 294] width 61 height 16
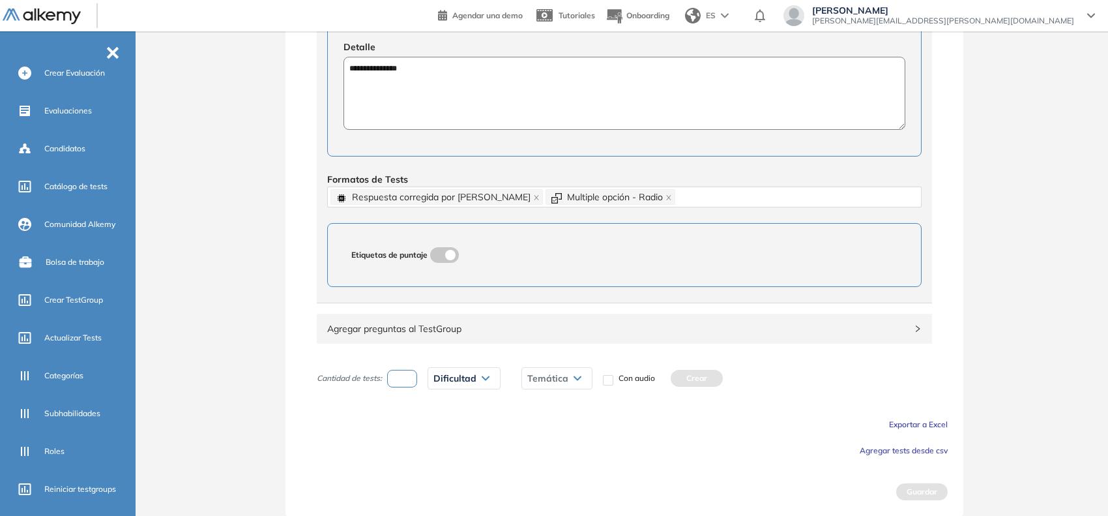
click at [913, 447] on span "Agregar tests desde csv" at bounding box center [904, 450] width 88 height 10
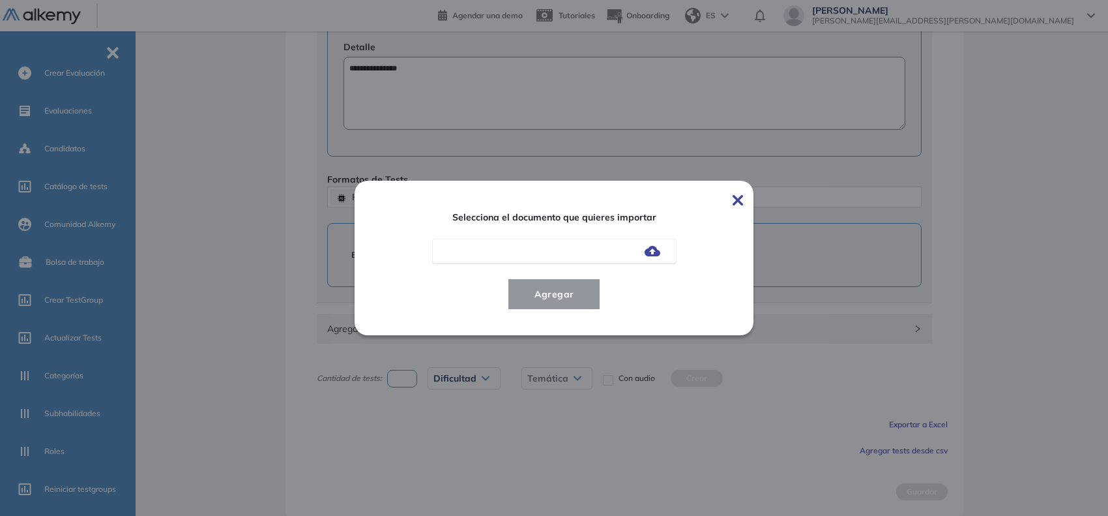
click at [658, 254] on img at bounding box center [653, 251] width 16 height 10
click at [0, 0] on input "file" at bounding box center [0, 0] width 0 height 0
click at [581, 300] on span "Agregar" at bounding box center [554, 294] width 61 height 16
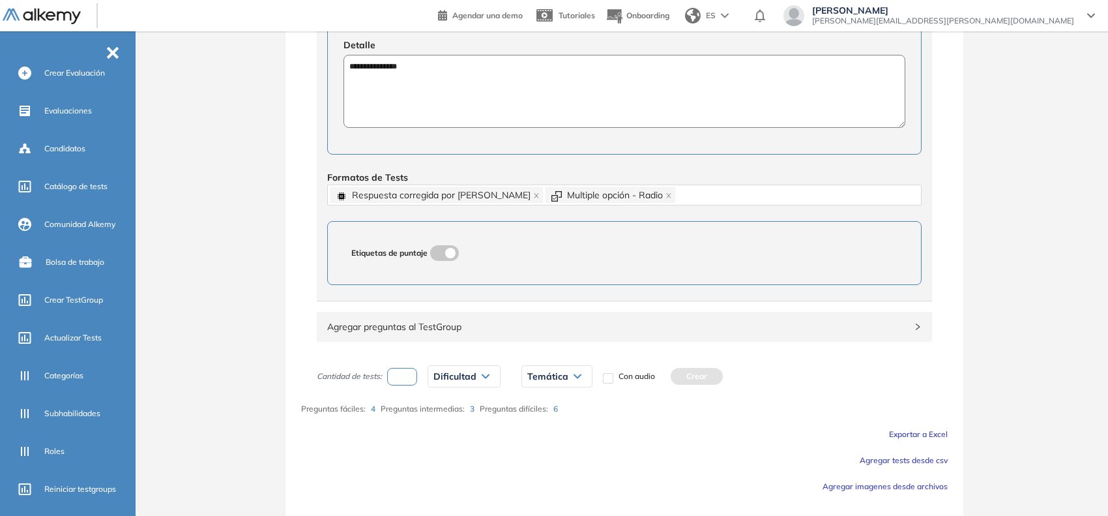
scroll to position [525, 0]
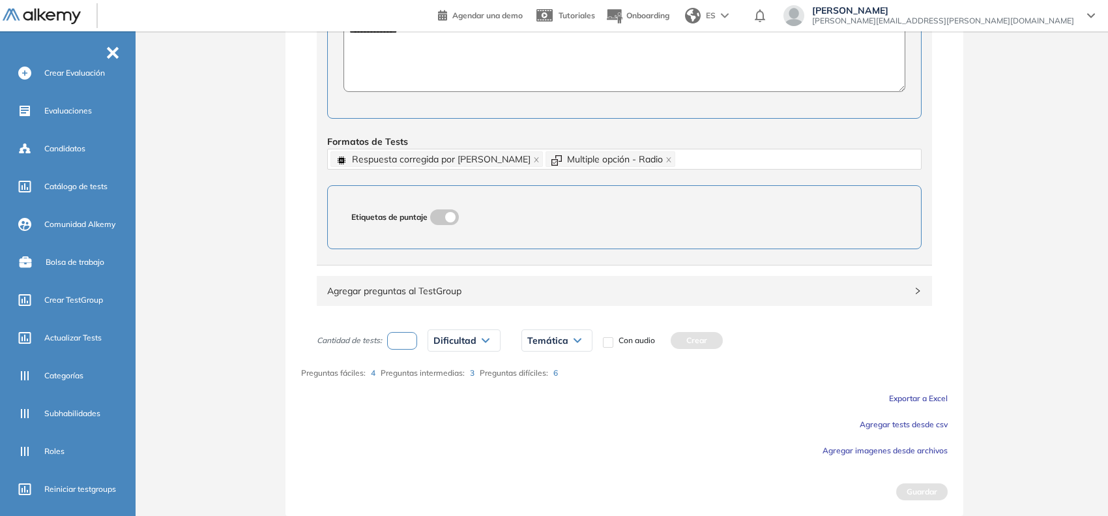
click at [403, 346] on input "number" at bounding box center [402, 341] width 30 height 18
type input "*"
click at [470, 345] on span "Dificultad" at bounding box center [454, 340] width 43 height 10
click at [441, 388] on li "Fácil" at bounding box center [442, 391] width 16 height 13
click at [516, 339] on span "Temática" at bounding box center [525, 340] width 41 height 10
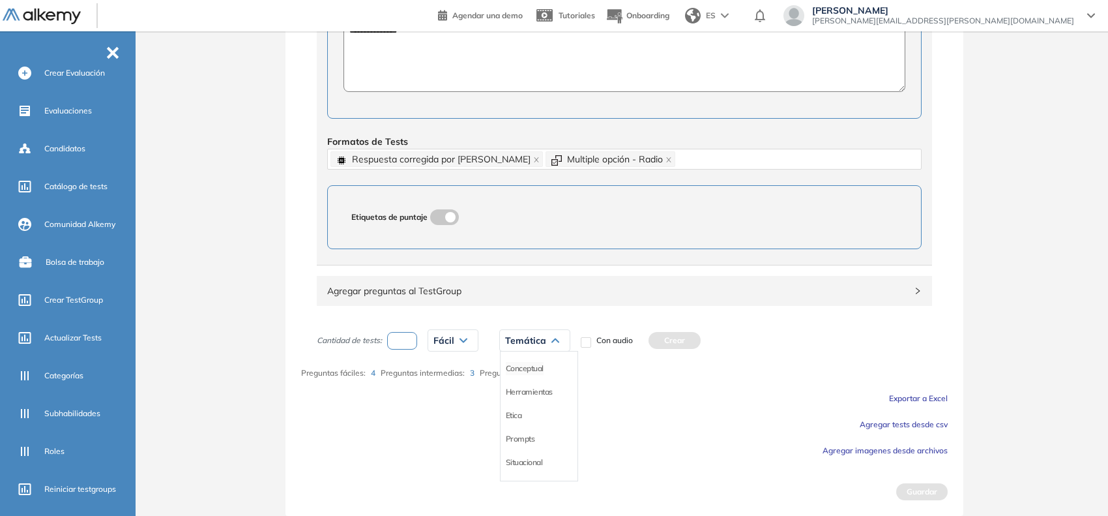
click at [512, 369] on li "Conceptual" at bounding box center [525, 368] width 38 height 13
click at [675, 342] on button "Crear" at bounding box center [683, 340] width 52 height 17
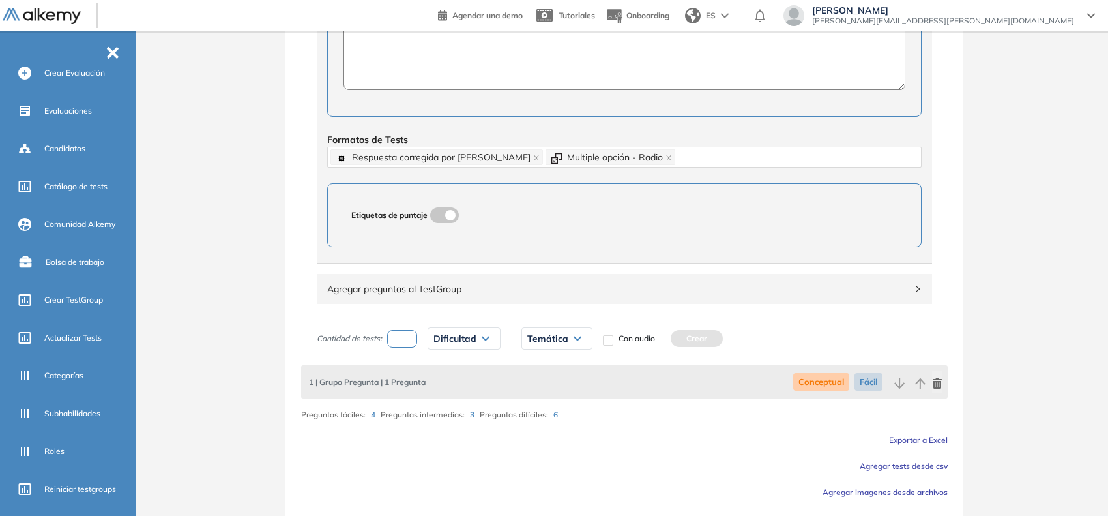
click at [413, 342] on input "number" at bounding box center [402, 339] width 30 height 18
type input "*"
click at [454, 340] on span "Dificultad" at bounding box center [454, 338] width 43 height 10
click at [437, 385] on li "Fácil" at bounding box center [442, 389] width 16 height 13
click at [522, 342] on span "Temática" at bounding box center [525, 338] width 41 height 10
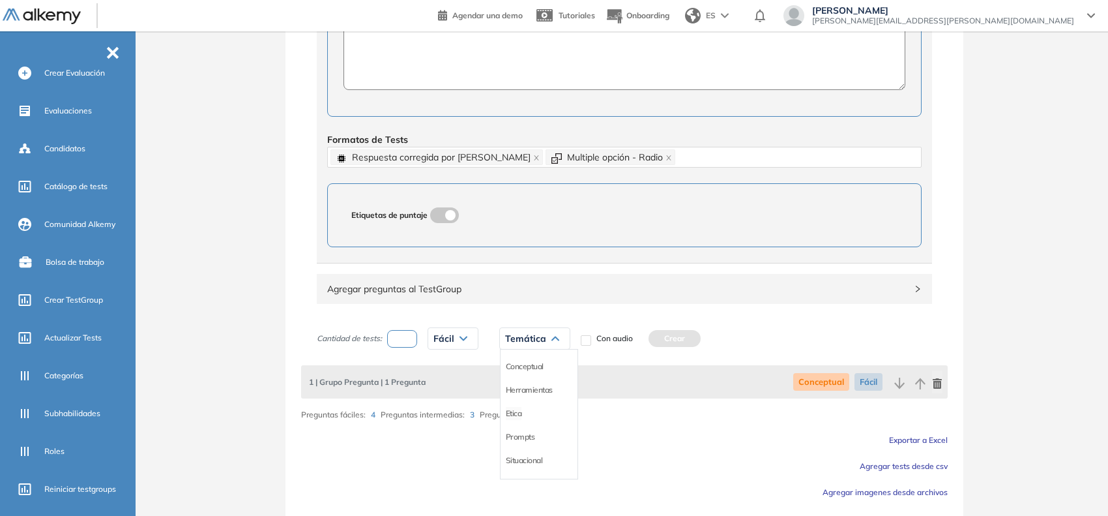
click at [506, 411] on li "Etica" at bounding box center [514, 413] width 16 height 13
click at [658, 341] on button "Crear" at bounding box center [655, 338] width 52 height 17
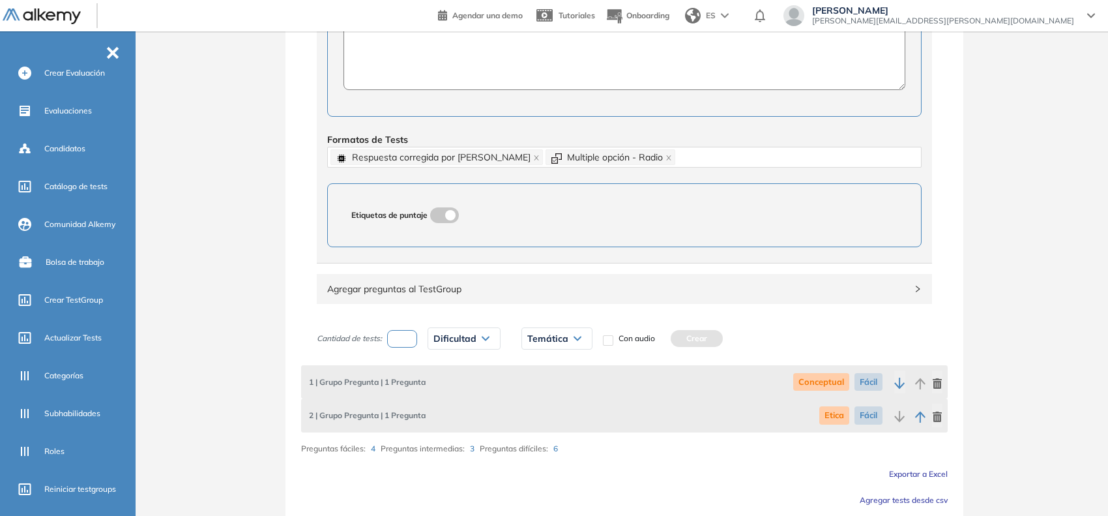
click at [415, 347] on input "number" at bounding box center [402, 339] width 30 height 18
type input "*"
click at [445, 346] on div "Dificultad" at bounding box center [464, 338] width 72 height 21
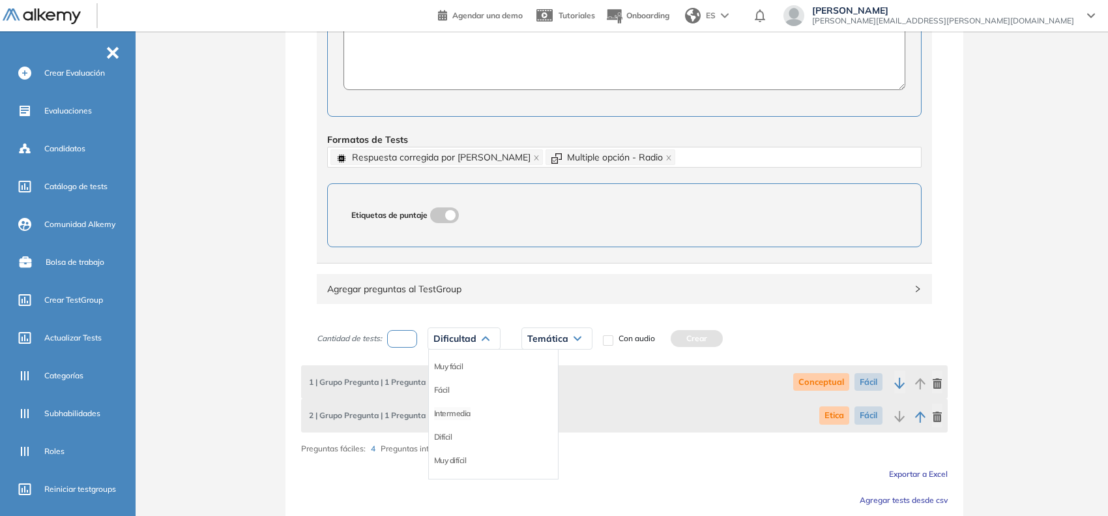
click at [440, 417] on li "Intermedia" at bounding box center [452, 413] width 37 height 13
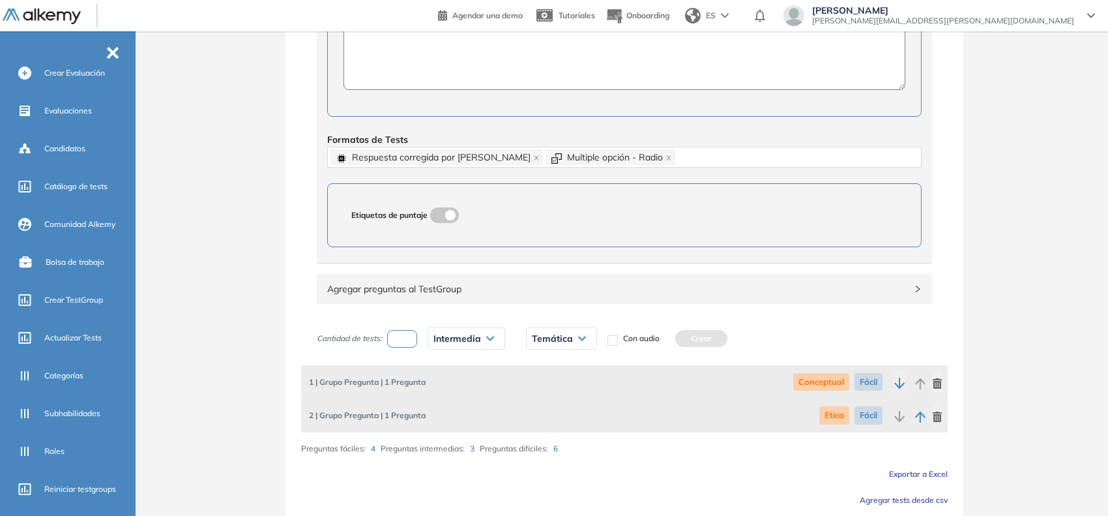
click at [538, 346] on div "Temática" at bounding box center [562, 338] width 70 height 21
click at [542, 369] on li "Conceptual" at bounding box center [552, 366] width 38 height 13
click at [717, 339] on button "Crear" at bounding box center [710, 338] width 52 height 17
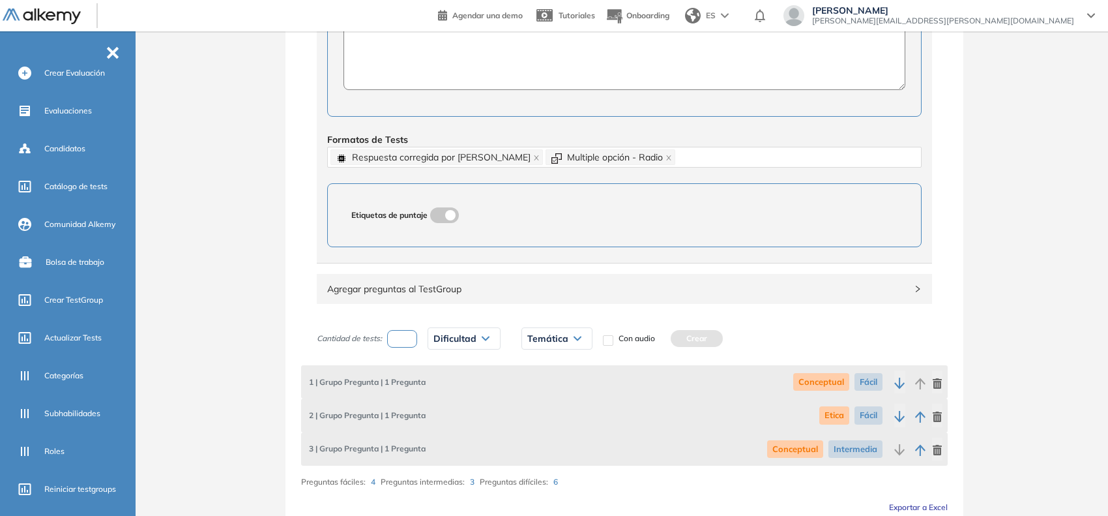
click at [412, 347] on input "number" at bounding box center [402, 339] width 30 height 18
type input "*"
click at [442, 337] on span "Dificultad" at bounding box center [454, 338] width 43 height 10
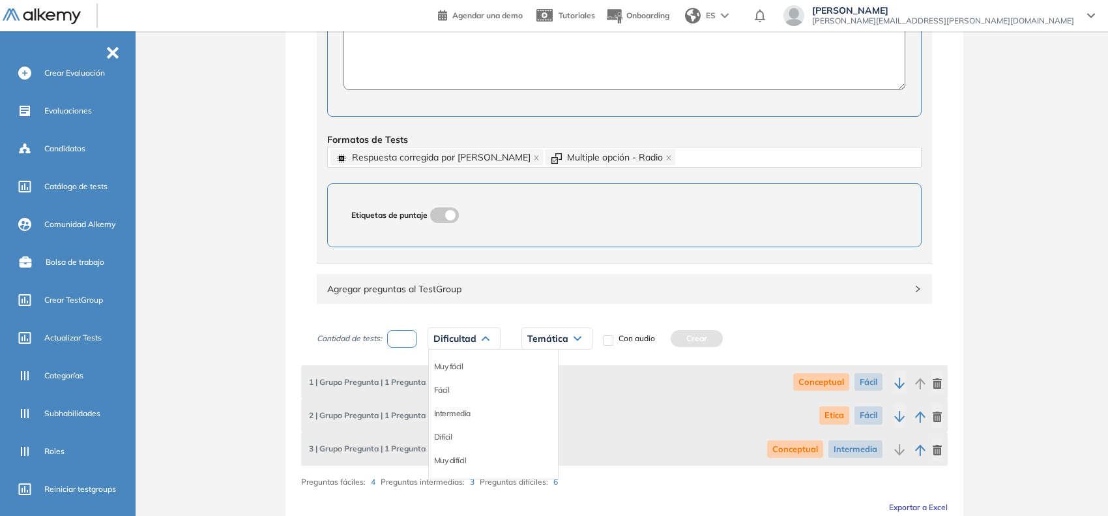
click at [441, 414] on li "Intermedia" at bounding box center [452, 413] width 37 height 13
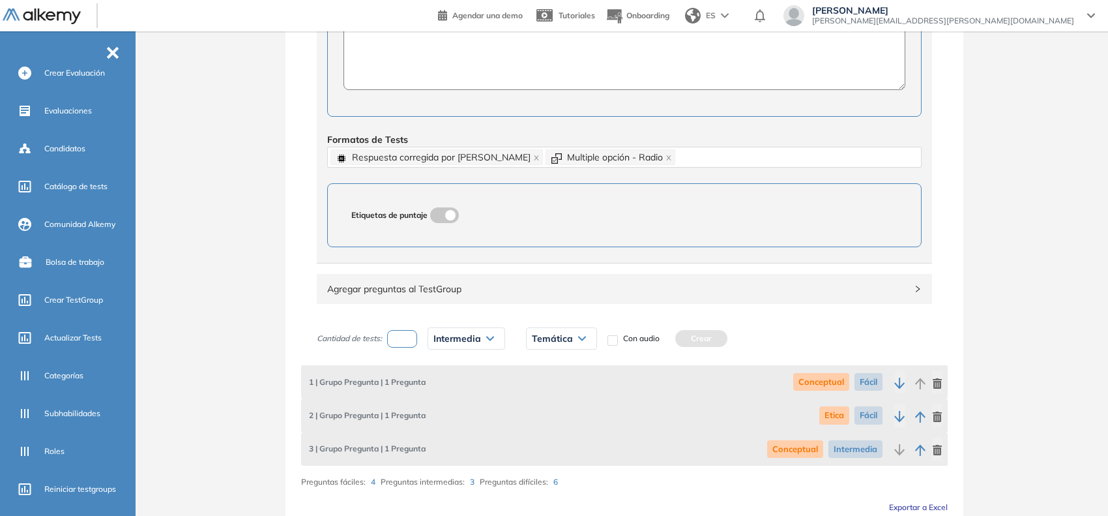
click at [546, 349] on div "Temática" at bounding box center [562, 338] width 70 height 21
click at [540, 393] on li "Herramientas" at bounding box center [556, 389] width 47 height 13
click at [711, 342] on button "Crear" at bounding box center [720, 338] width 52 height 17
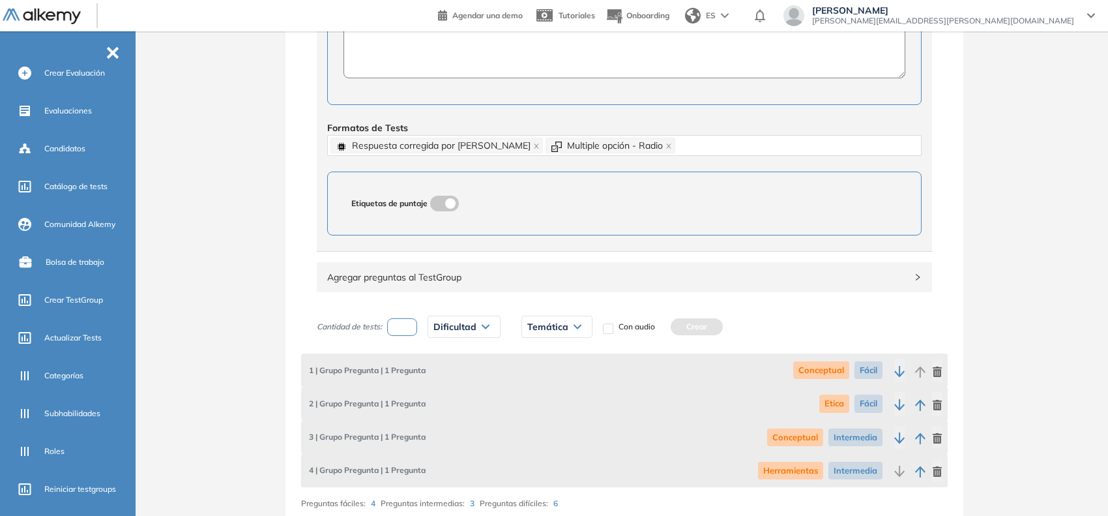
scroll to position [668, 0]
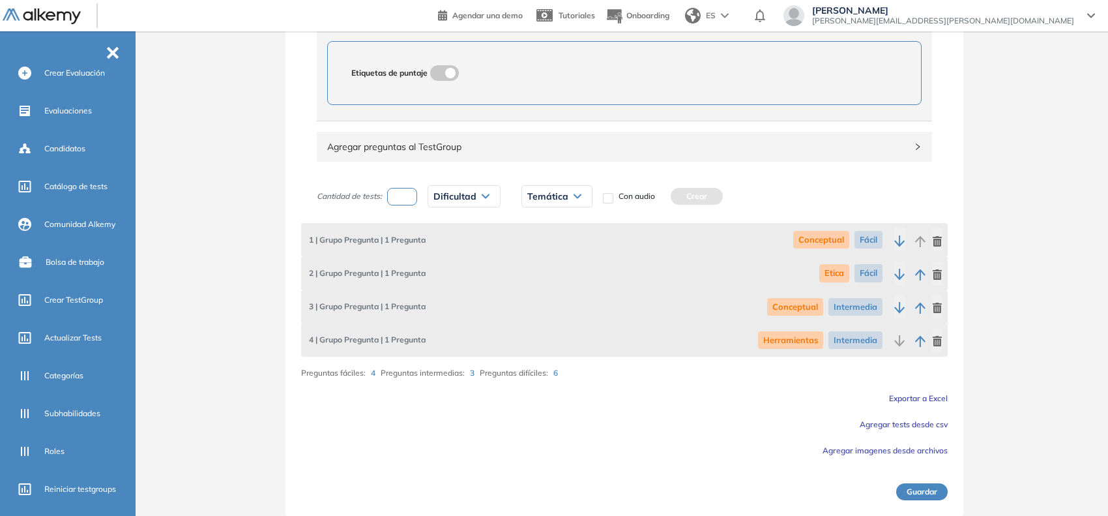
click at [411, 198] on input "number" at bounding box center [402, 197] width 30 height 18
type input "*"
click at [453, 191] on span "Dificultad" at bounding box center [454, 196] width 43 height 10
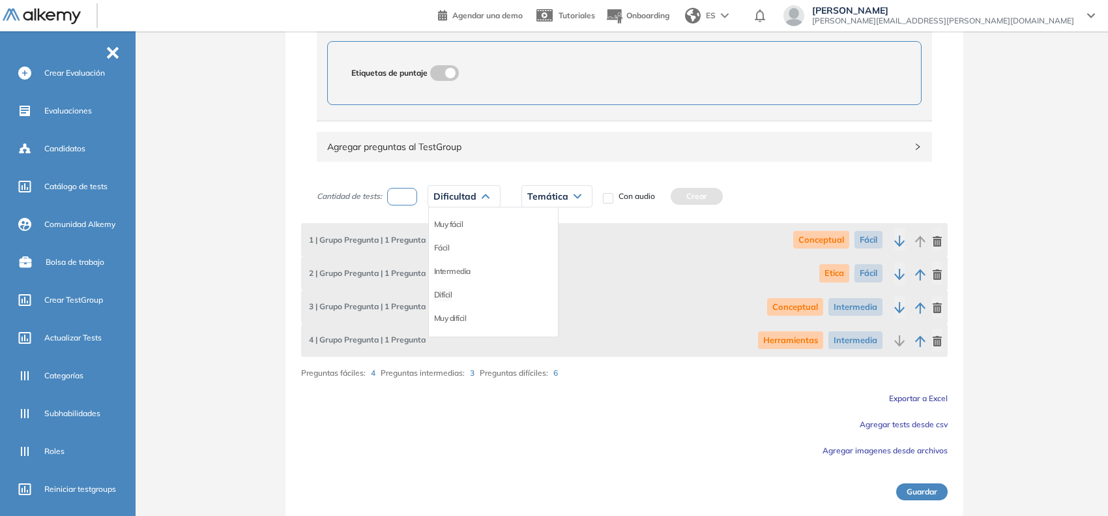
click at [447, 298] on li "Difícil" at bounding box center [443, 294] width 18 height 13
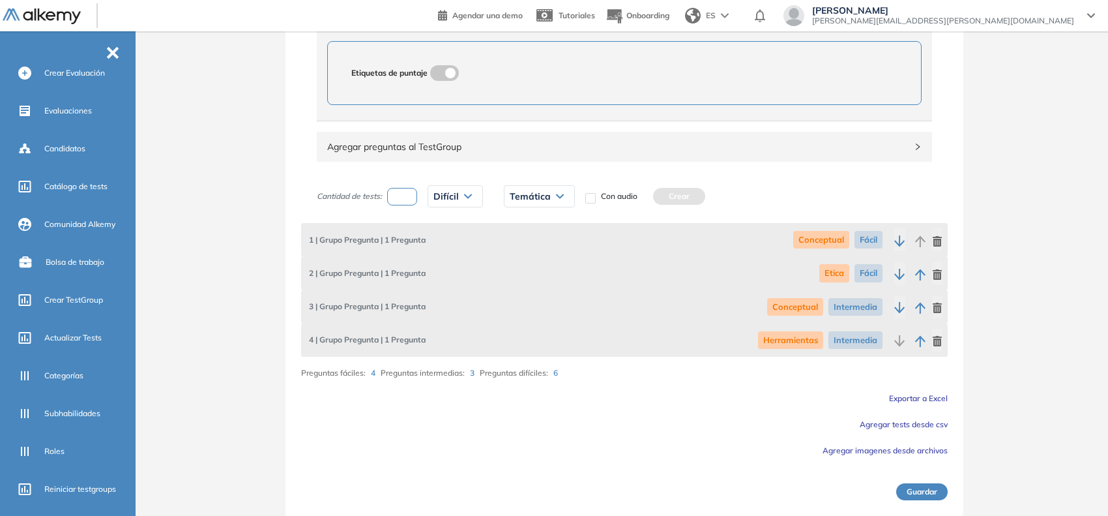
click at [538, 201] on span "Temática" at bounding box center [530, 196] width 41 height 10
click at [520, 299] on li "Prompts" at bounding box center [524, 294] width 29 height 13
click at [688, 199] on button "Crear" at bounding box center [675, 196] width 52 height 17
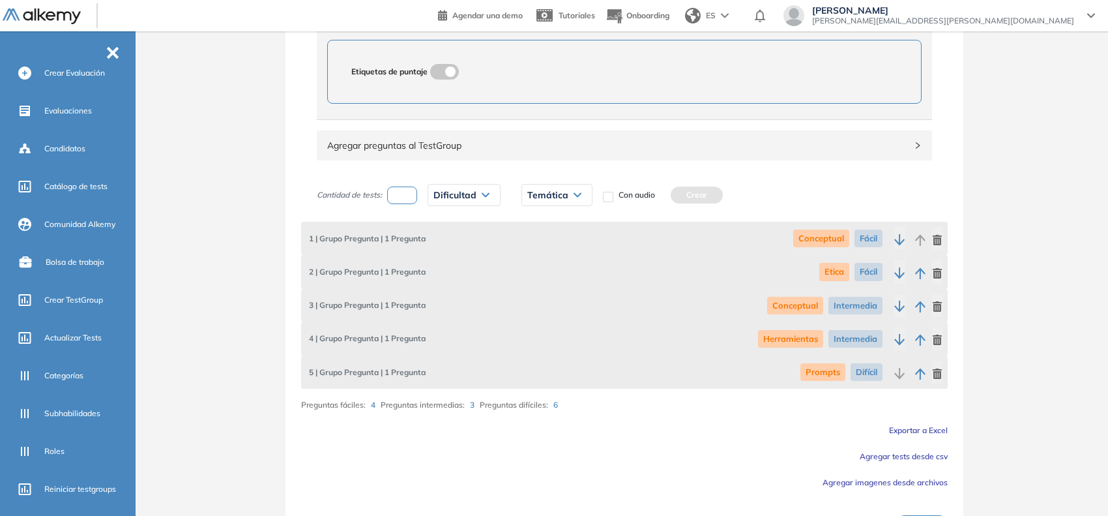
click at [403, 201] on input "number" at bounding box center [402, 195] width 30 height 18
type input "*"
click at [441, 196] on span "Dificultad" at bounding box center [454, 195] width 43 height 10
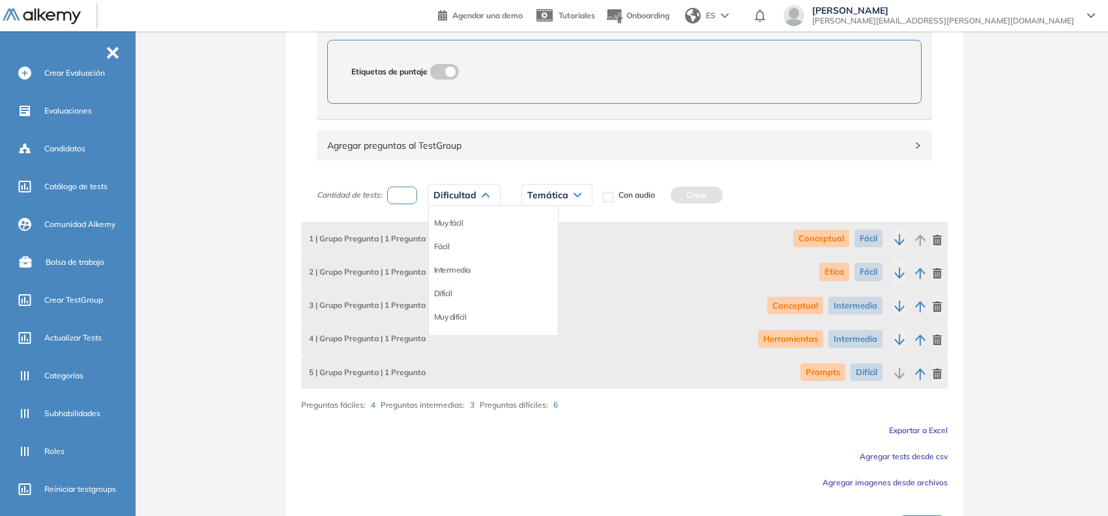
click at [447, 299] on li "Difícil" at bounding box center [443, 293] width 18 height 13
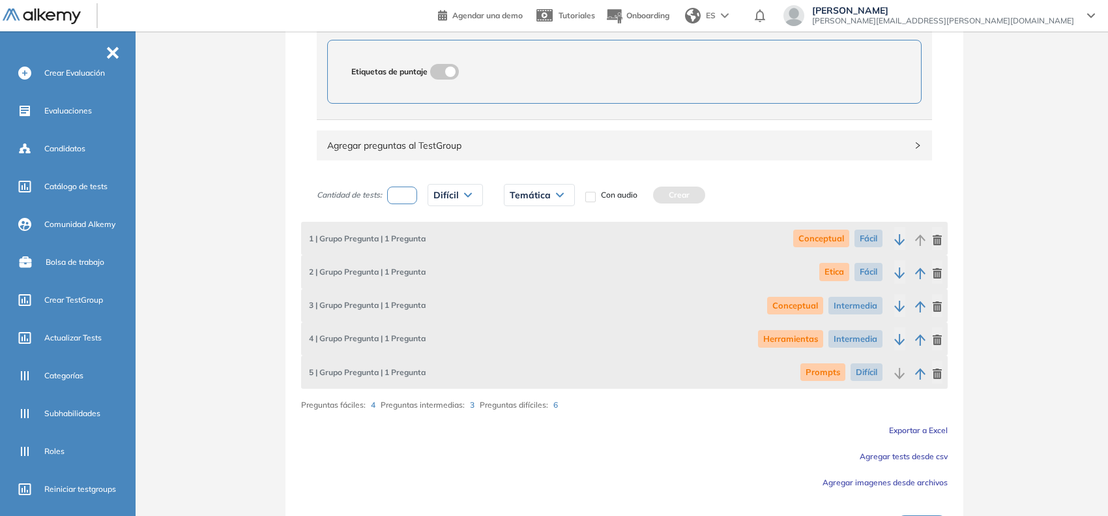
click at [522, 209] on div "Temática Conceptual Herramientas Etica Prompts Situacional Escritura de Prompt" at bounding box center [539, 195] width 92 height 33
click at [532, 200] on span "Temática" at bounding box center [530, 195] width 41 height 10
click at [520, 327] on div "Situacional" at bounding box center [544, 316] width 78 height 23
click at [526, 317] on li "Situacional" at bounding box center [528, 316] width 37 height 13
click at [681, 199] on button "Crear" at bounding box center [687, 194] width 52 height 17
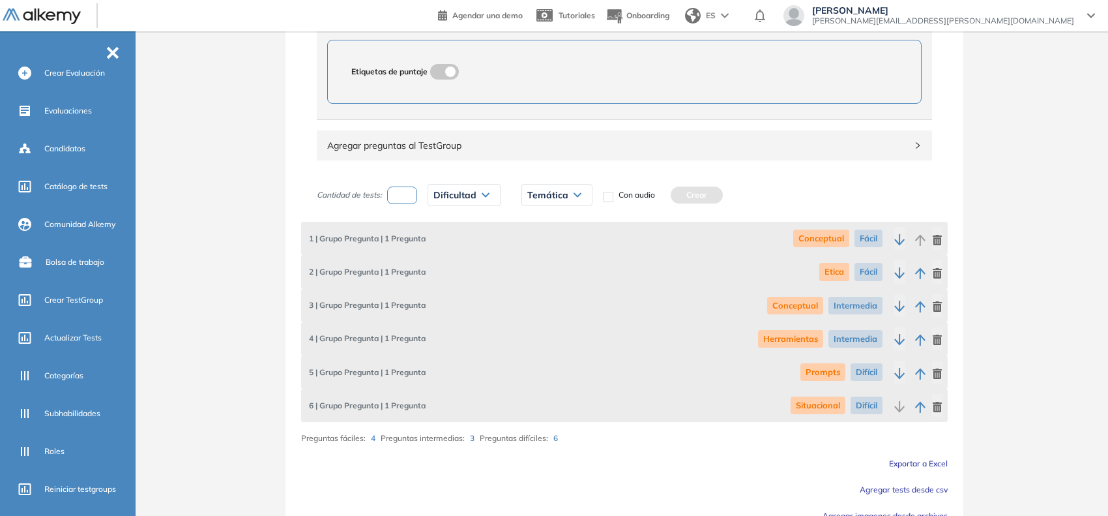
click at [408, 196] on input "number" at bounding box center [402, 195] width 30 height 18
type input "*"
click at [442, 198] on span "Dificultad" at bounding box center [454, 195] width 43 height 10
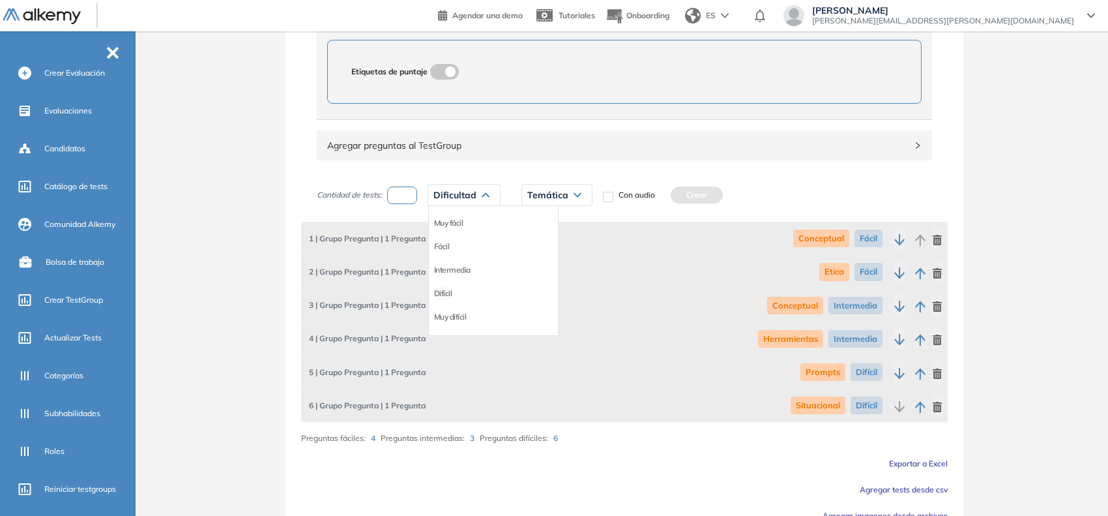
click at [450, 291] on li "Difícil" at bounding box center [443, 293] width 18 height 13
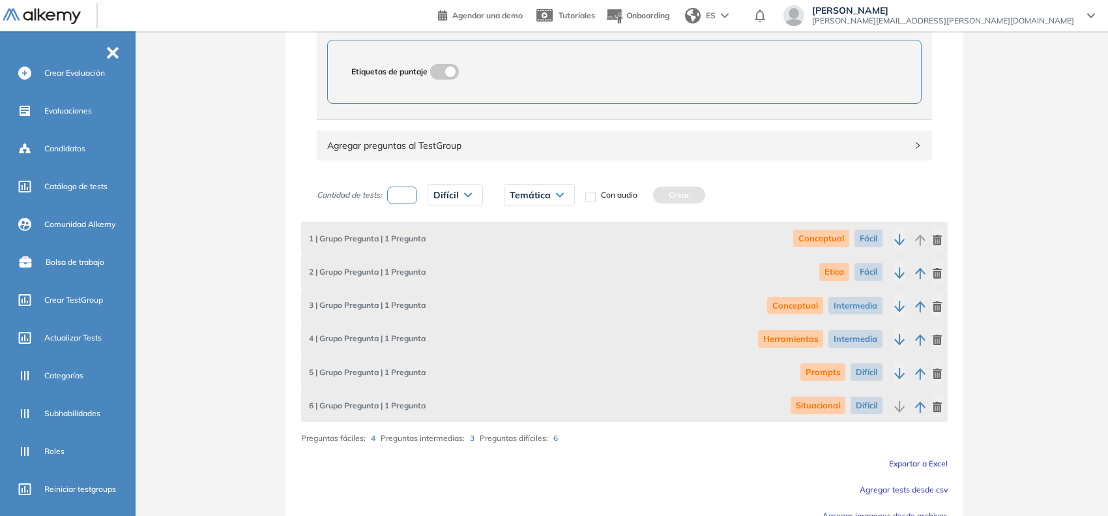
click at [548, 206] on div "Temática Conceptual Herramientas Etica Prompts Situacional Escritura de Prompt" at bounding box center [539, 195] width 71 height 22
click at [544, 200] on span "Temática" at bounding box center [530, 195] width 41 height 10
click at [533, 324] on li "Escritura de Prompt" at bounding box center [543, 318] width 67 height 13
click at [715, 190] on button "Crear" at bounding box center [724, 194] width 52 height 17
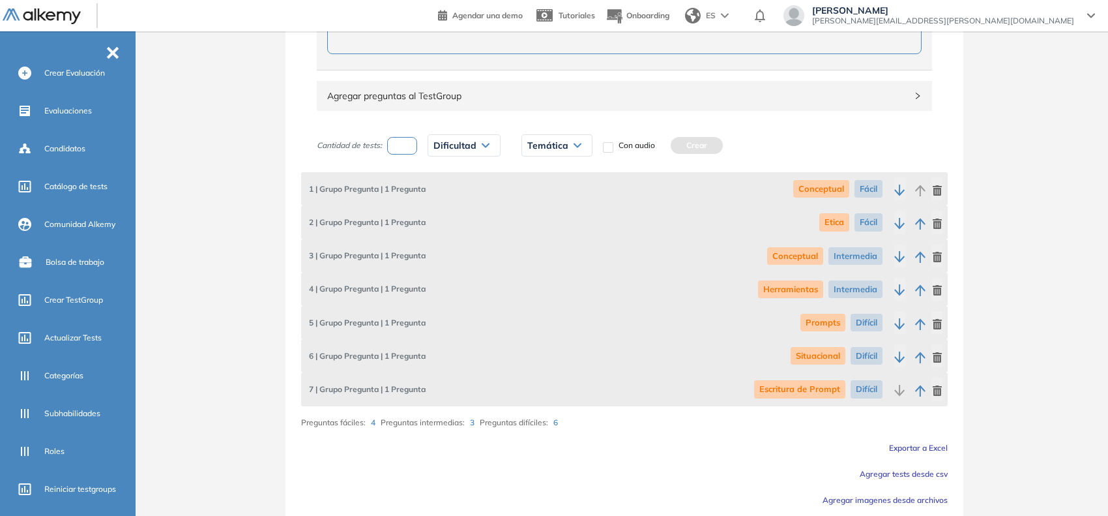
scroll to position [768, 0]
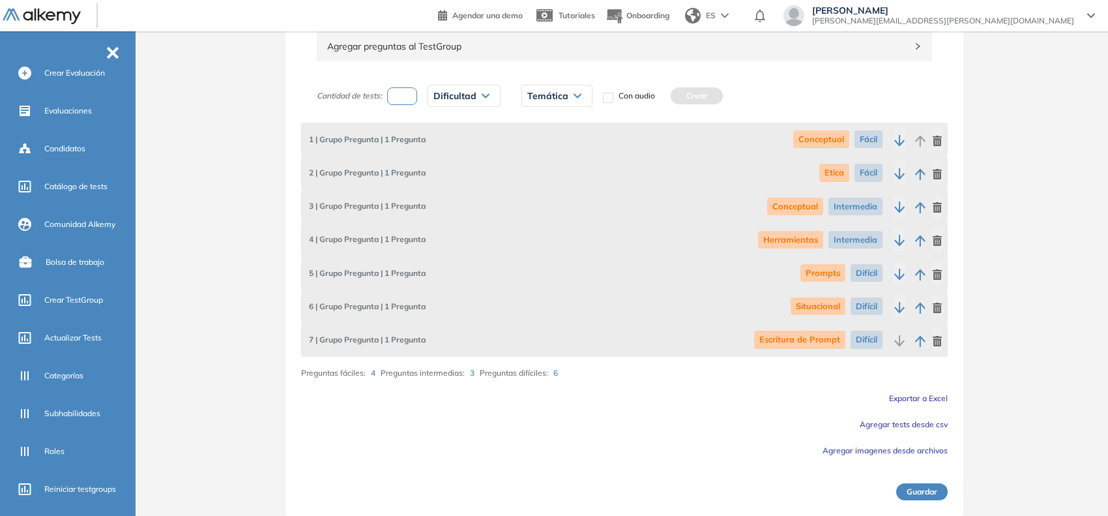
click at [913, 489] on button "Guardar" at bounding box center [921, 491] width 51 height 17
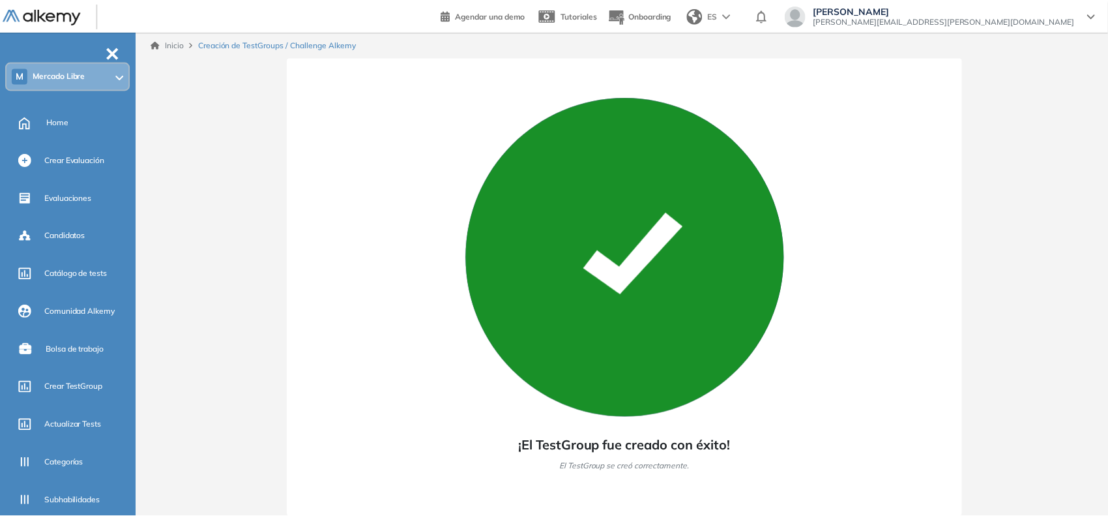
scroll to position [0, 0]
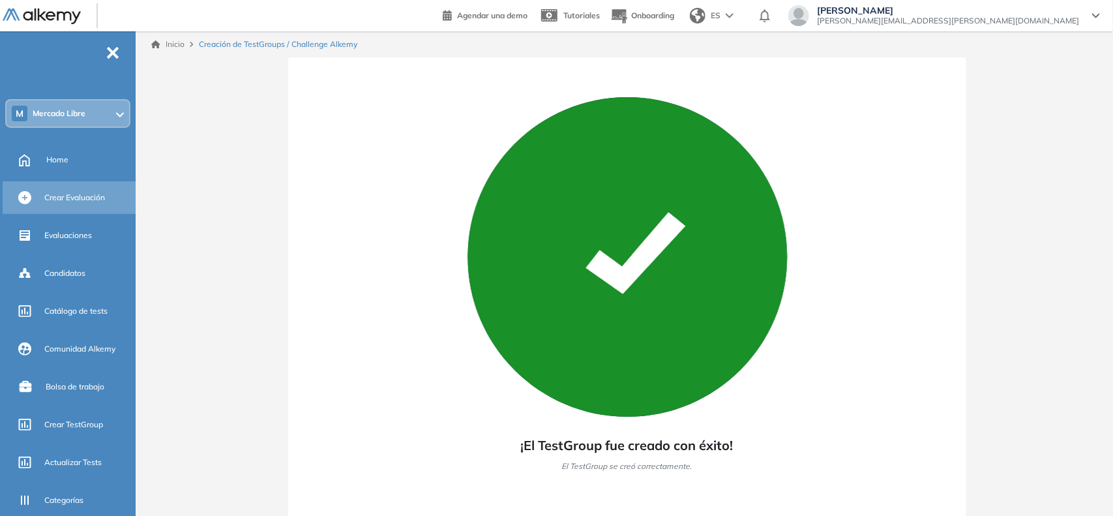
click at [77, 203] on div "Crear Evaluación" at bounding box center [88, 197] width 89 height 22
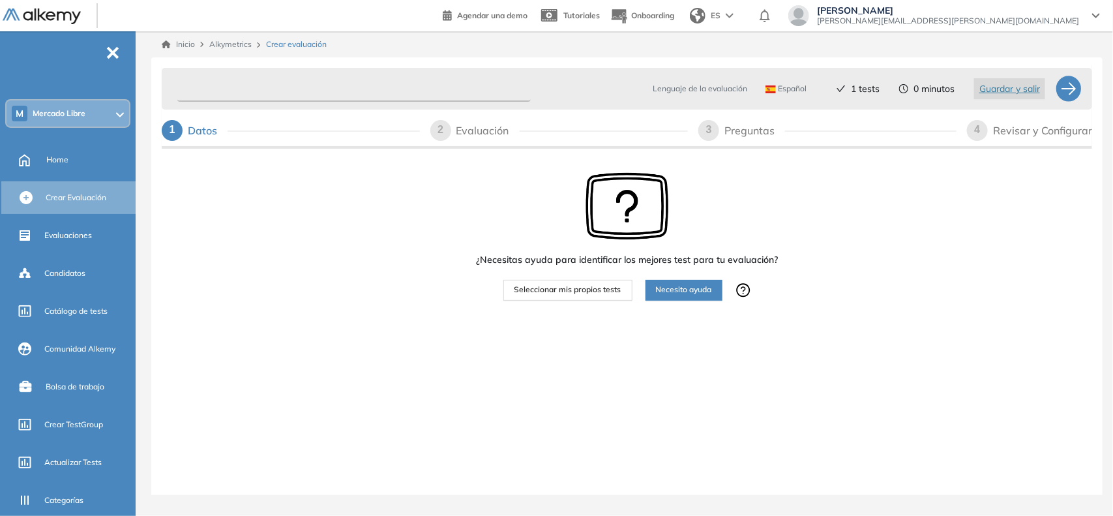
click at [318, 80] on input "text" at bounding box center [353, 88] width 353 height 25
type input "**********"
click at [597, 285] on span "Seleccionar mis propios tests" at bounding box center [567, 290] width 107 height 12
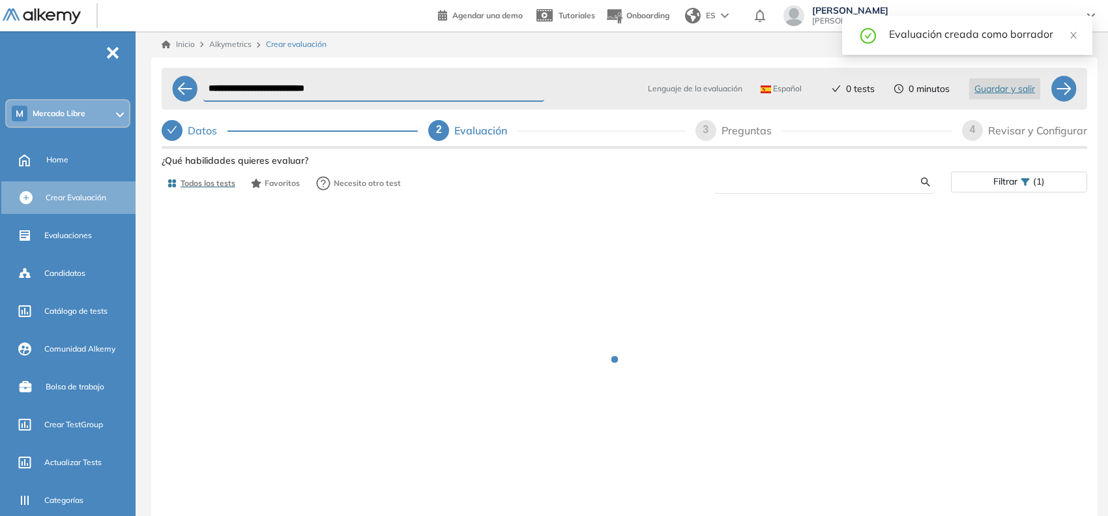
click at [769, 183] on input "text" at bounding box center [823, 182] width 196 height 12
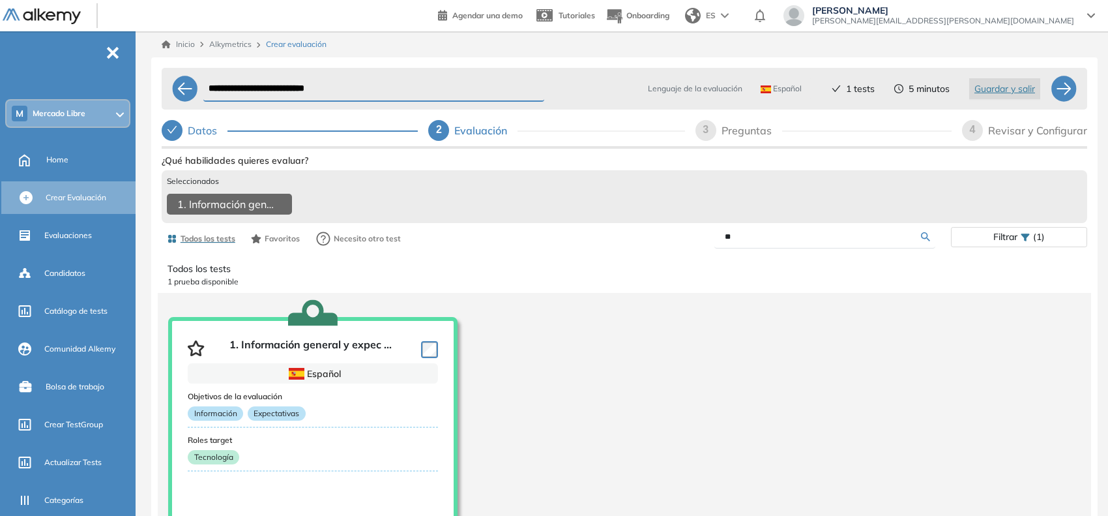
click at [734, 240] on input "**" at bounding box center [823, 237] width 196 height 12
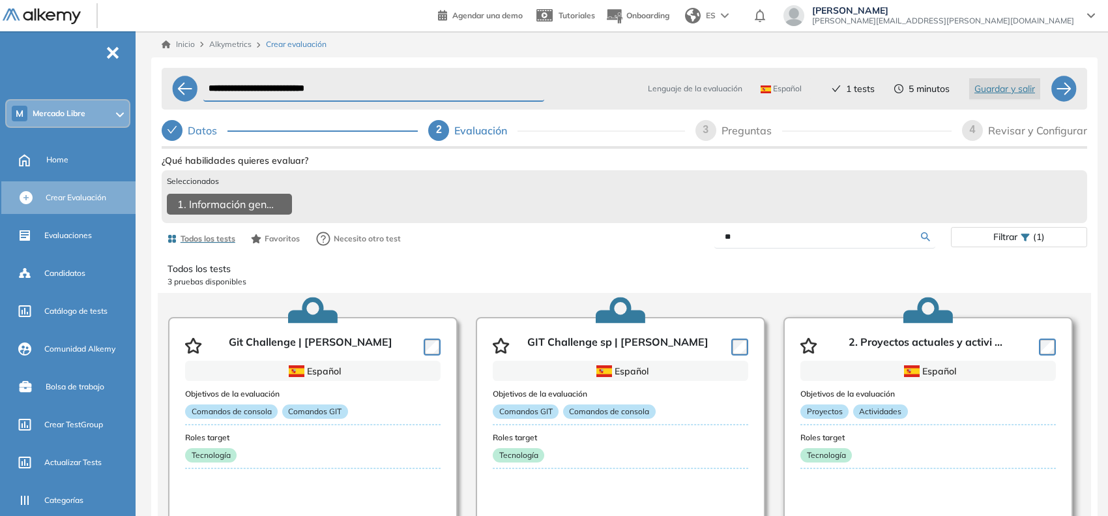
scroll to position [47, 0]
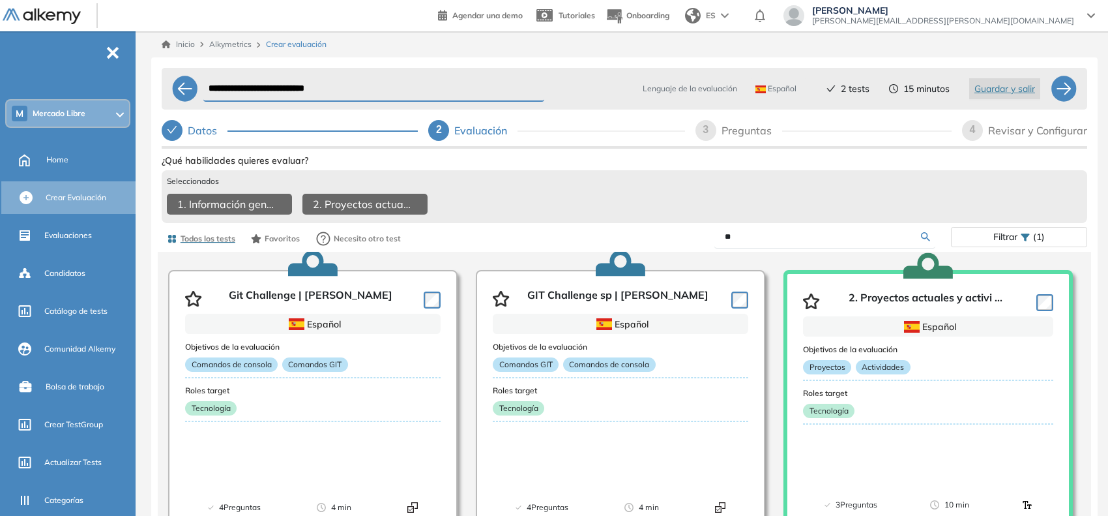
click at [766, 239] on input "**" at bounding box center [823, 237] width 196 height 12
type input "**"
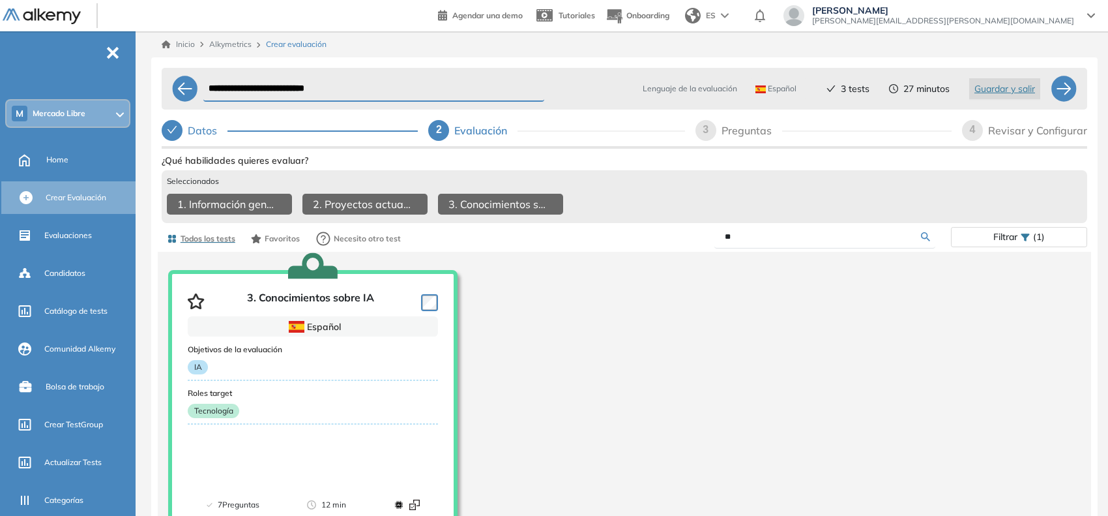
click at [708, 130] on span "3" at bounding box center [706, 129] width 6 height 11
select select "*****"
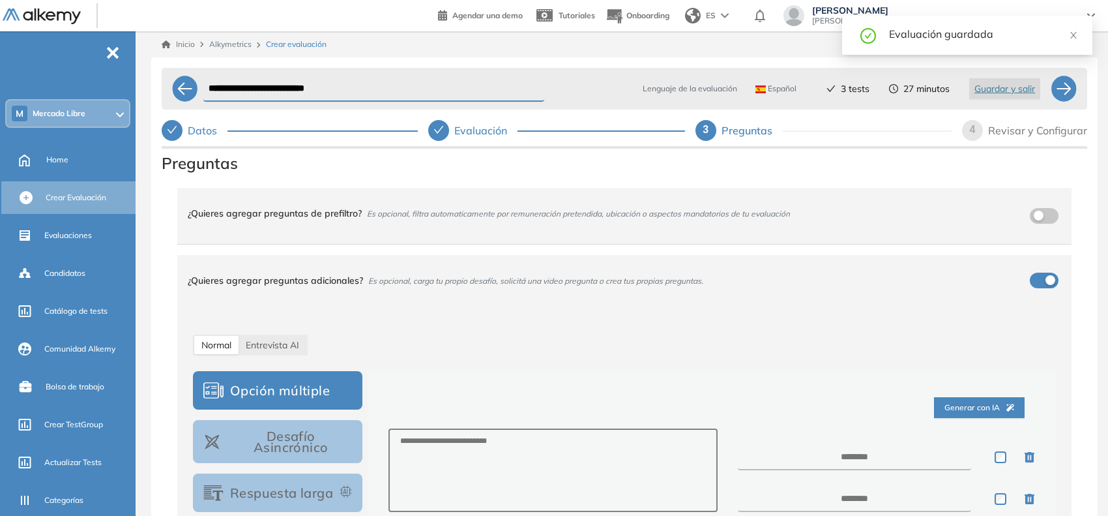
click at [976, 132] on div "4" at bounding box center [972, 130] width 21 height 21
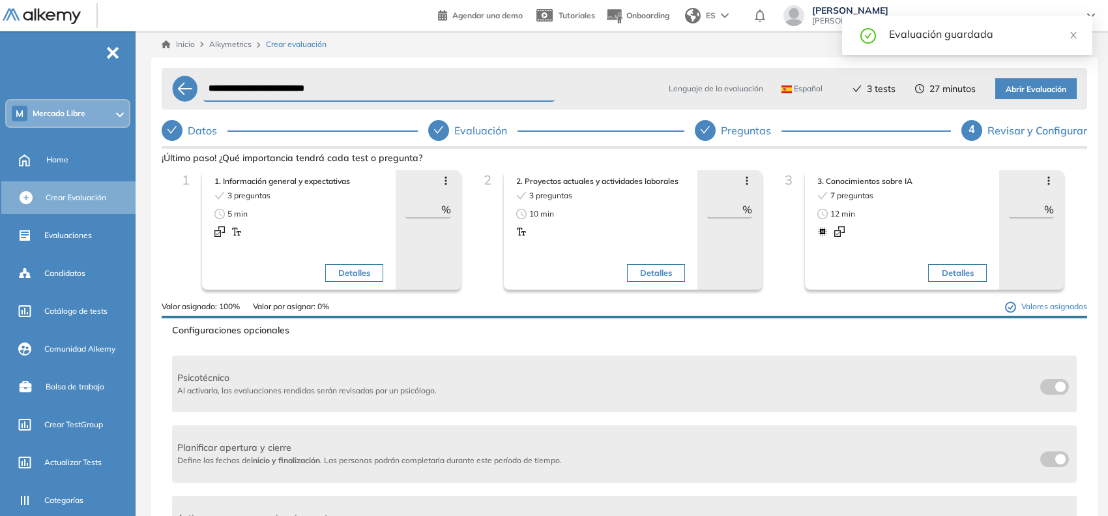
click at [419, 212] on input "**" at bounding box center [422, 209] width 35 height 16
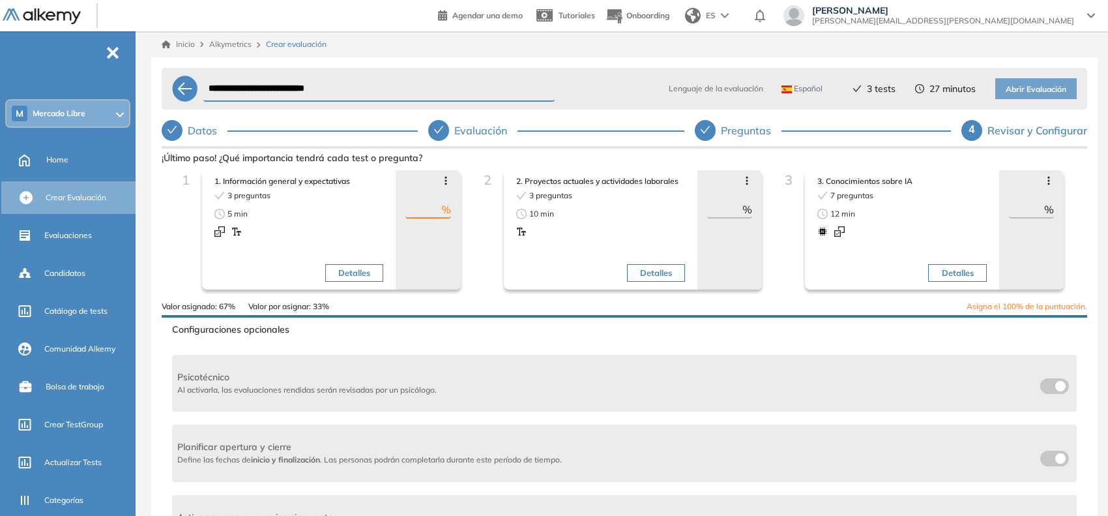
type input "*"
click at [714, 207] on input "**" at bounding box center [724, 209] width 35 height 16
type input "*"
click at [1014, 204] on input "**" at bounding box center [1026, 209] width 35 height 16
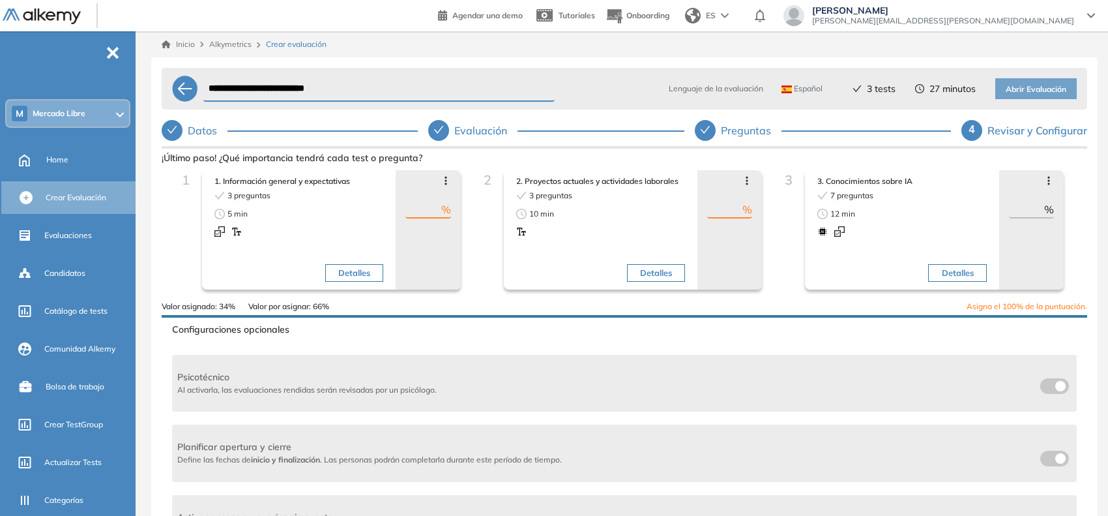
click at [1014, 204] on input "**" at bounding box center [1026, 209] width 35 height 16
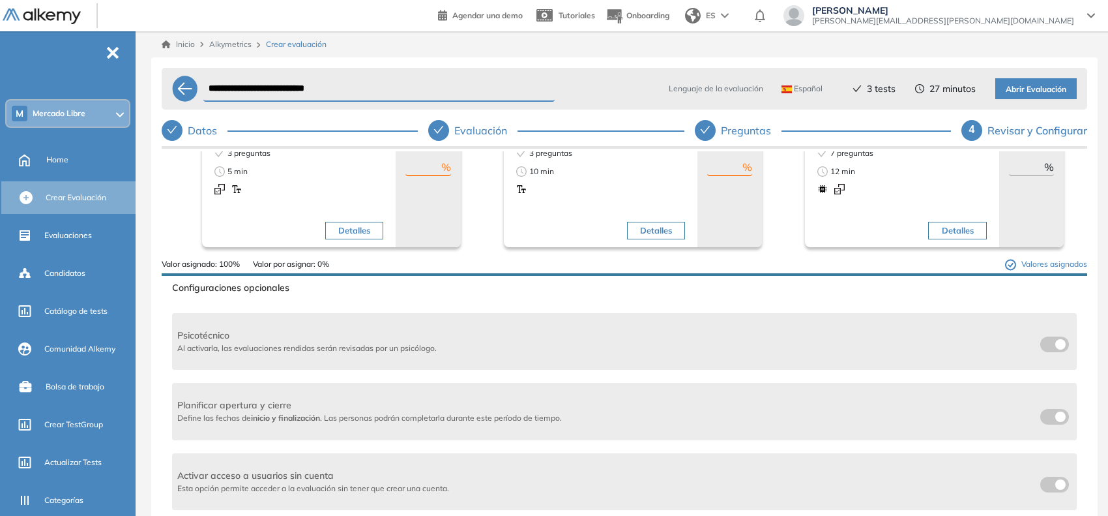
scroll to position [81, 0]
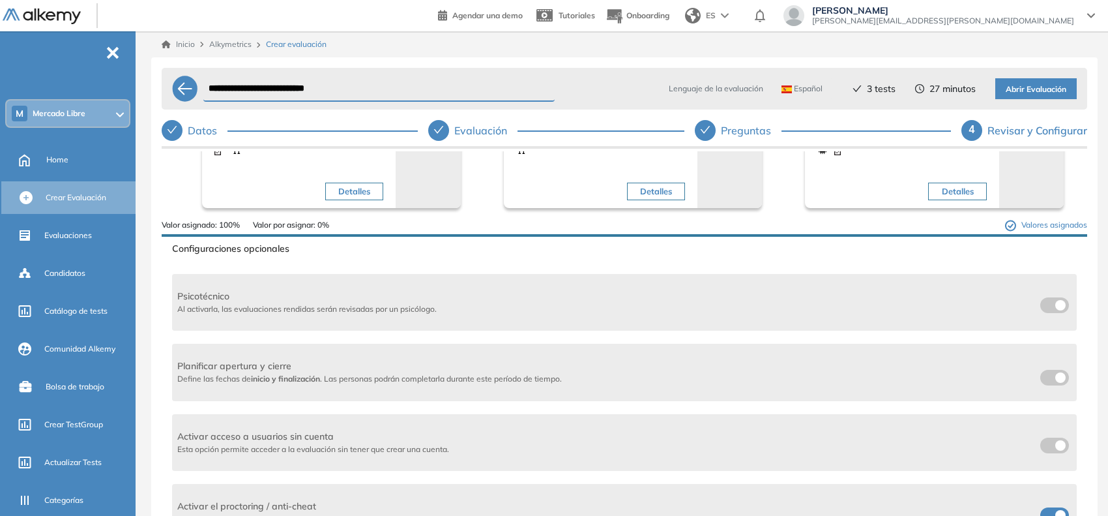
type input "***"
click at [1041, 372] on span at bounding box center [1045, 375] width 10 height 10
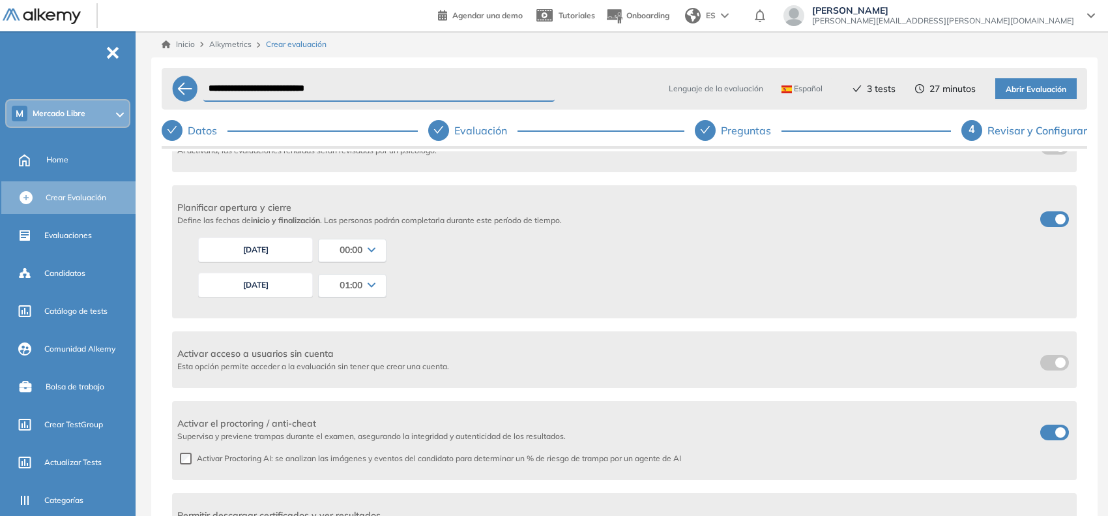
scroll to position [244, 0]
click at [353, 282] on span "01:00" at bounding box center [351, 280] width 23 height 10
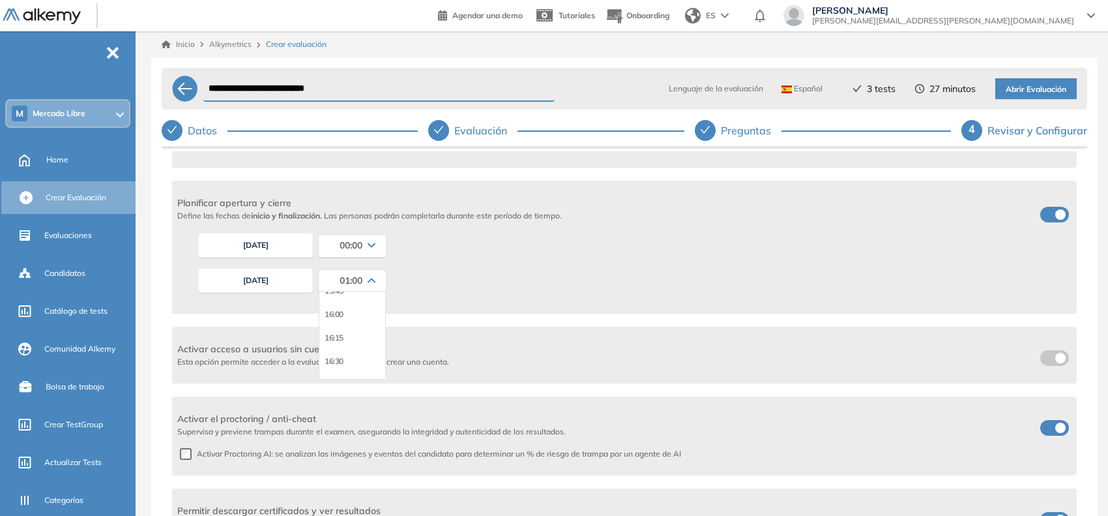
scroll to position [1467, 0]
click at [330, 343] on li "16:00" at bounding box center [334, 343] width 19 height 13
click at [291, 276] on button "[DATE]" at bounding box center [255, 280] width 115 height 25
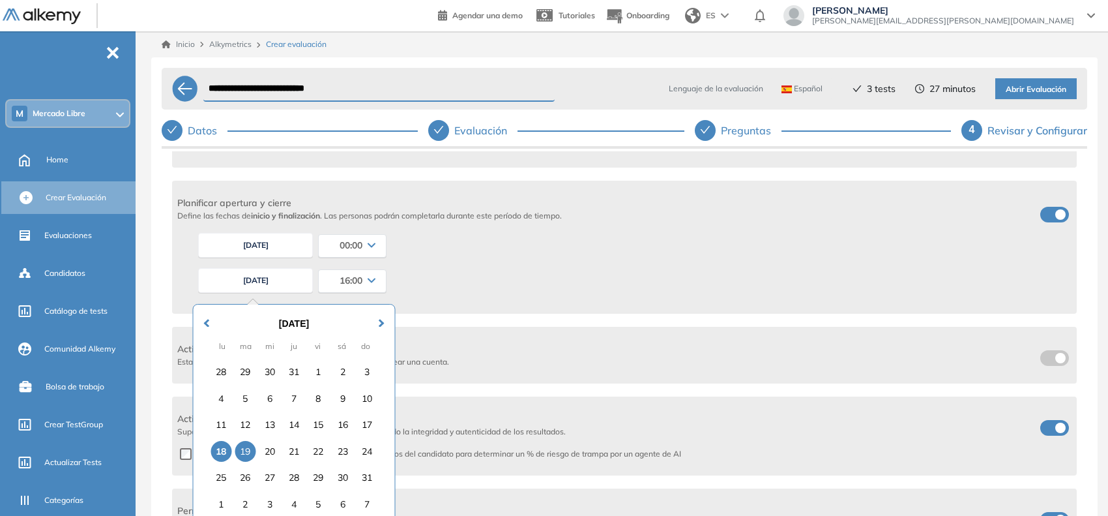
click at [244, 460] on div "19" at bounding box center [245, 451] width 21 height 21
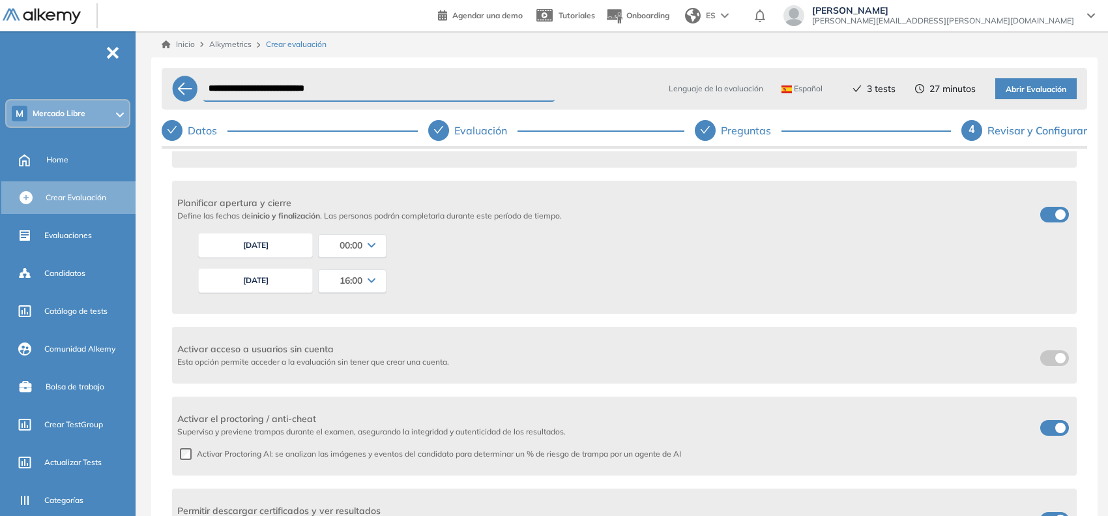
click at [496, 293] on div "Selected date: [DATE][PERSON_NAME] [DATE] 16:00 00:00 00:15 00:30 00:45 01:00 0…" at bounding box center [632, 280] width 879 height 35
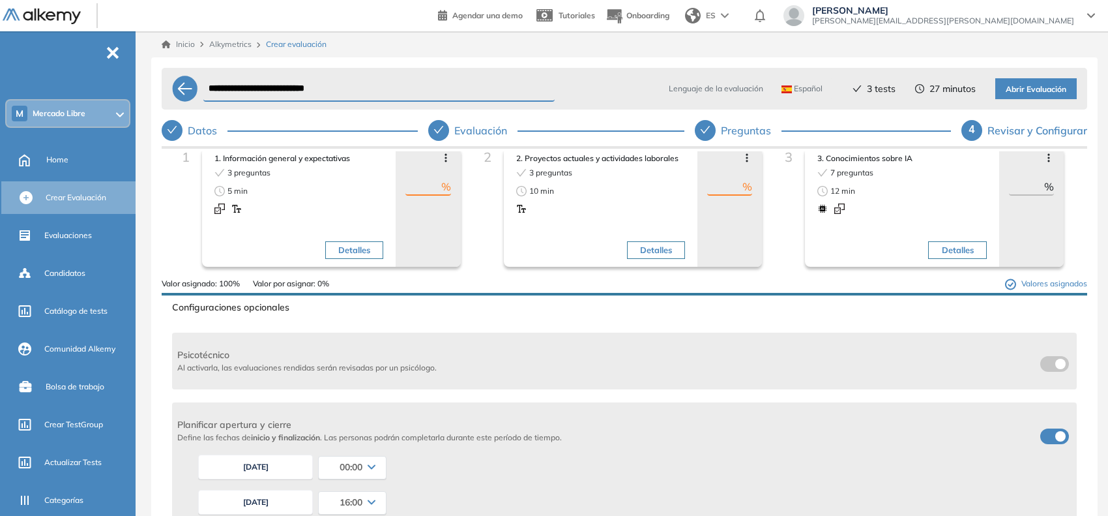
scroll to position [0, 0]
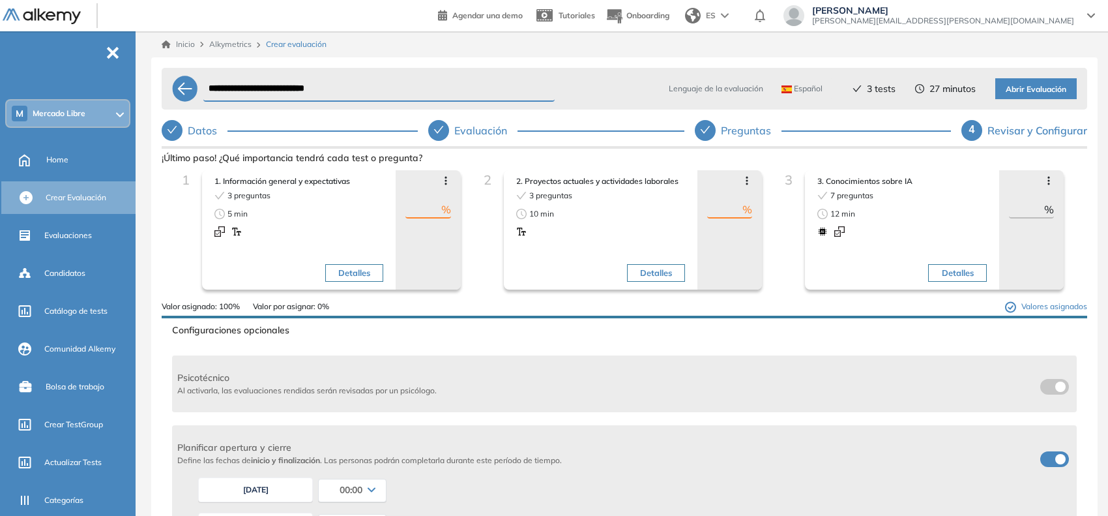
click at [1021, 82] on button "Abrir Evaluación" at bounding box center [1035, 88] width 81 height 21
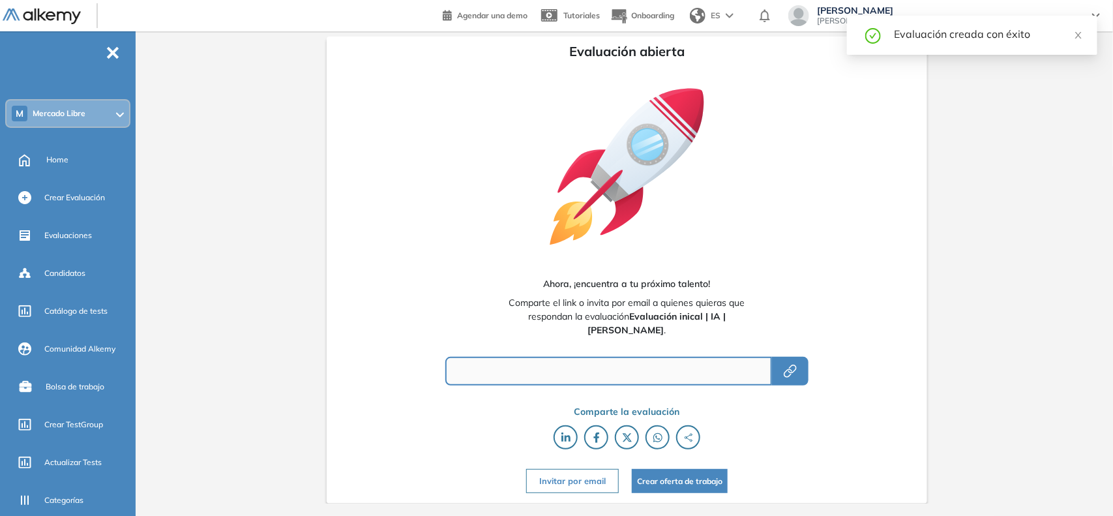
type input "**********"
click at [782, 363] on icon "button" at bounding box center [790, 371] width 16 height 16
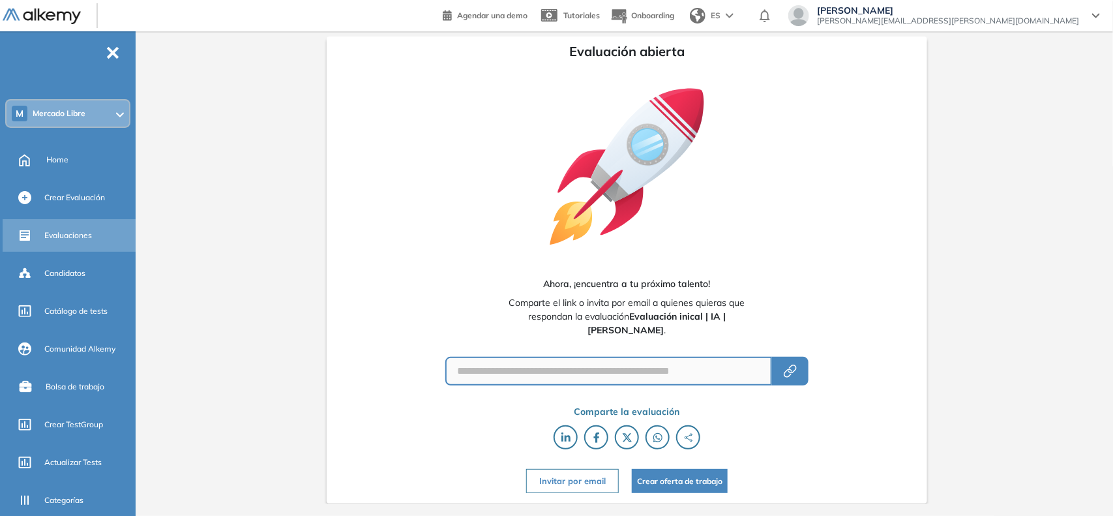
click at [79, 233] on span "Evaluaciones" at bounding box center [68, 235] width 48 height 12
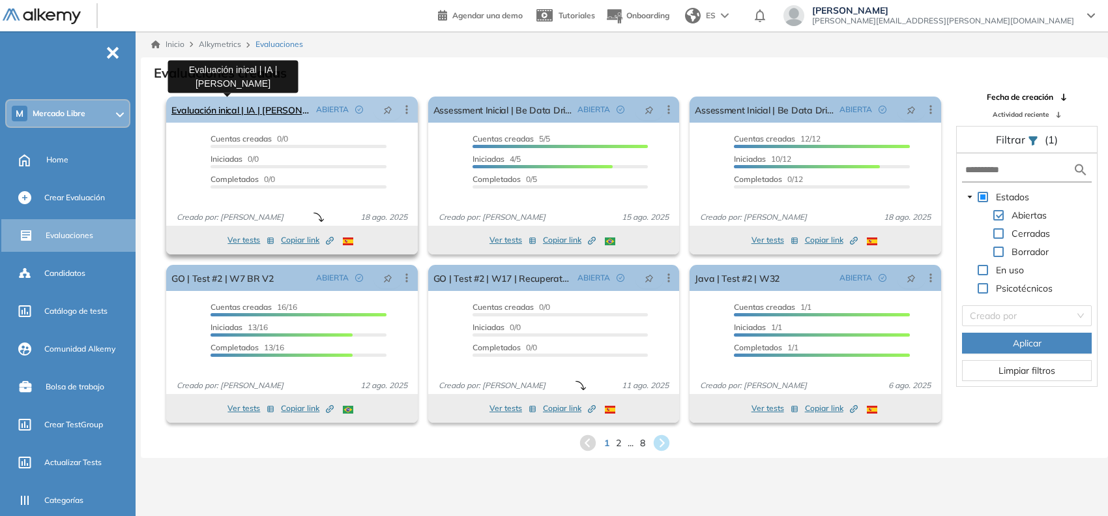
click at [263, 110] on link "Evaluación inical | IA | [PERSON_NAME]" at bounding box center [240, 109] width 139 height 26
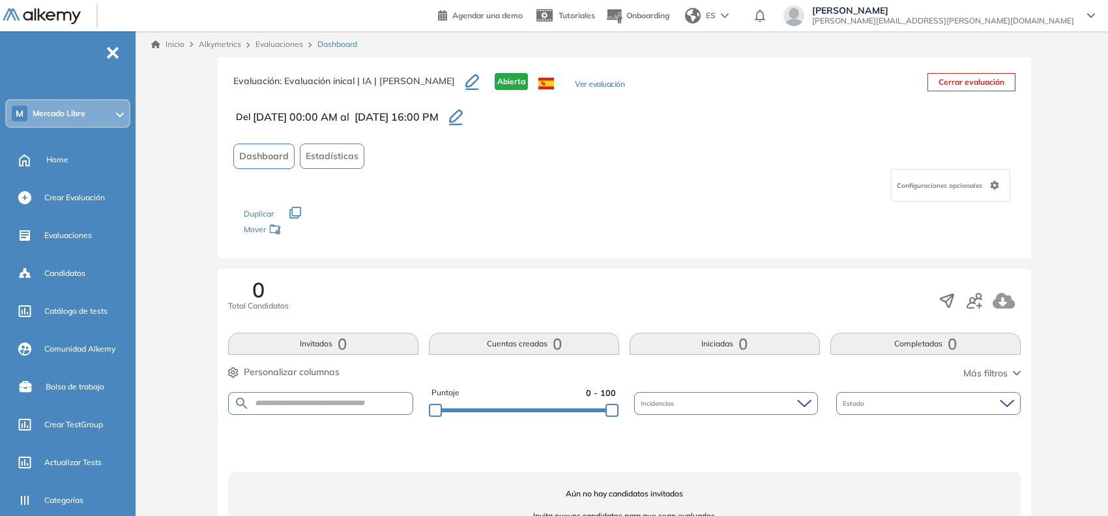
click at [900, 188] on span "Configuraciones opcionales" at bounding box center [941, 186] width 88 height 10
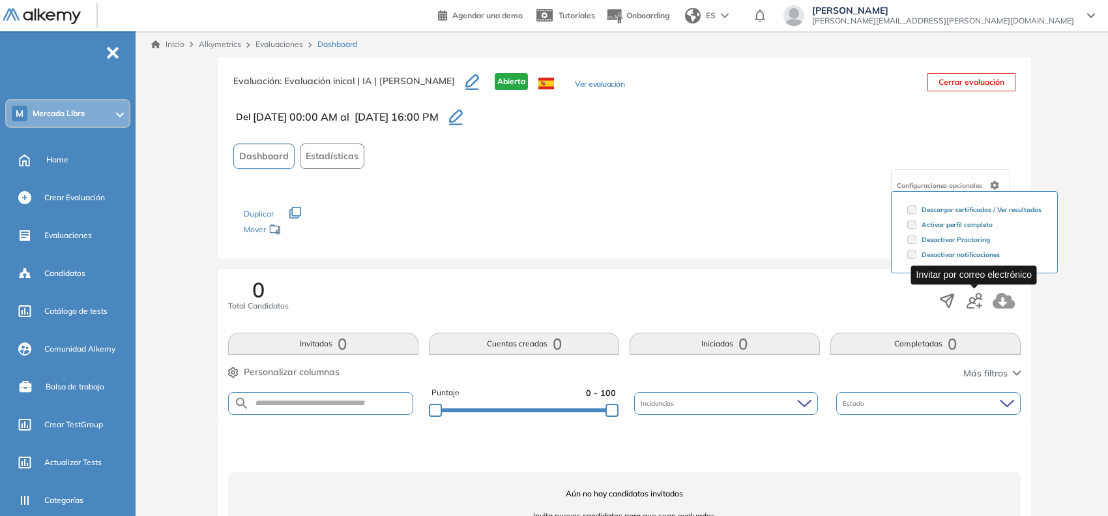
click at [973, 293] on icon "button" at bounding box center [975, 301] width 16 height 16
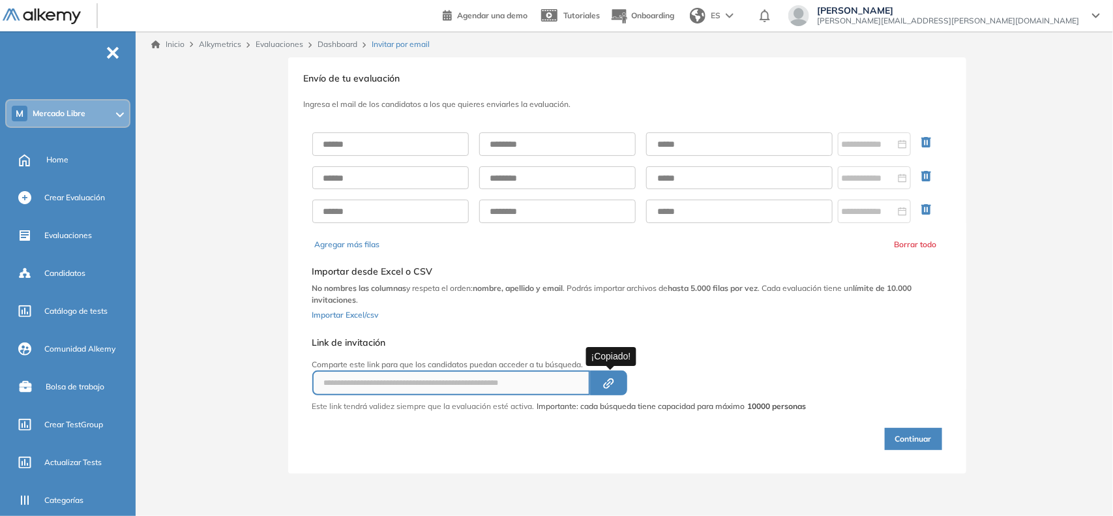
click at [611, 382] on icon "button" at bounding box center [608, 383] width 5 height 5
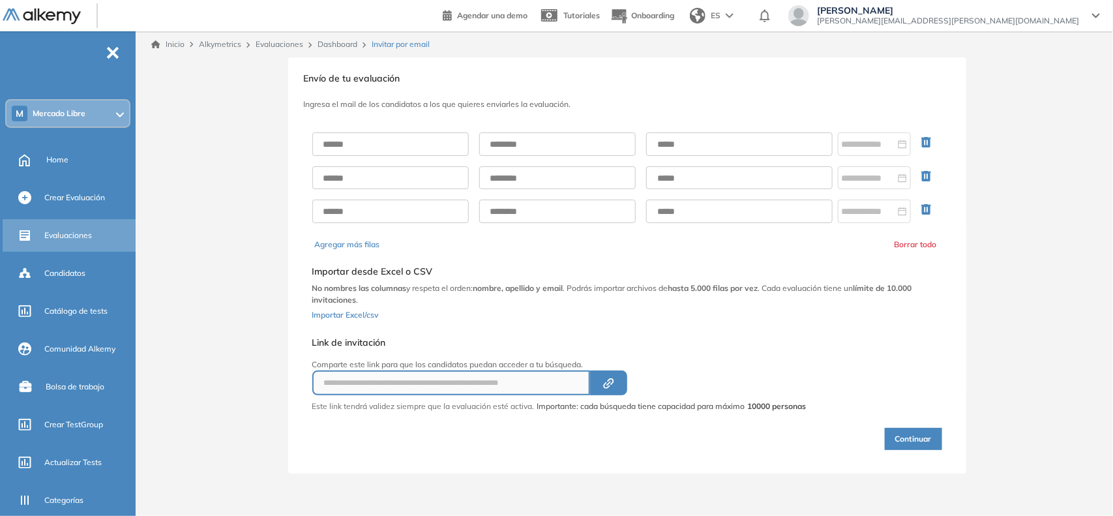
click at [63, 229] on span "Evaluaciones" at bounding box center [68, 235] width 48 height 12
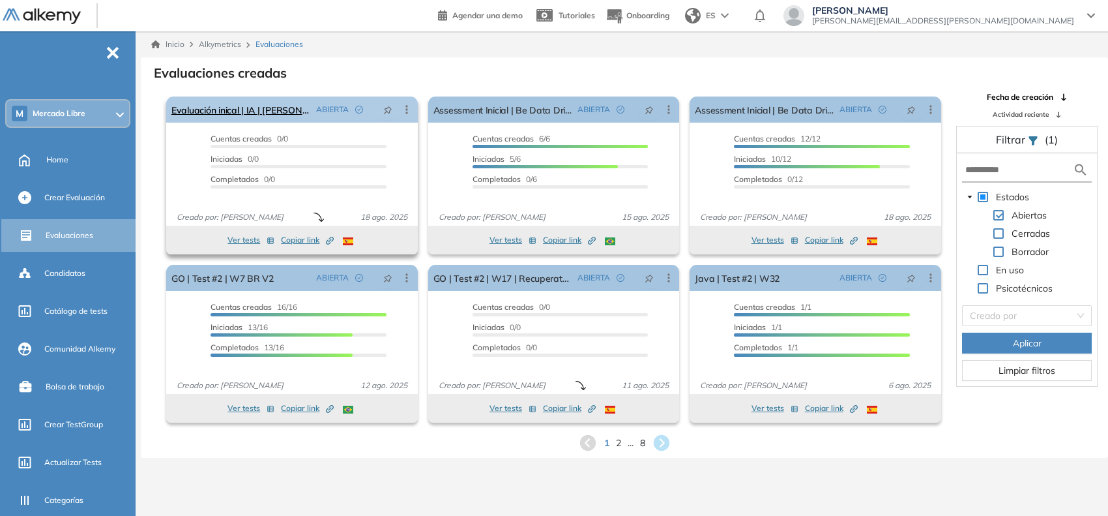
click at [408, 113] on icon at bounding box center [406, 109] width 13 height 13
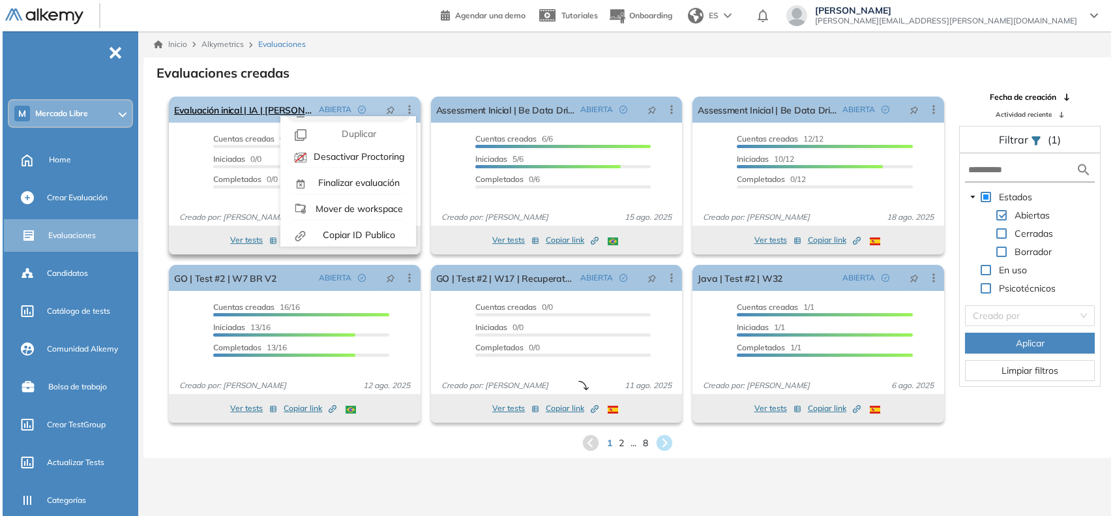
scroll to position [29, 0]
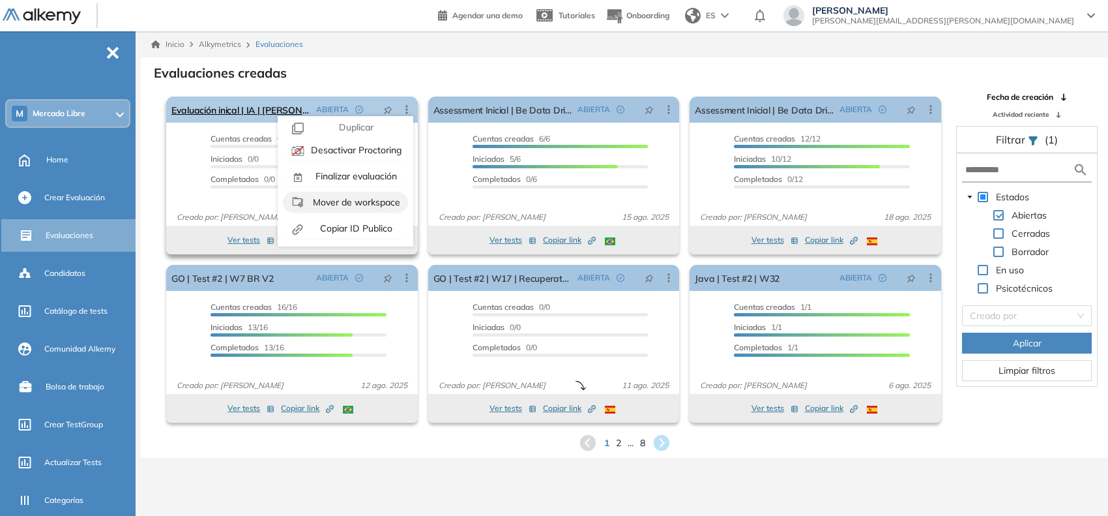
click at [336, 199] on span "Mover de workspace" at bounding box center [355, 202] width 90 height 12
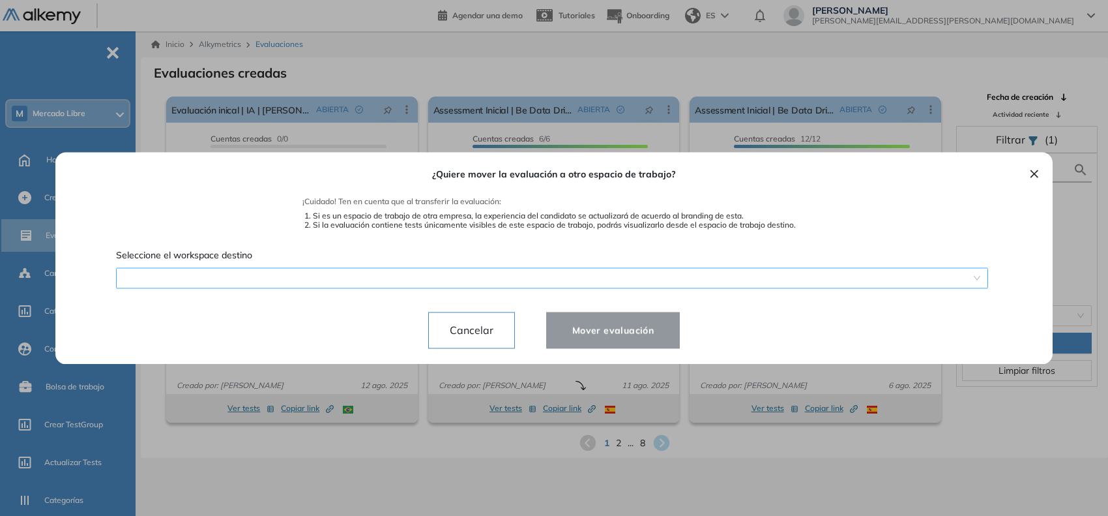
click at [288, 278] on div "¿Quiere mover la evaluación a otro espacio de trabajo? ¡Cuidado! Ten en cuenta …" at bounding box center [554, 258] width 966 height 212
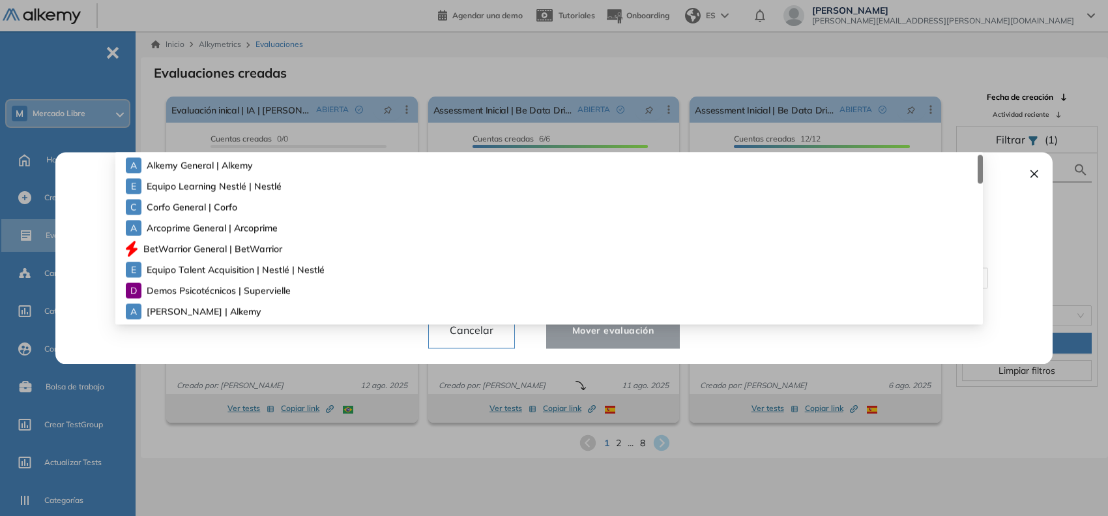
click at [242, 162] on span "Alkemy General | Alkemy" at bounding box center [194, 165] width 95 height 14
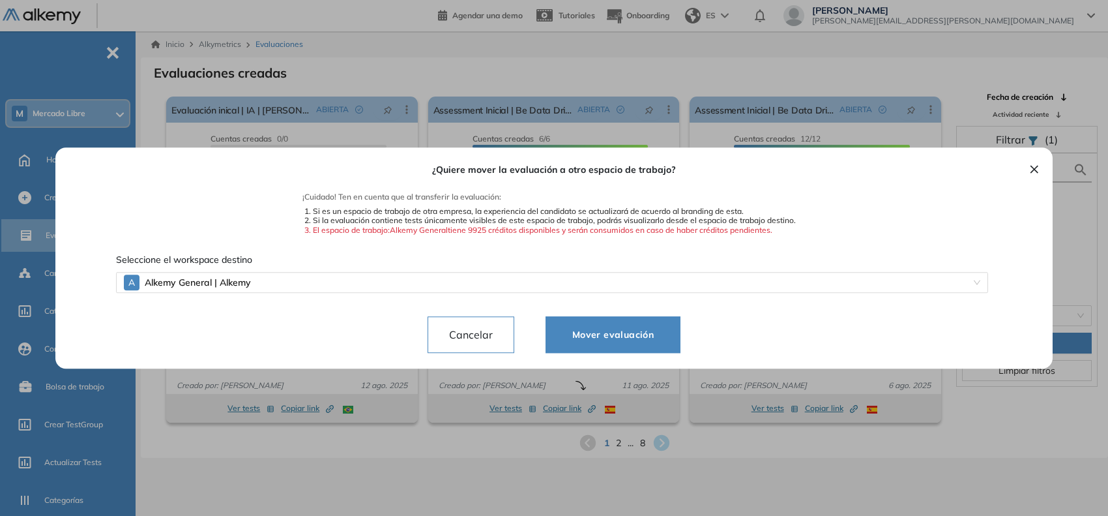
click at [606, 323] on button "Mover evaluación" at bounding box center [613, 334] width 135 height 37
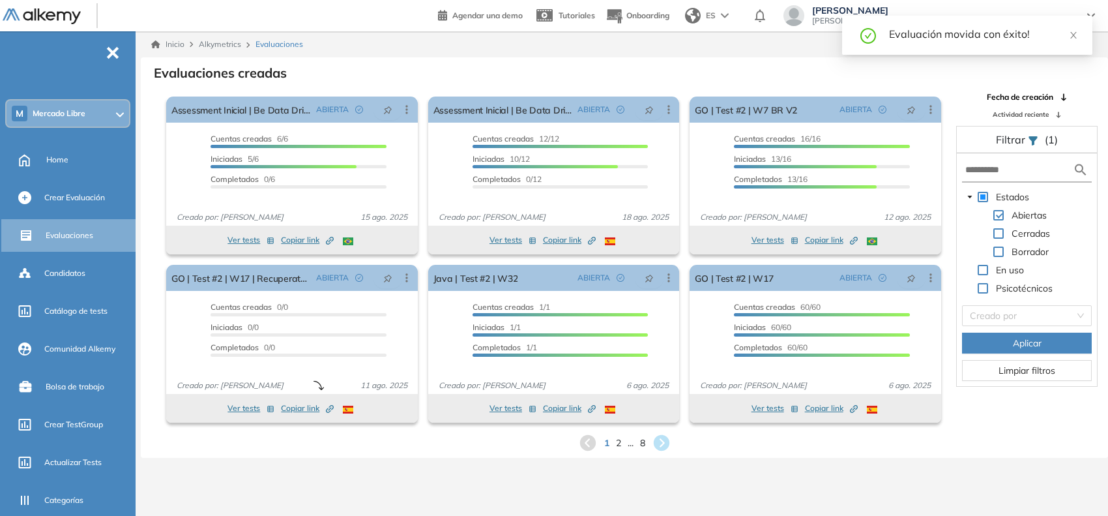
click at [110, 116] on div "M Mercado Libre" at bounding box center [68, 113] width 123 height 26
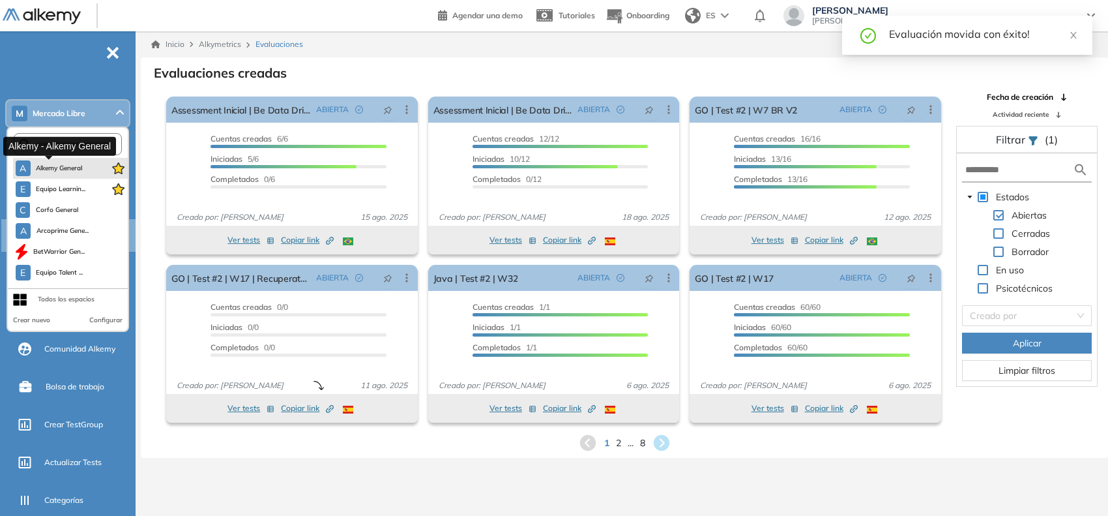
click at [66, 161] on button "A Alkemy General" at bounding box center [49, 168] width 67 height 16
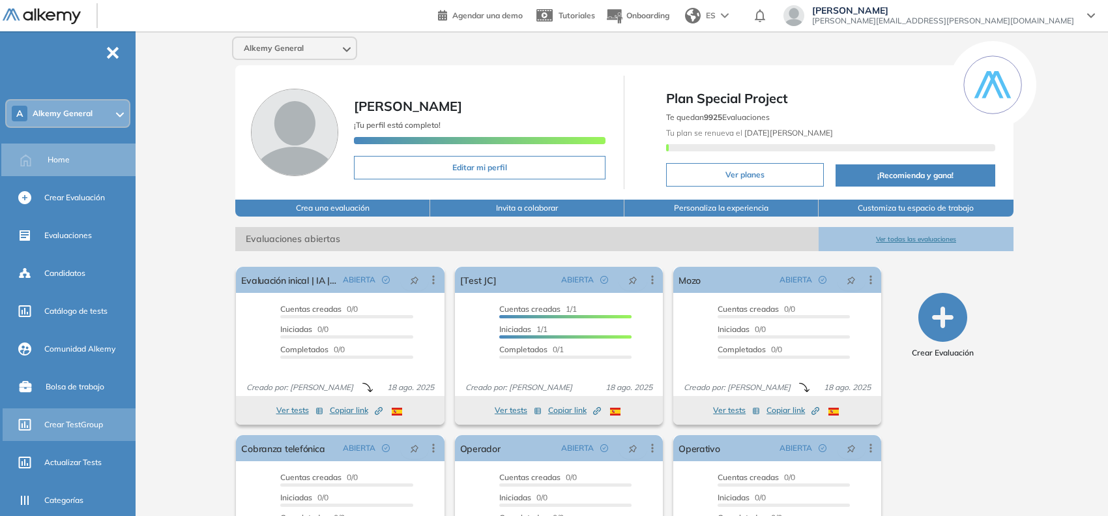
click at [72, 413] on div "Crear TestGroup" at bounding box center [88, 424] width 89 height 22
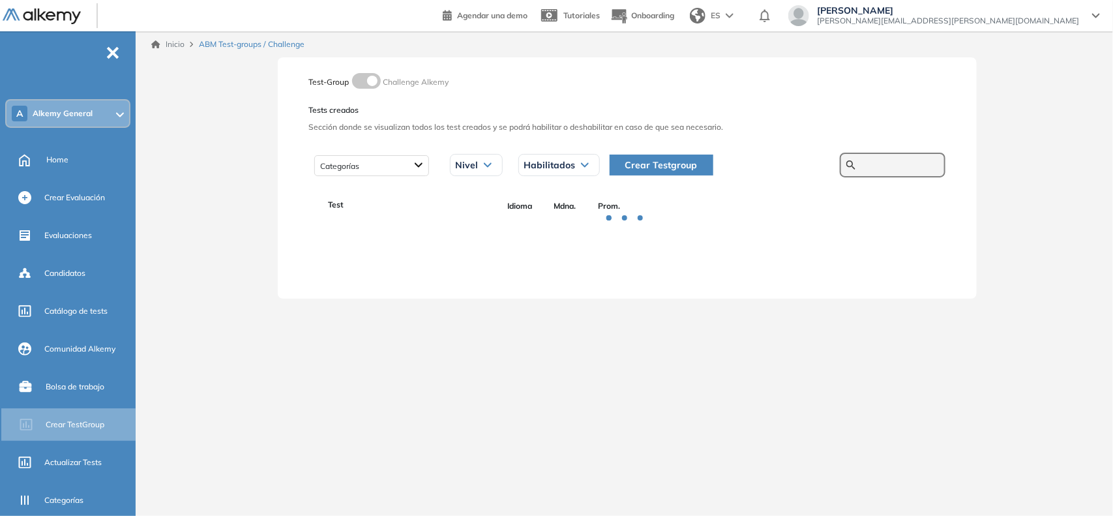
click at [860, 159] on input "text" at bounding box center [899, 165] width 78 height 12
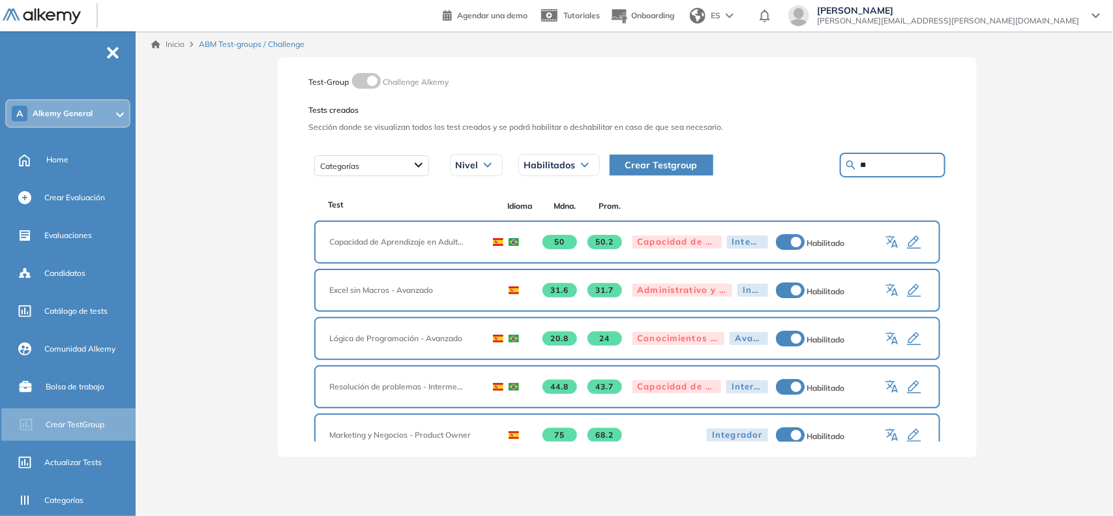
type input "**"
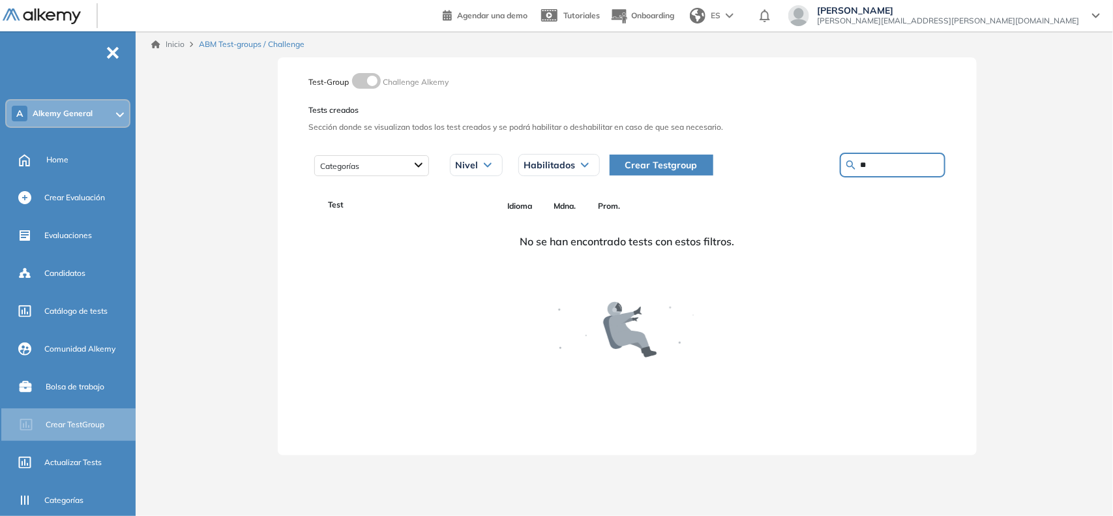
click at [110, 121] on div "A Alkemy General" at bounding box center [68, 113] width 123 height 26
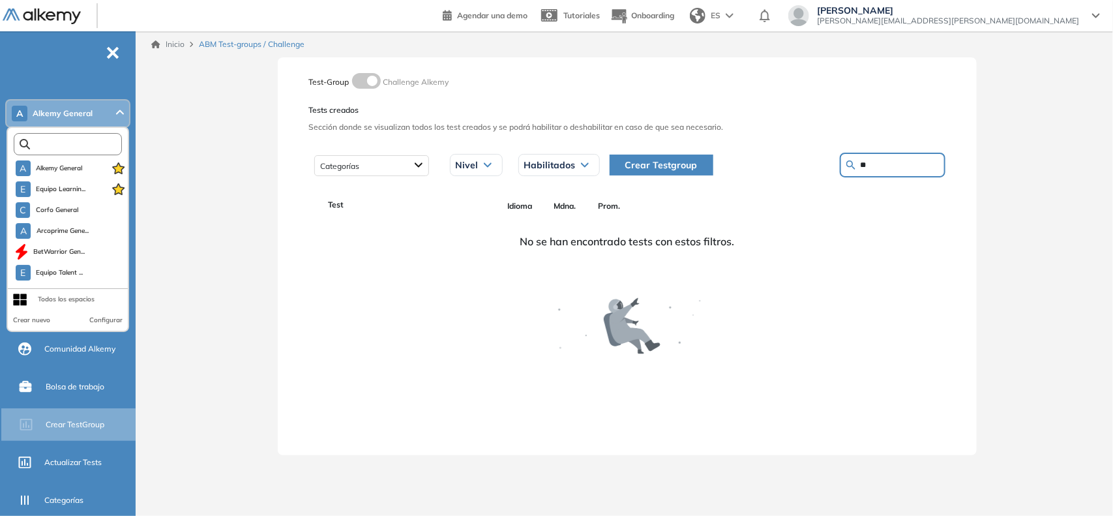
click at [80, 145] on input "text" at bounding box center [70, 144] width 81 height 10
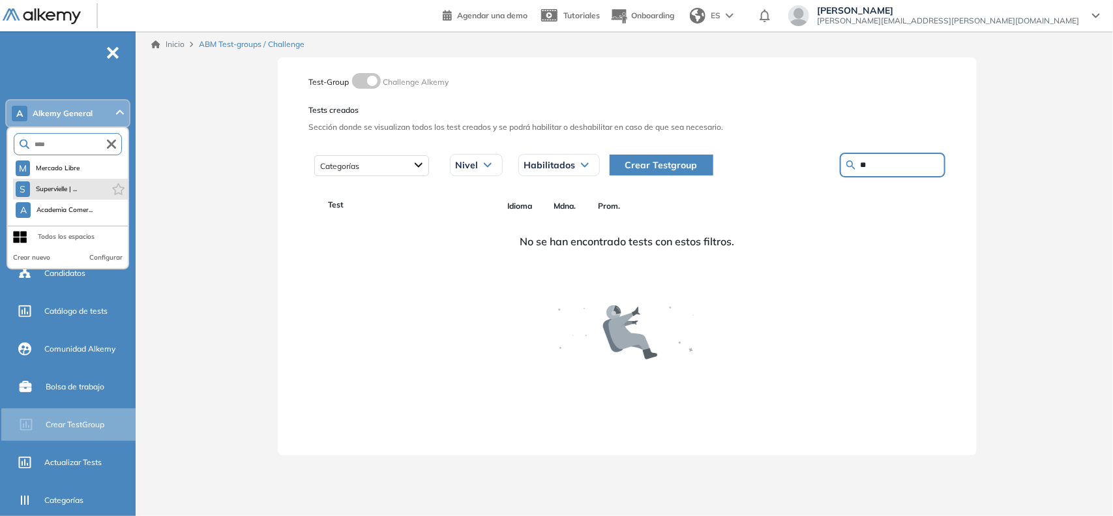
type input "****"
click at [53, 174] on button "M Mercado Libre" at bounding box center [48, 168] width 65 height 16
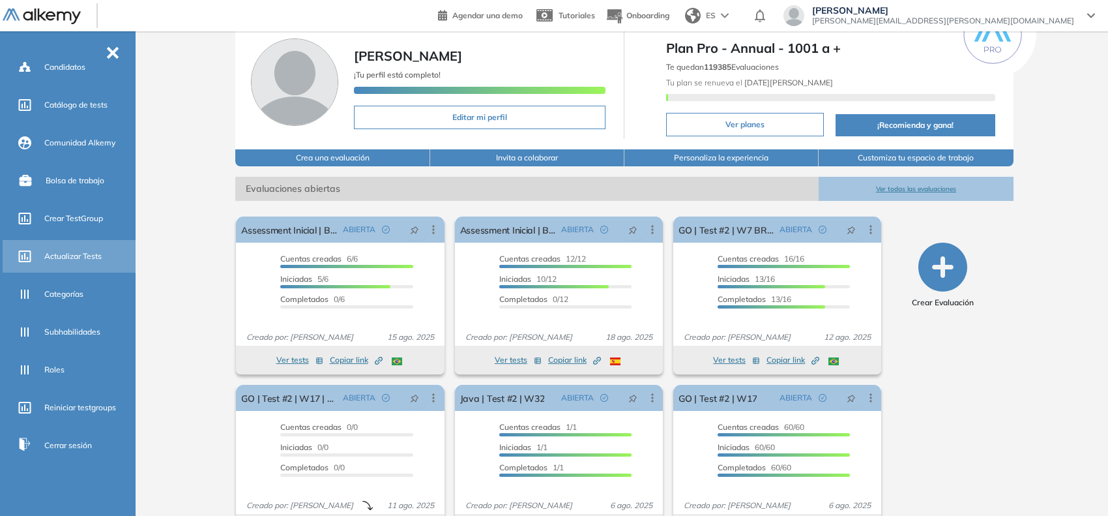
scroll to position [91, 0]
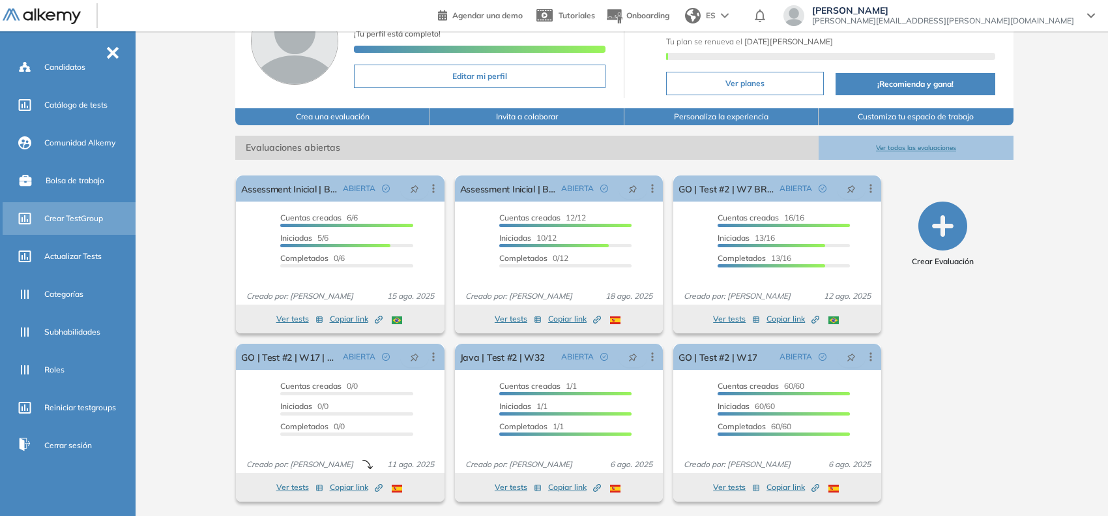
click at [87, 223] on div "Crear TestGroup" at bounding box center [88, 218] width 89 height 22
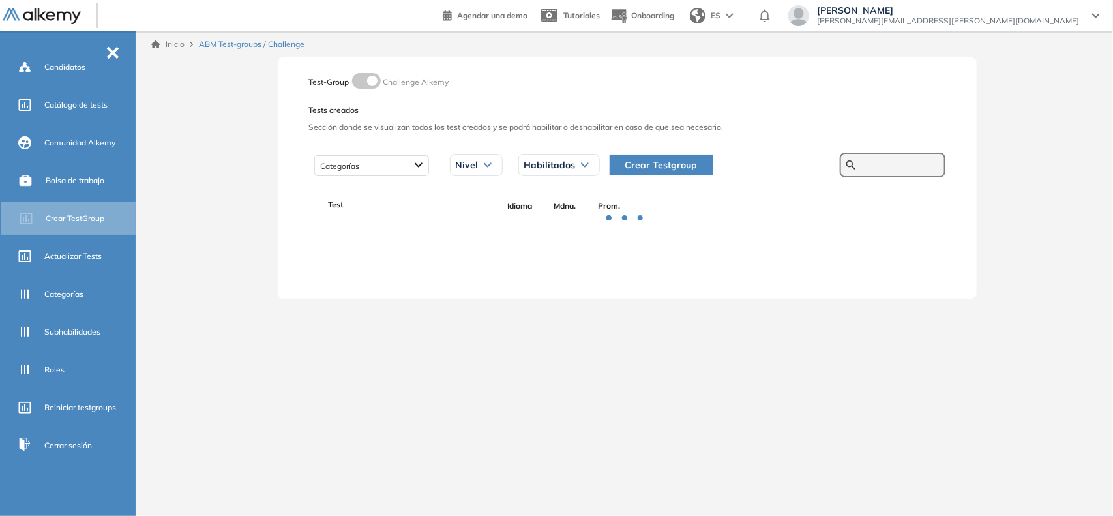
click at [878, 170] on input "text" at bounding box center [899, 165] width 78 height 12
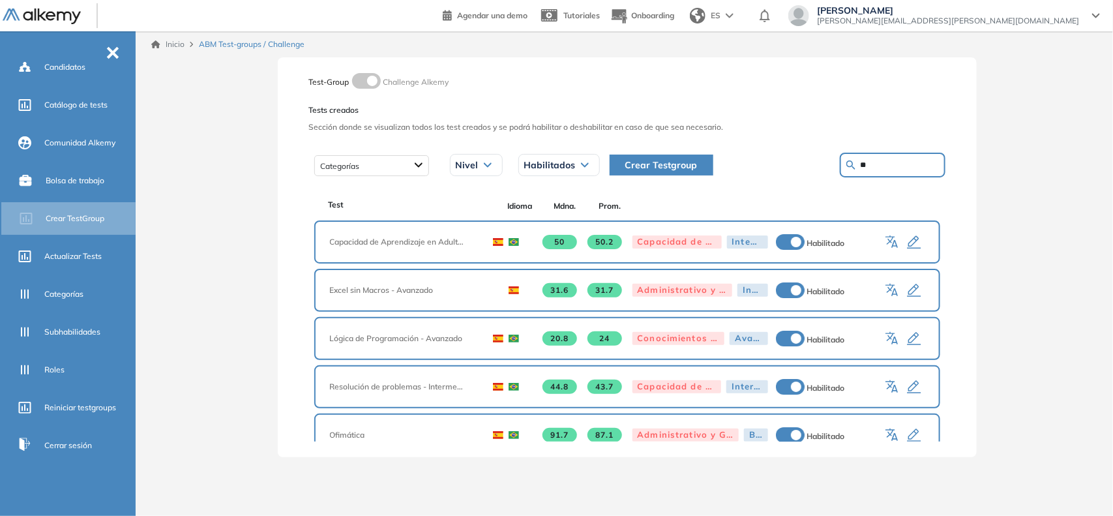
type input "**"
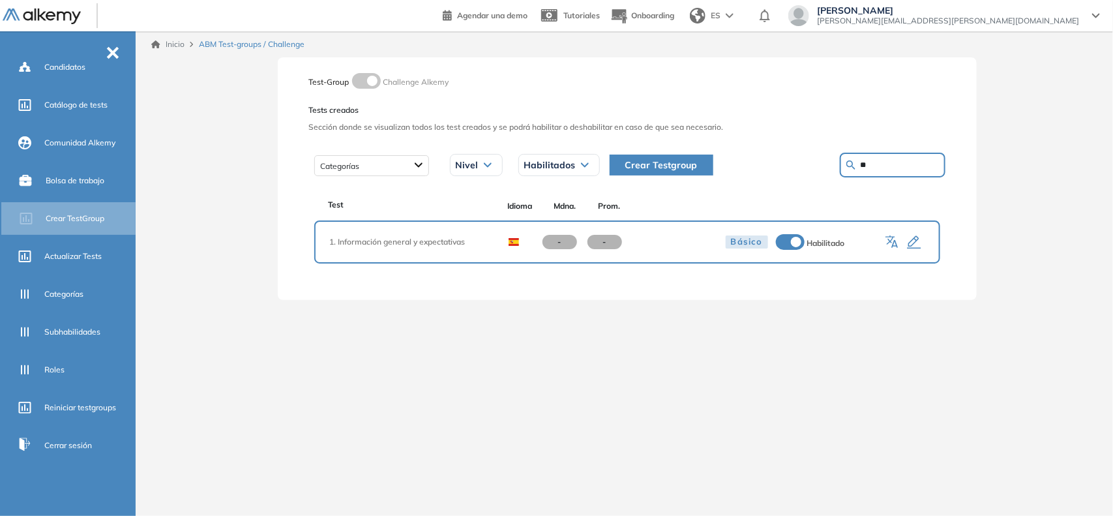
click at [913, 240] on icon "button" at bounding box center [914, 243] width 16 height 16
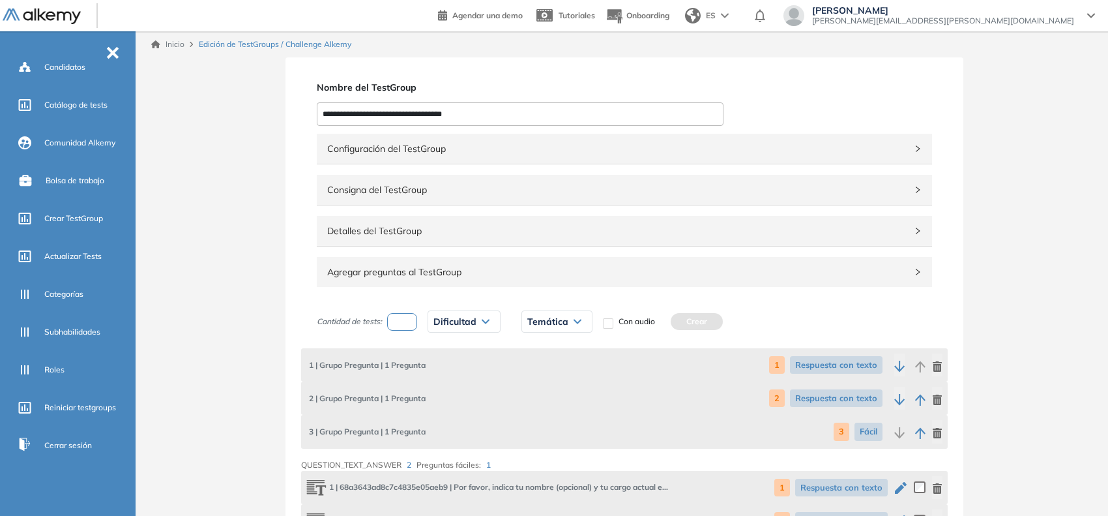
click at [516, 141] on span "Configuración del TestGroup" at bounding box center [616, 148] width 579 height 14
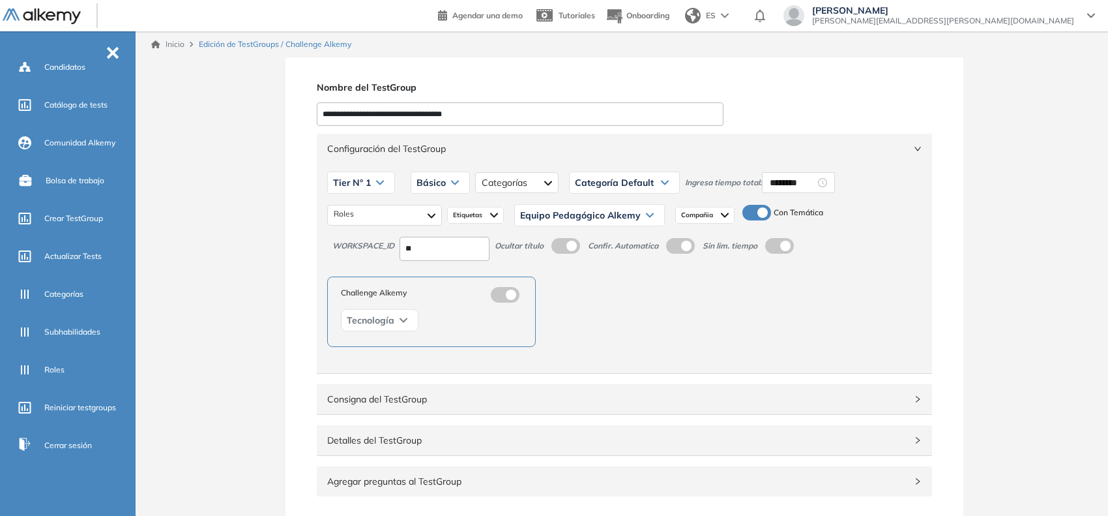
click at [443, 251] on input "**" at bounding box center [445, 249] width 90 height 24
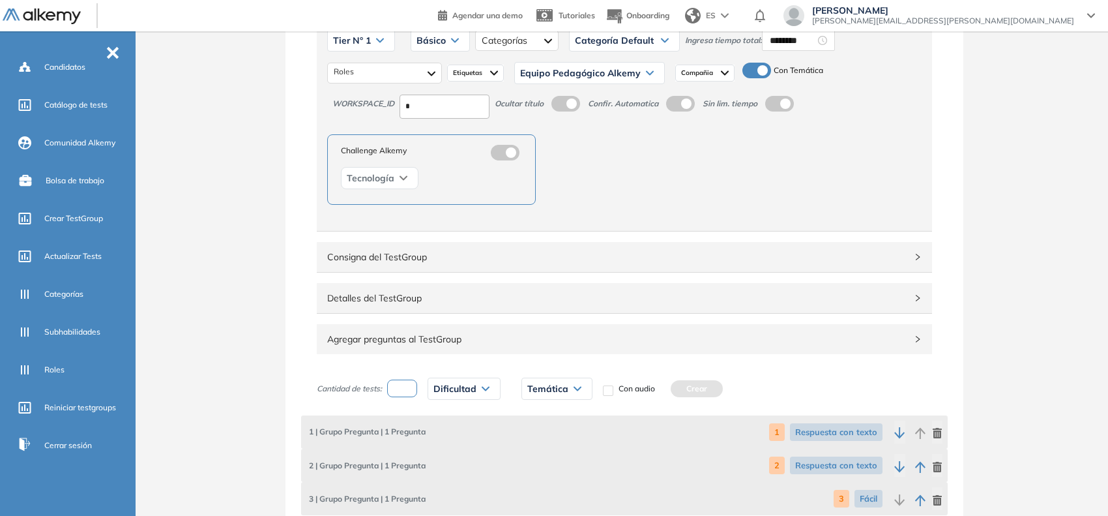
scroll to position [163, 0]
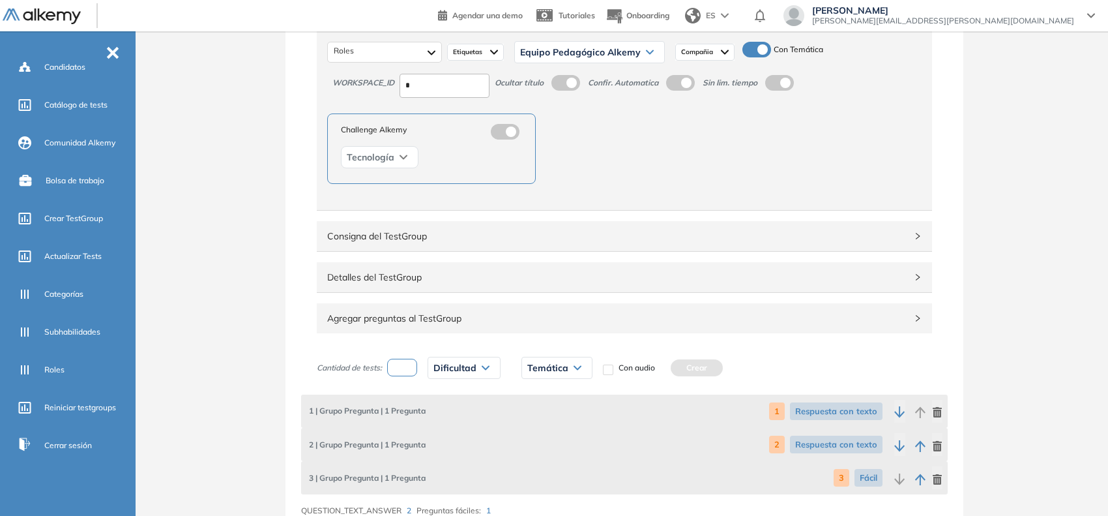
type input "*"
click at [353, 279] on span "Detalles del TestGroup" at bounding box center [616, 277] width 579 height 14
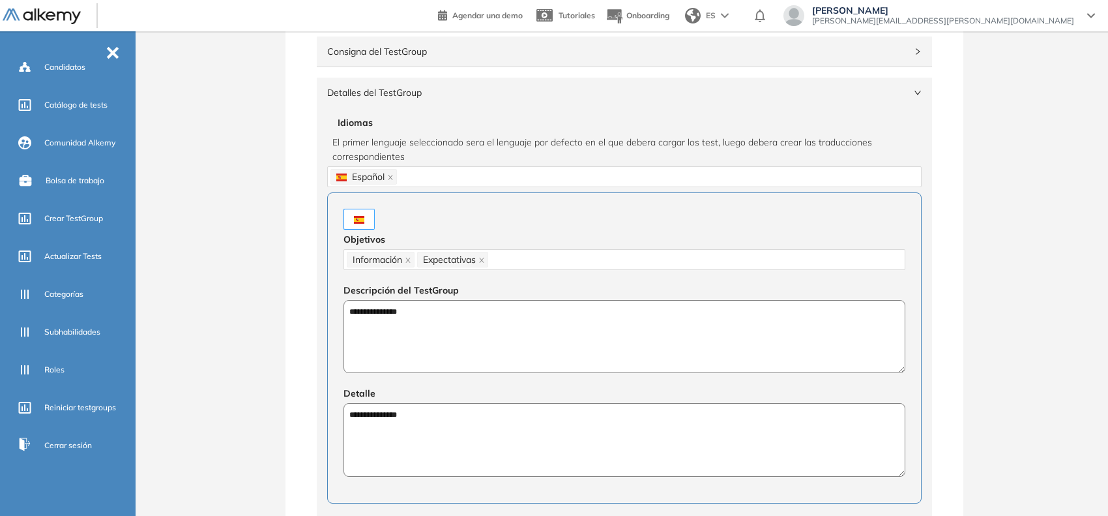
scroll to position [407, 0]
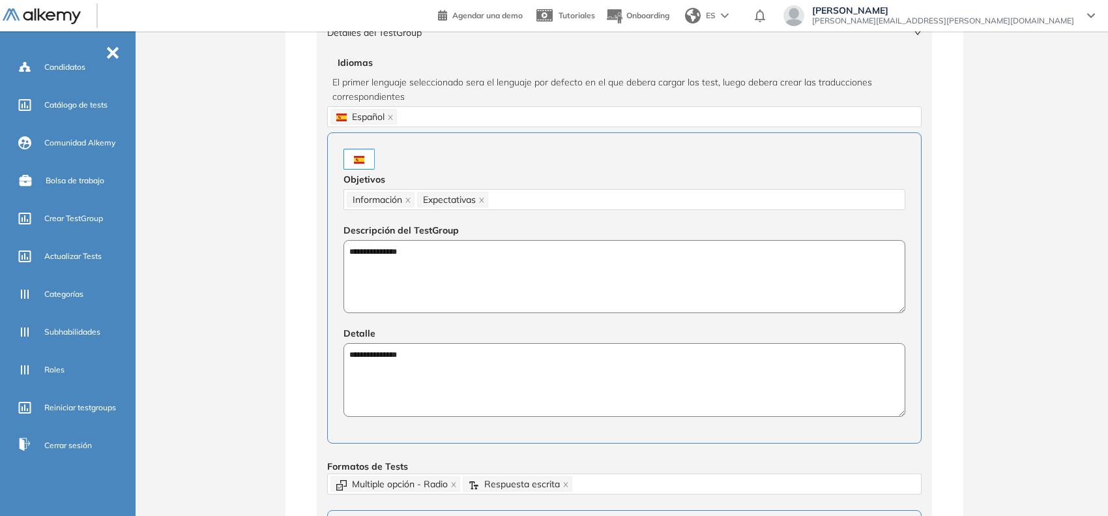
click at [396, 249] on textarea "**********" at bounding box center [625, 277] width 562 height 74
type textarea "**********"
click at [395, 359] on textarea "**********" at bounding box center [625, 380] width 562 height 74
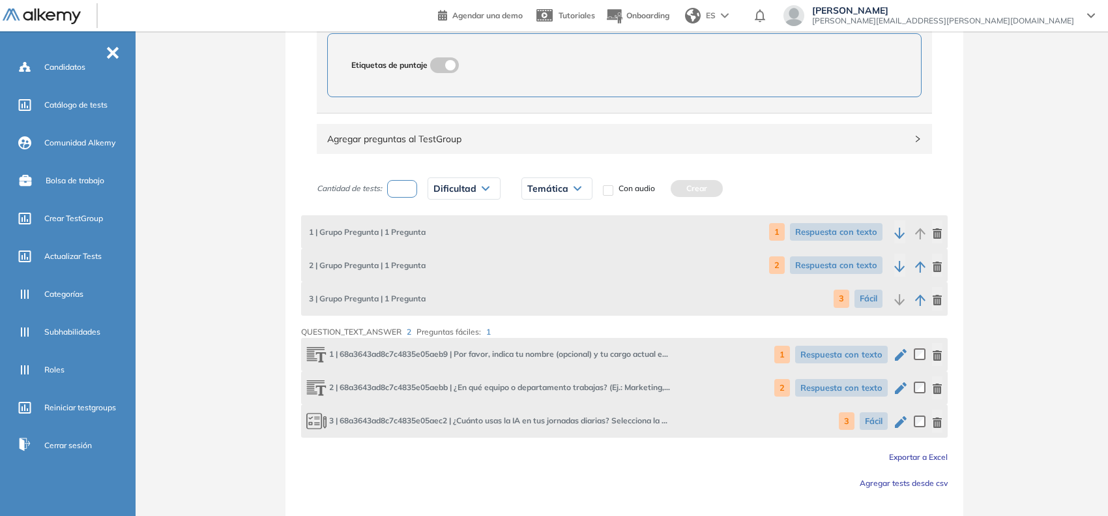
scroll to position [918, 0]
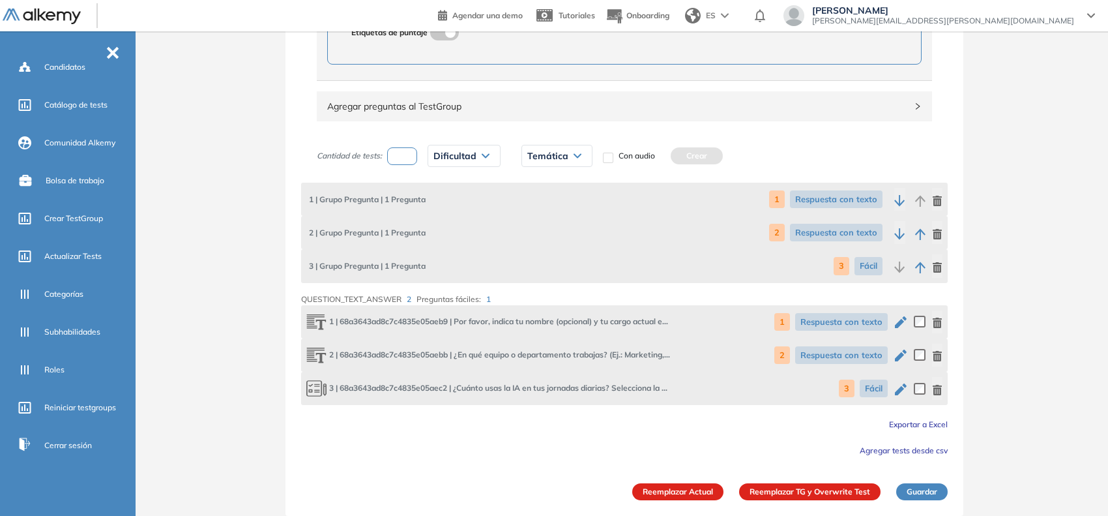
type textarea "**********"
click at [776, 491] on button "Reemplazar TG y Overwrite Test" at bounding box center [809, 491] width 141 height 17
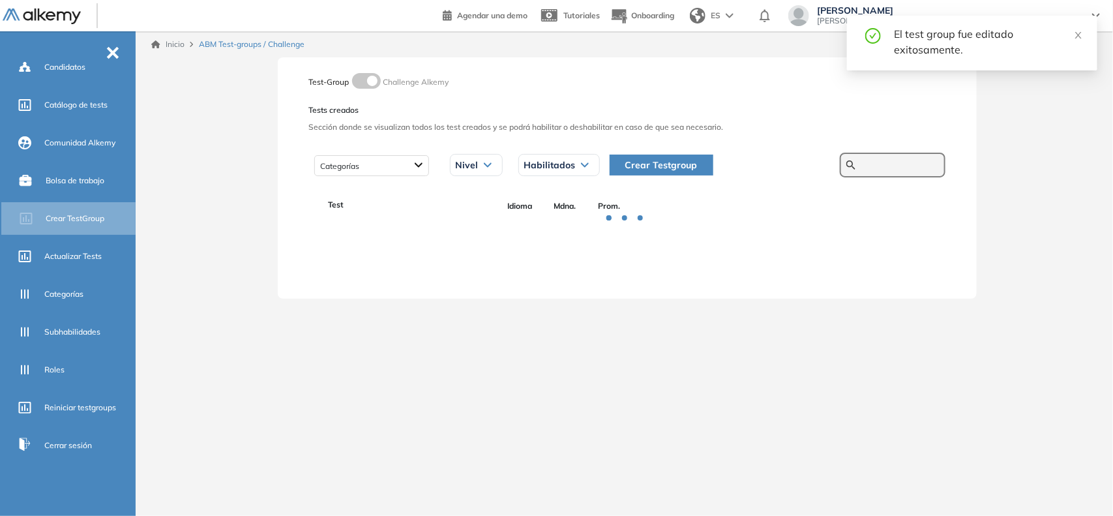
click at [874, 167] on input "text" at bounding box center [899, 165] width 78 height 12
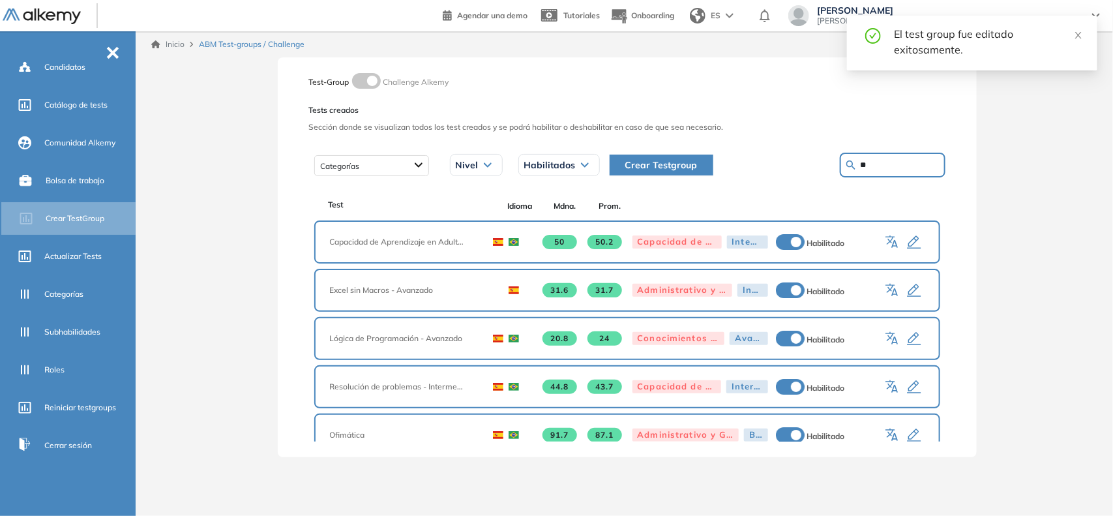
type input "**"
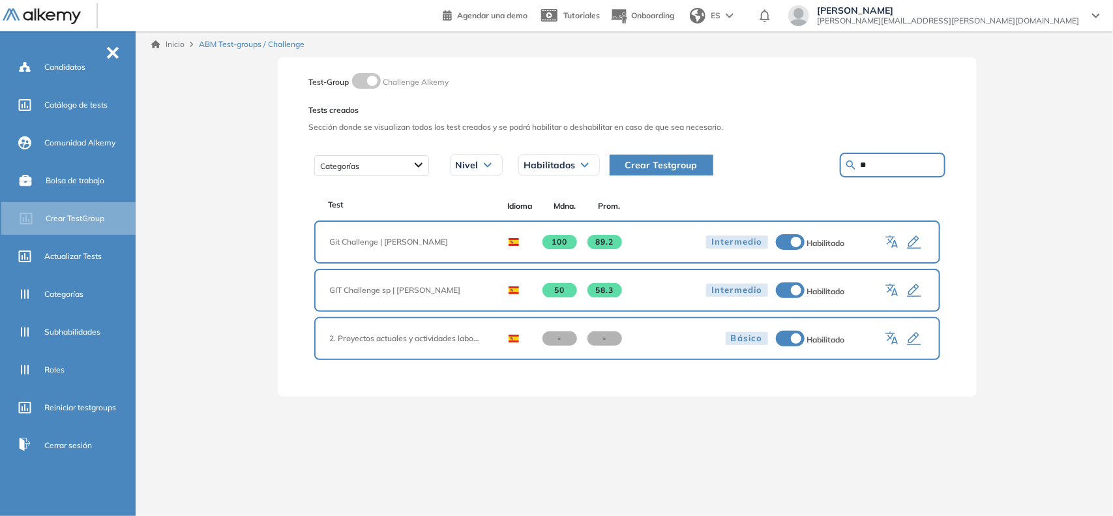
click at [911, 332] on icon "button" at bounding box center [914, 339] width 16 height 16
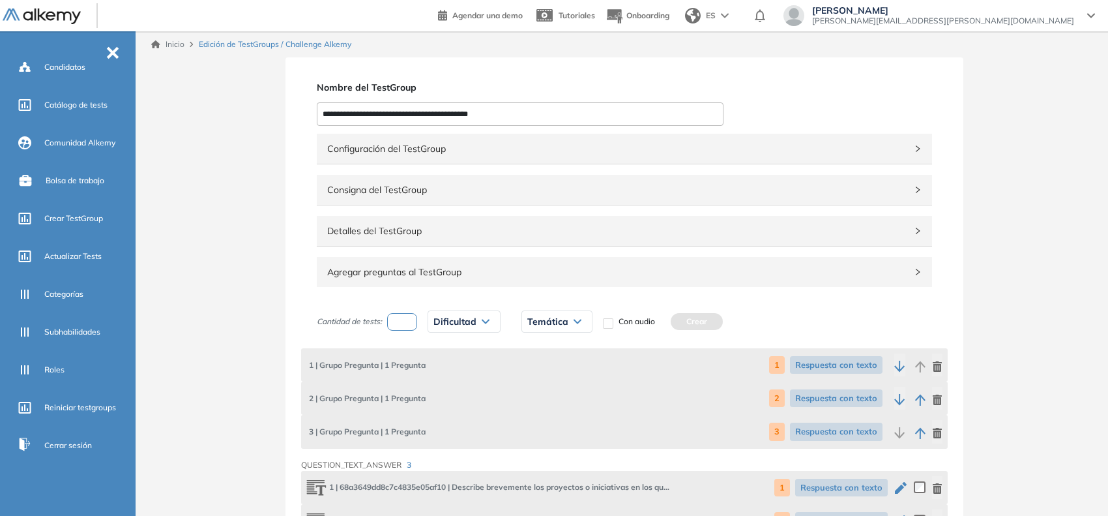
click at [469, 154] on span "Configuración del TestGroup" at bounding box center [616, 148] width 579 height 14
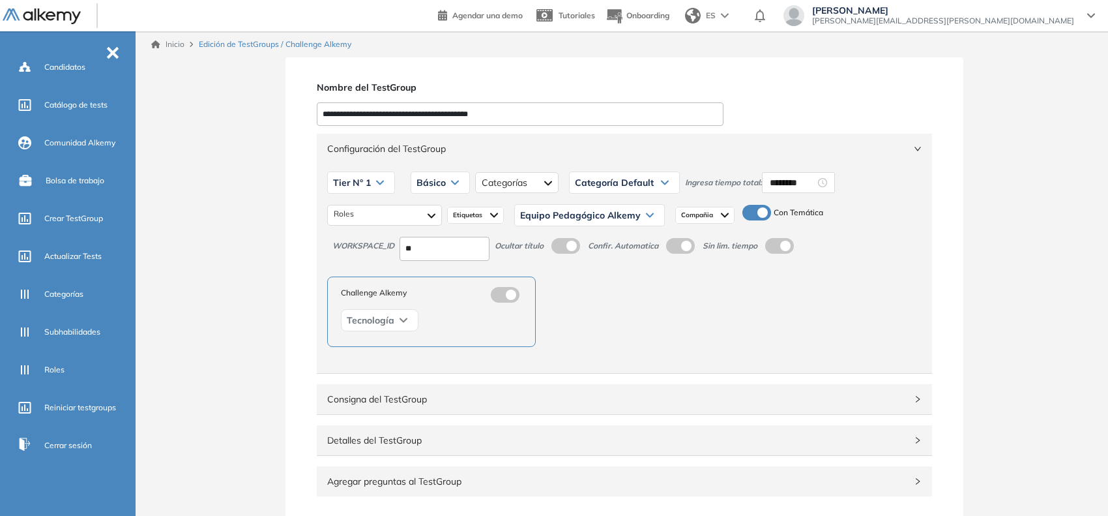
click at [441, 246] on input "**" at bounding box center [445, 249] width 90 height 24
type input "*"
click at [660, 320] on div "Challenge Alkemy Tecnología" at bounding box center [624, 311] width 594 height 70
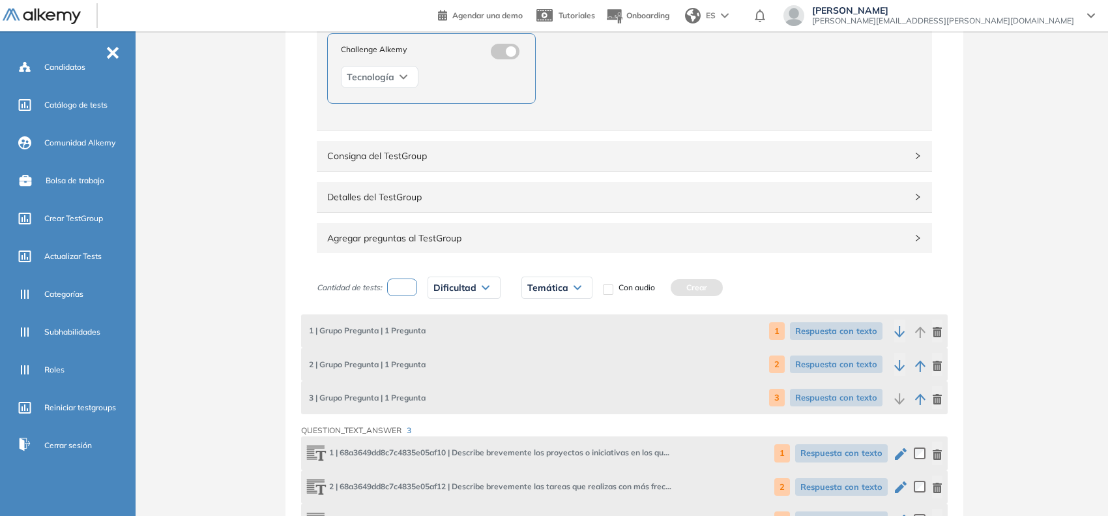
scroll to position [244, 0]
click at [483, 194] on span "Detalles del TestGroup" at bounding box center [616, 195] width 579 height 14
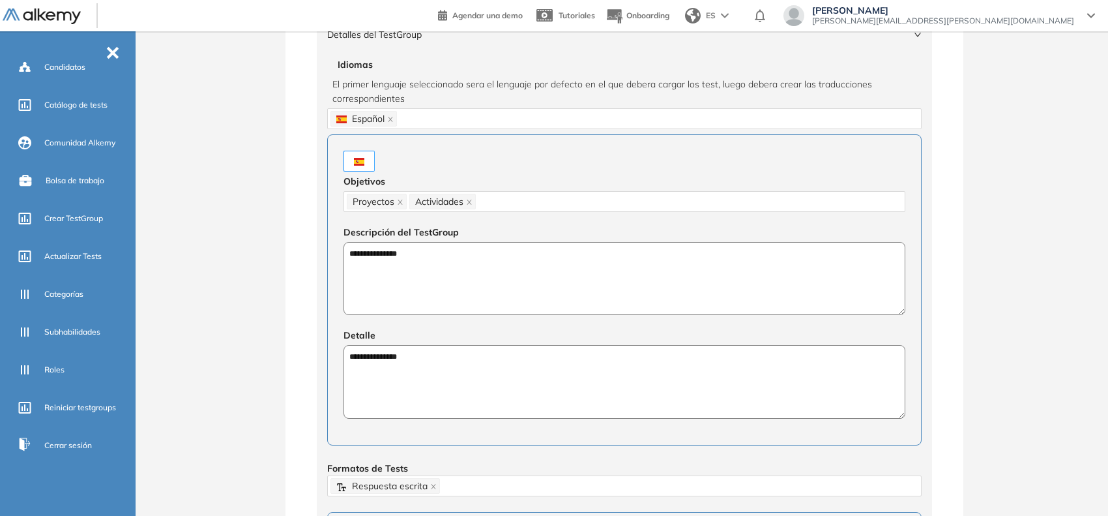
scroll to position [407, 0]
click at [391, 256] on textarea "**********" at bounding box center [625, 277] width 562 height 74
type textarea "**********"
click at [393, 353] on textarea "**********" at bounding box center [625, 380] width 562 height 74
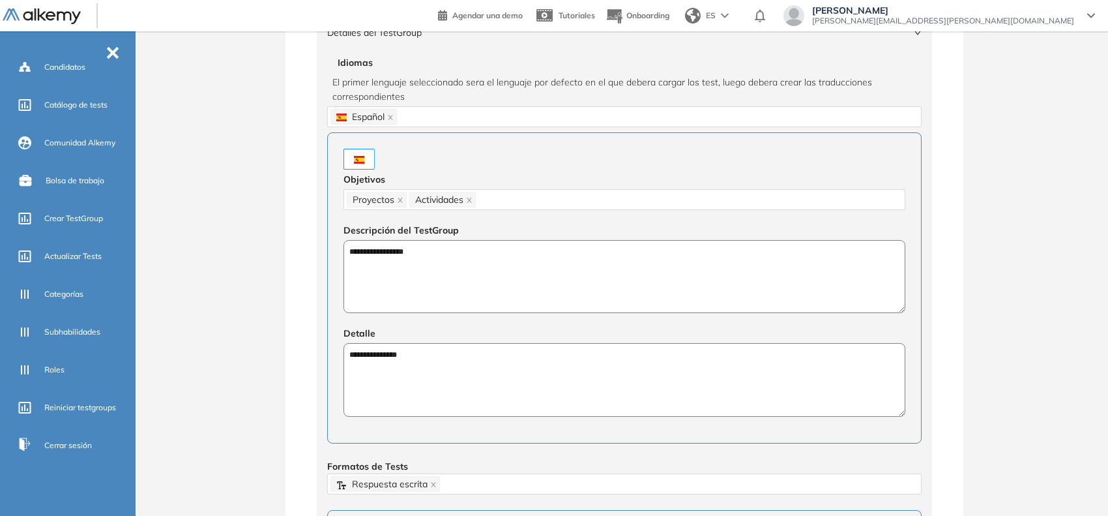
click at [393, 353] on textarea "**********" at bounding box center [625, 380] width 562 height 74
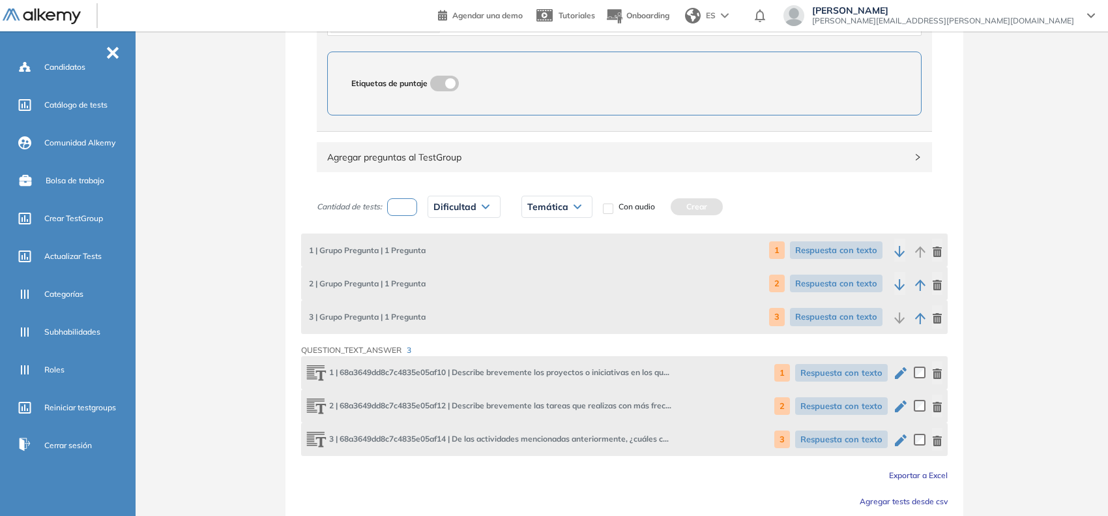
scroll to position [918, 0]
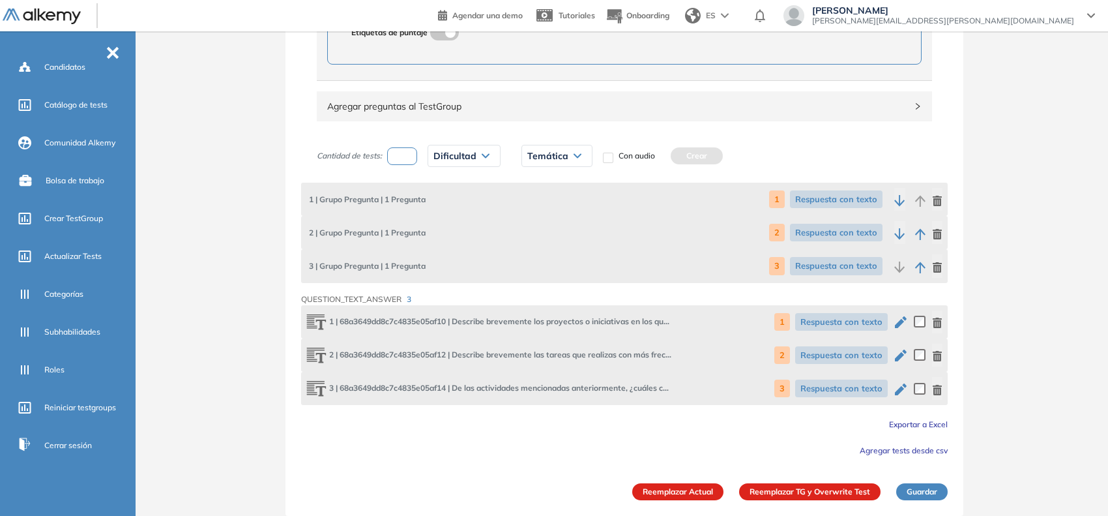
type textarea "**********"
click at [795, 491] on button "Reemplazar TG y Overwrite Test" at bounding box center [809, 491] width 141 height 17
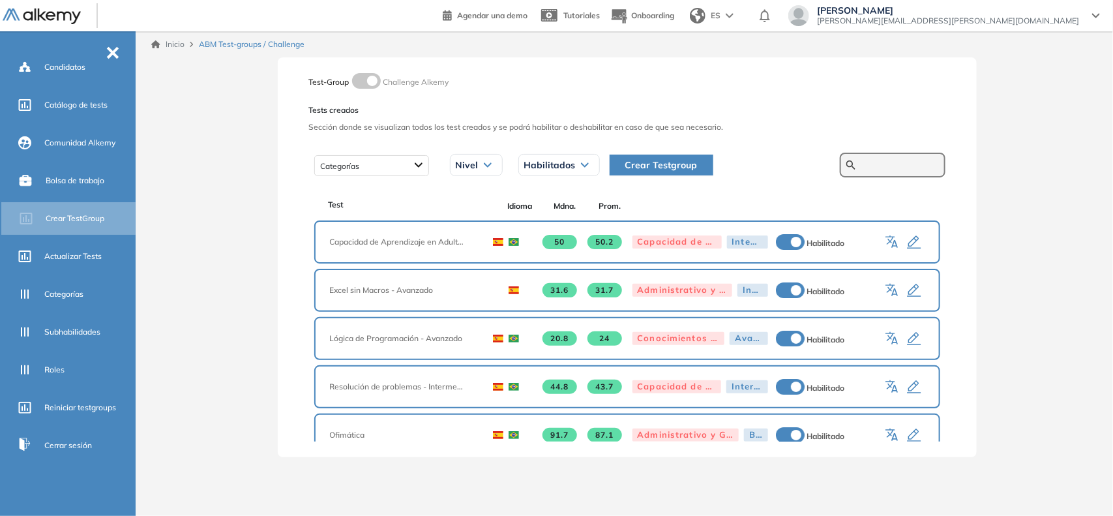
click at [860, 160] on input "text" at bounding box center [899, 165] width 78 height 12
type input "**"
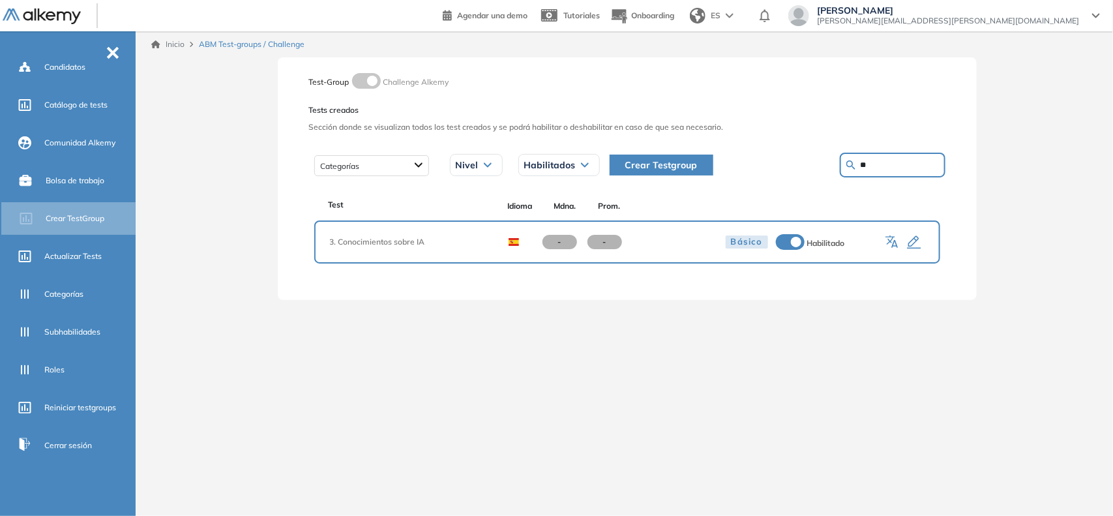
click at [916, 242] on icon "button" at bounding box center [914, 243] width 16 height 16
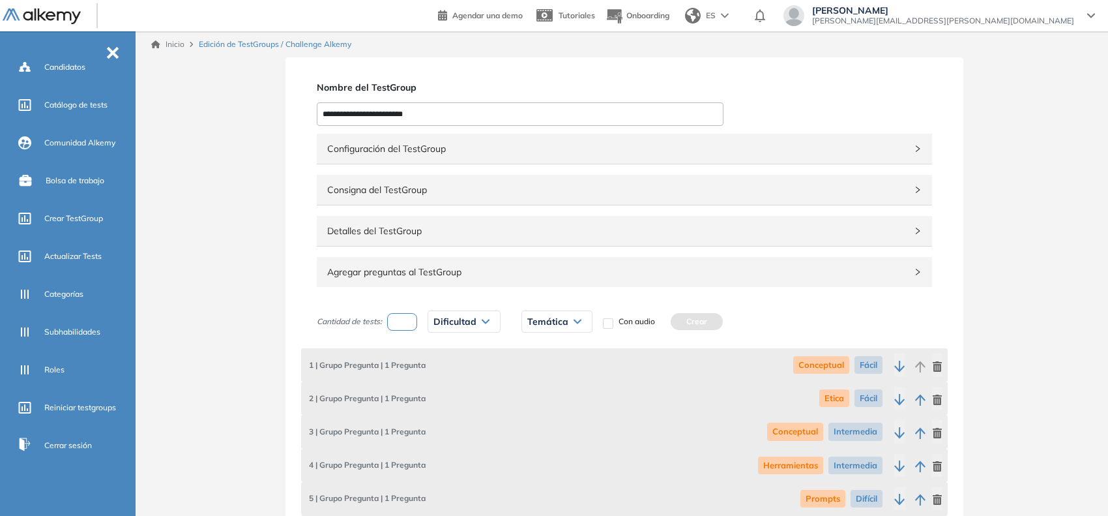
click at [525, 160] on div "Configuración del TestGroup Incompleto" at bounding box center [624, 149] width 615 height 30
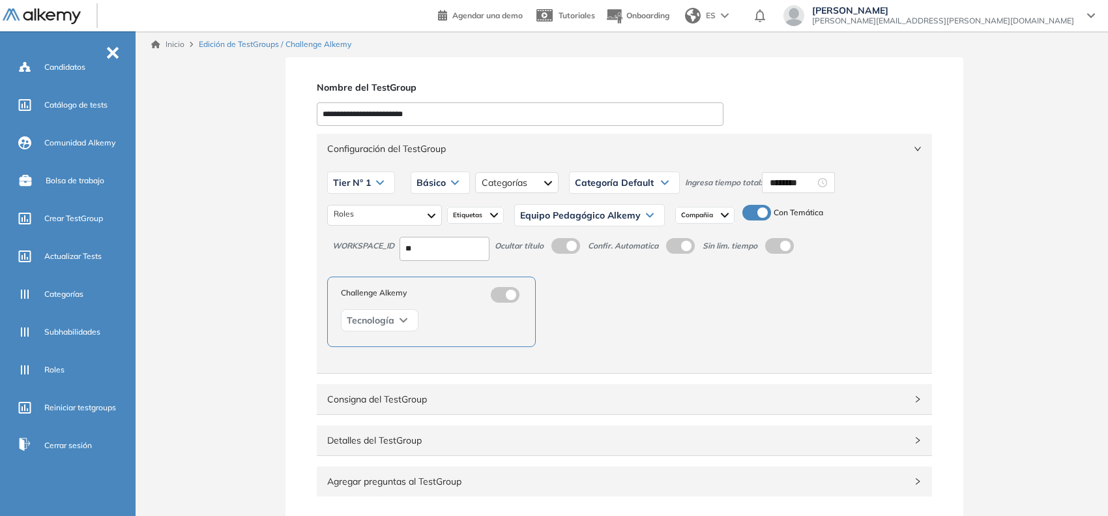
click at [447, 251] on input "**" at bounding box center [445, 249] width 90 height 24
type input "*"
click at [691, 326] on div "Challenge Alkemy Tecnología" at bounding box center [624, 311] width 594 height 70
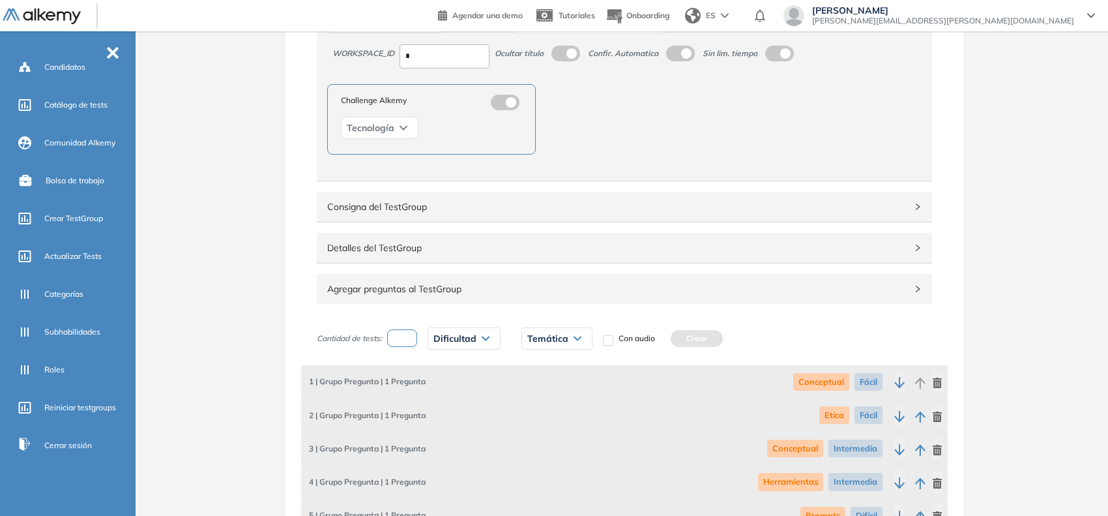
scroll to position [244, 0]
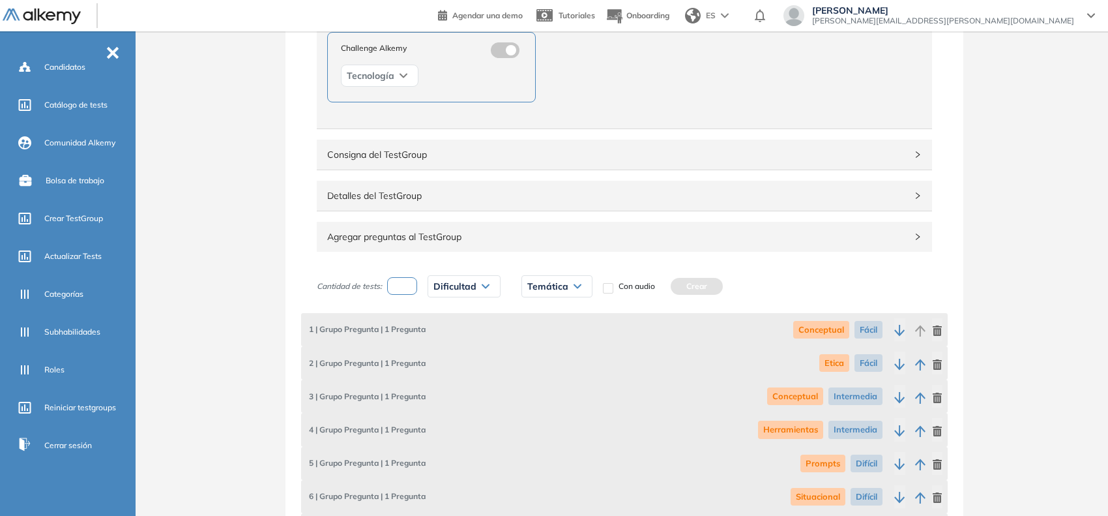
click at [522, 198] on span "Detalles del TestGroup" at bounding box center [616, 195] width 579 height 14
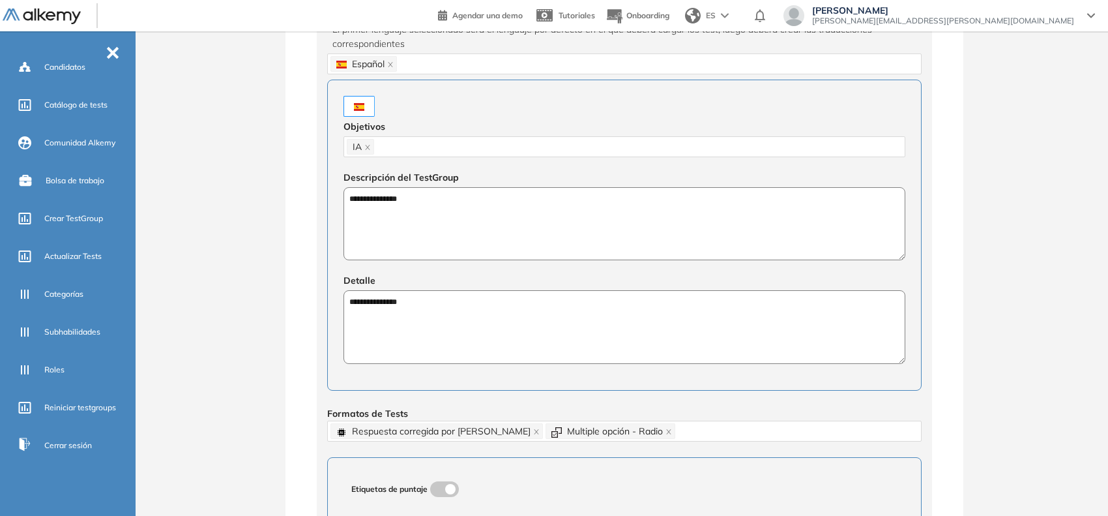
scroll to position [489, 0]
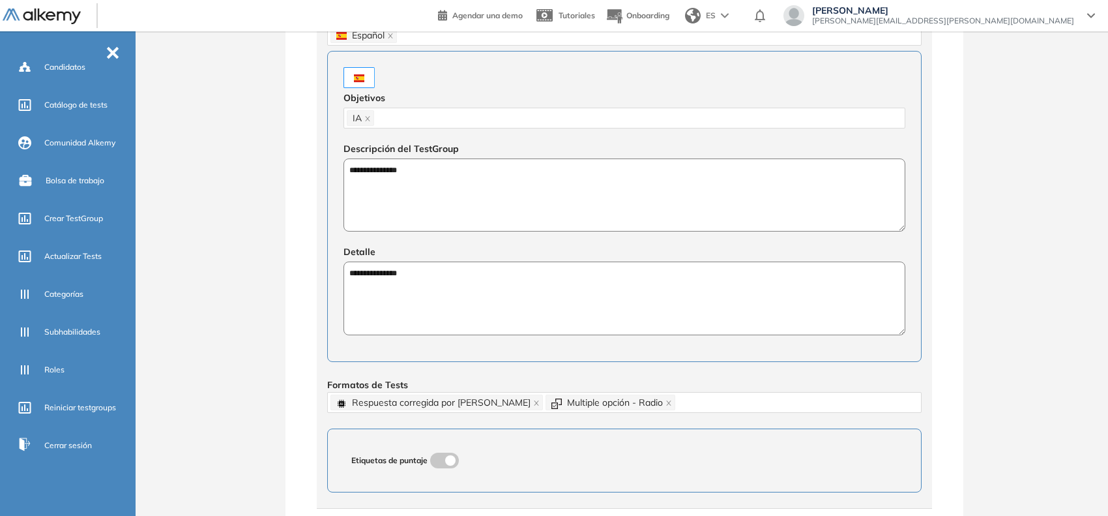
click at [392, 174] on textarea "**********" at bounding box center [625, 195] width 562 height 74
type textarea "**********"
click at [391, 278] on textarea "**********" at bounding box center [625, 298] width 562 height 74
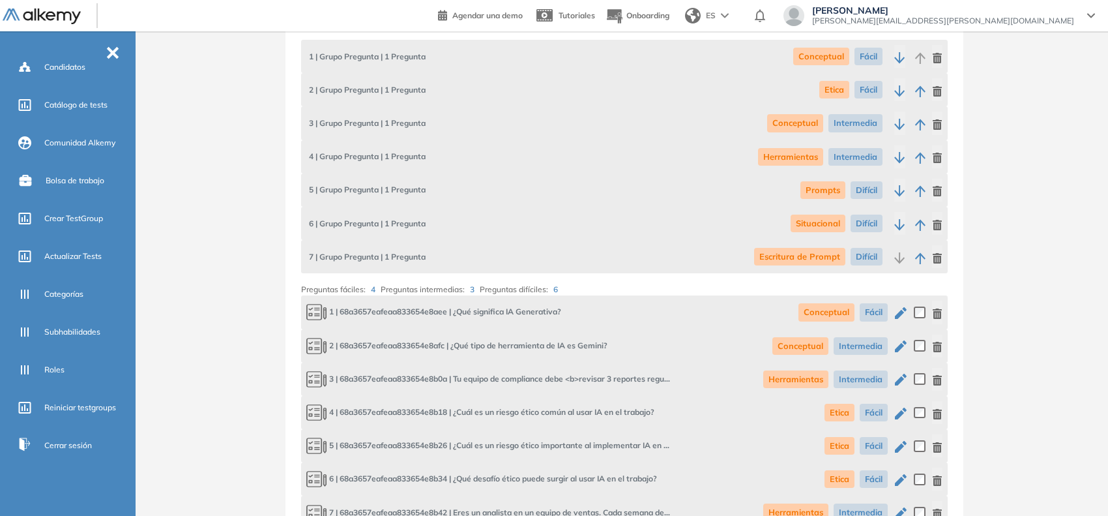
scroll to position [1384, 0]
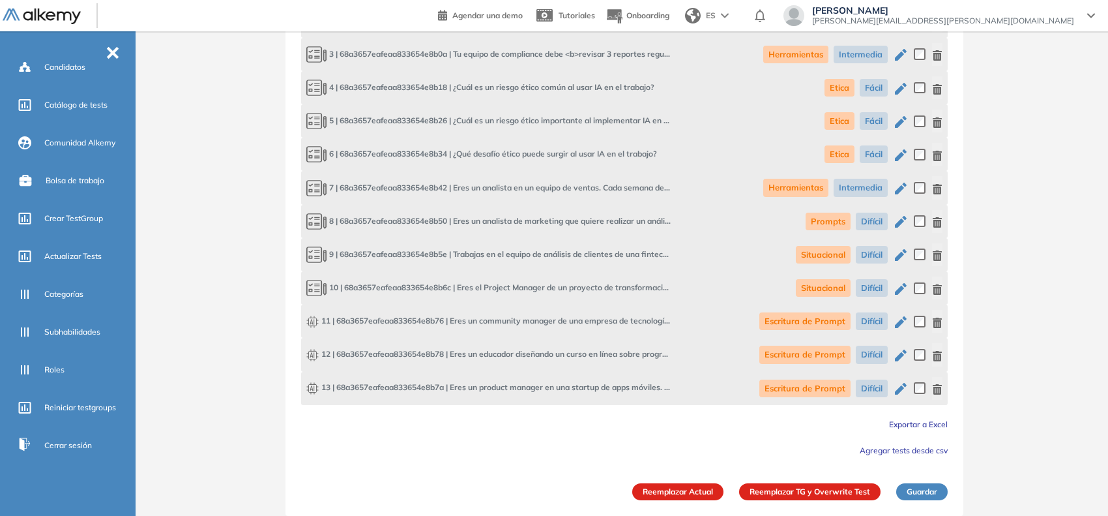
type textarea "**********"
click at [789, 483] on button "Reemplazar TG y Overwrite Test" at bounding box center [809, 491] width 141 height 17
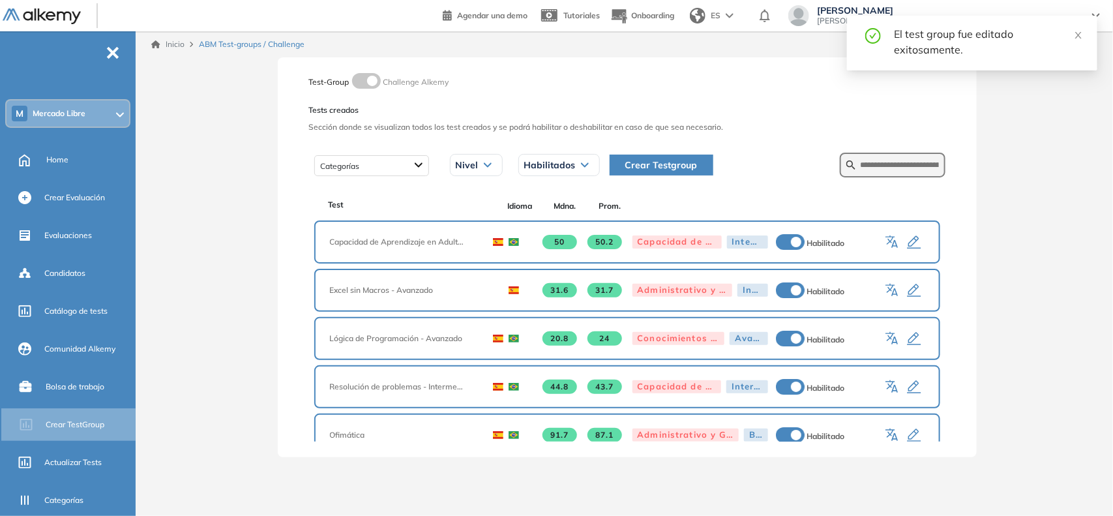
click at [78, 108] on span "Mercado Libre" at bounding box center [59, 113] width 53 height 10
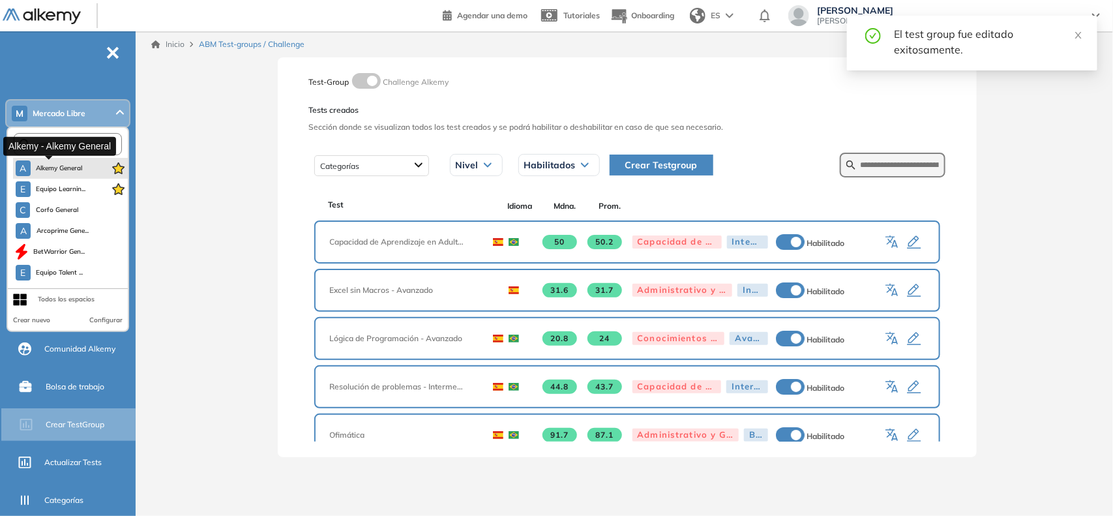
click at [57, 160] on button "A Alkemy General" at bounding box center [49, 168] width 67 height 16
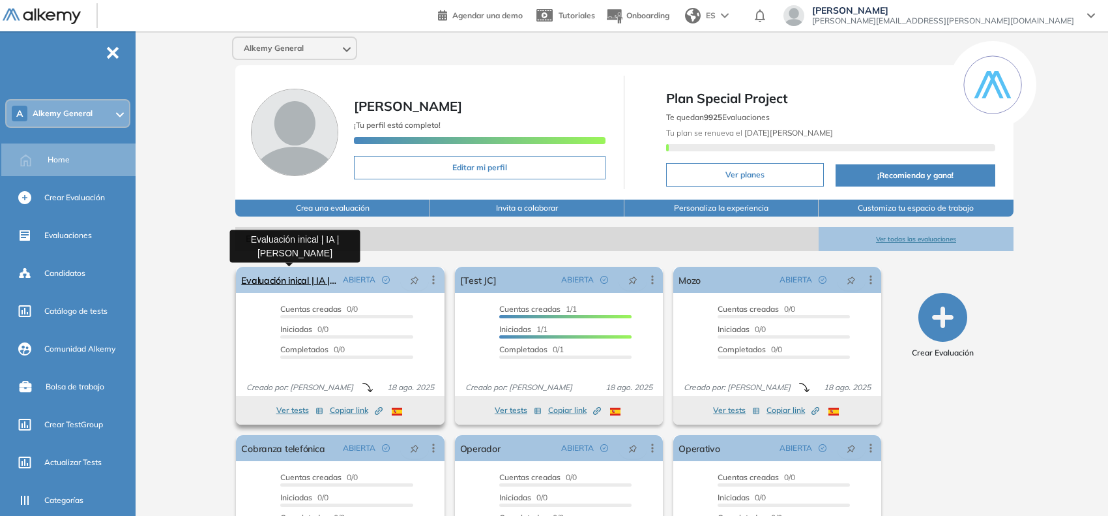
click at [285, 278] on link "Evaluación inical | IA | [PERSON_NAME]" at bounding box center [289, 280] width 96 height 26
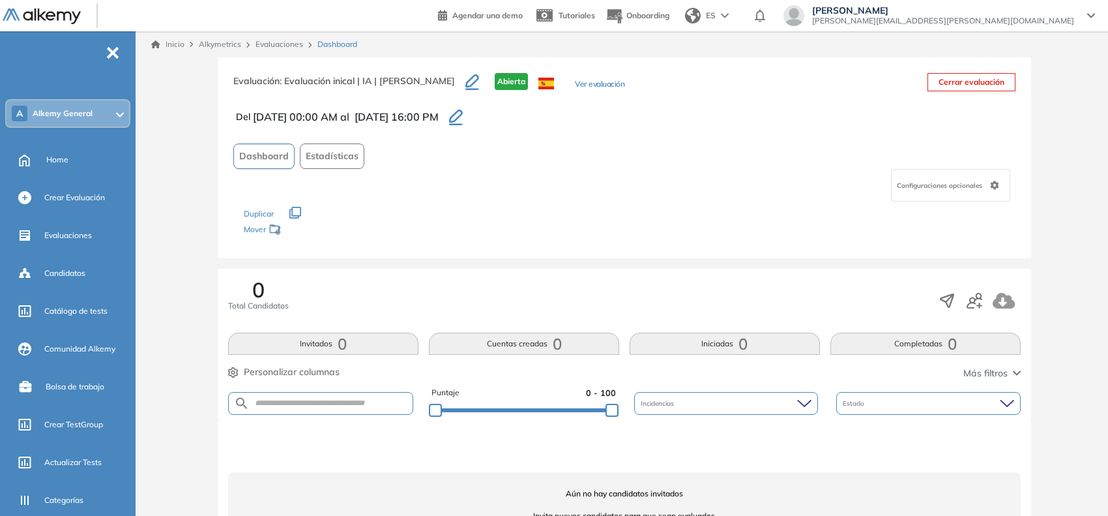
click at [465, 82] on icon "button" at bounding box center [472, 82] width 14 height 16
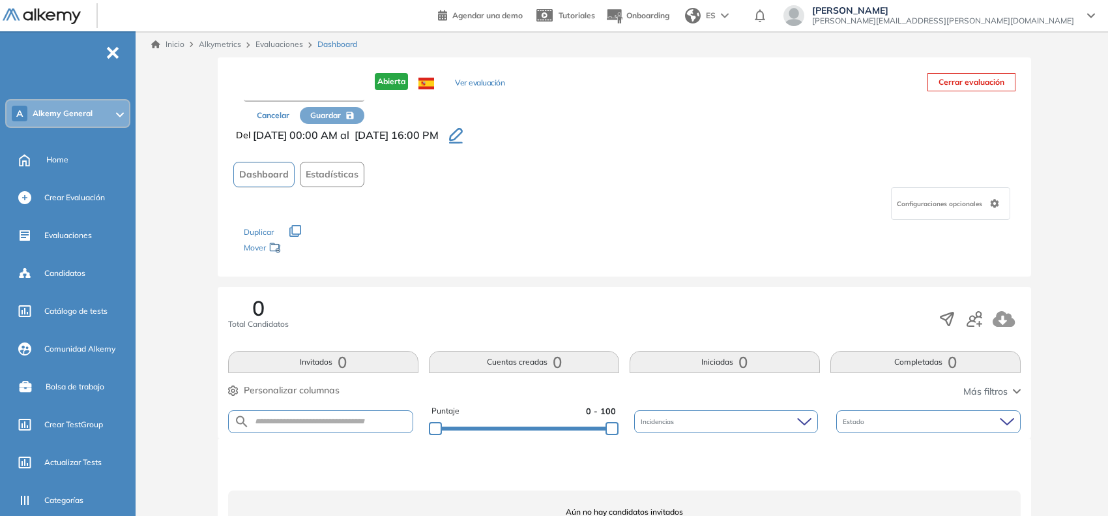
click at [336, 90] on input "text" at bounding box center [304, 89] width 121 height 23
type input "**********"
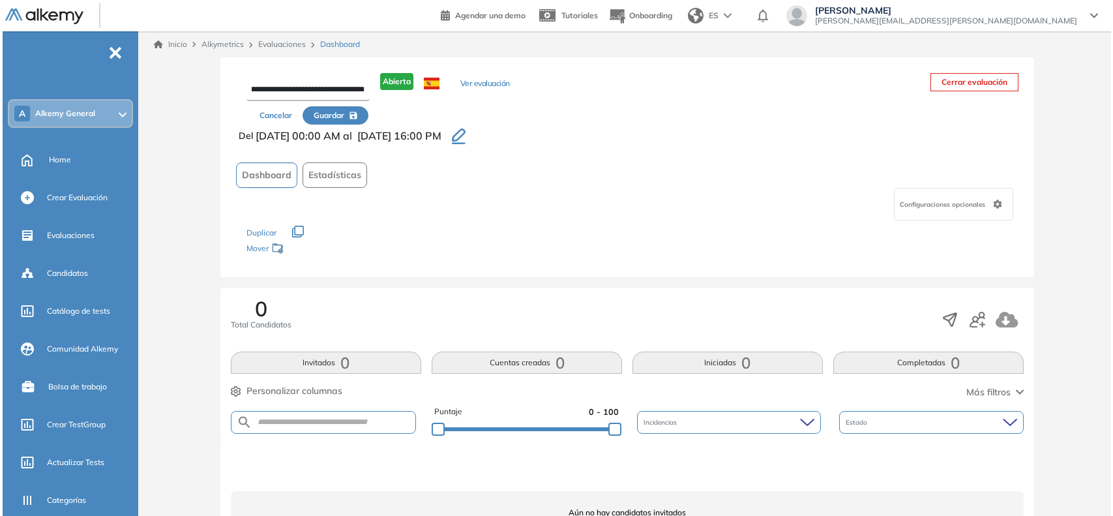
scroll to position [0, 0]
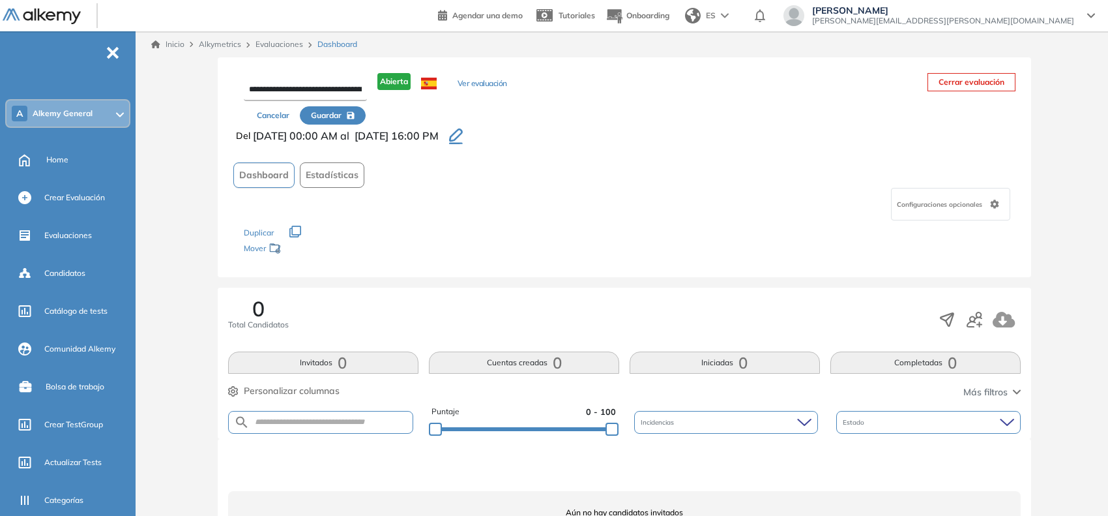
click at [320, 110] on span "Guardar" at bounding box center [326, 116] width 31 height 12
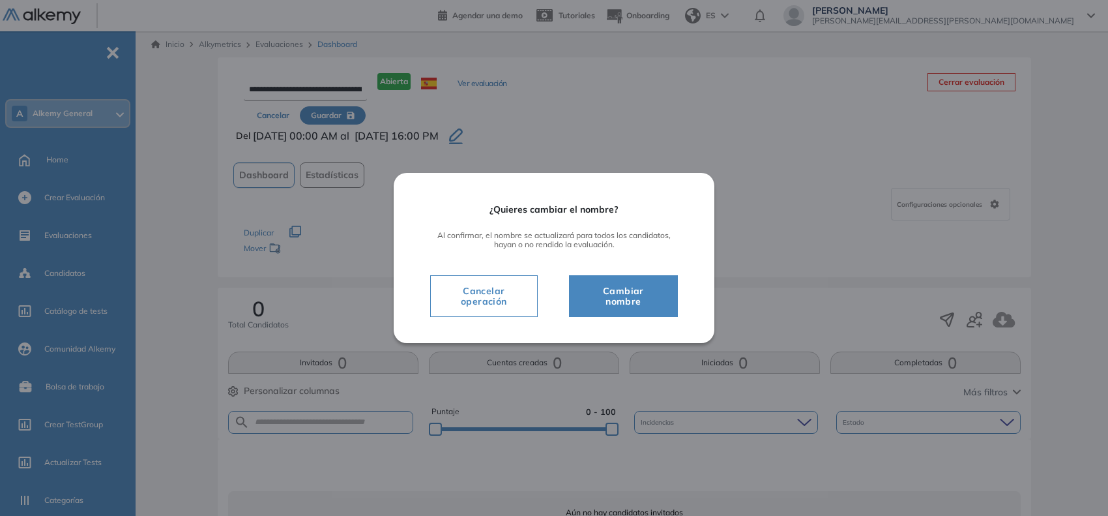
click at [630, 292] on span "Cambiar nombre" at bounding box center [623, 296] width 76 height 26
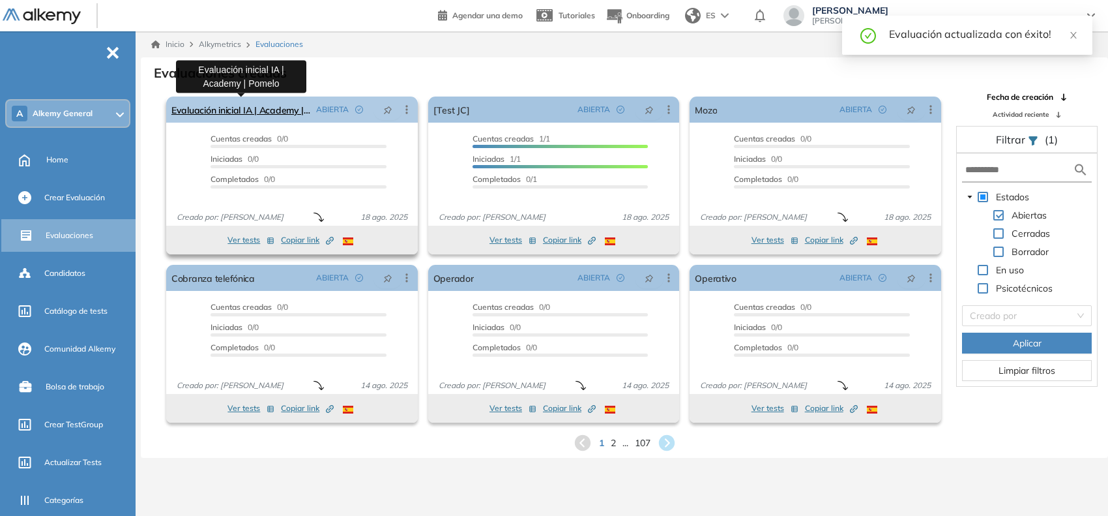
click at [269, 111] on link "Evaluación inicial IA | Academy | Pomelo" at bounding box center [240, 109] width 139 height 26
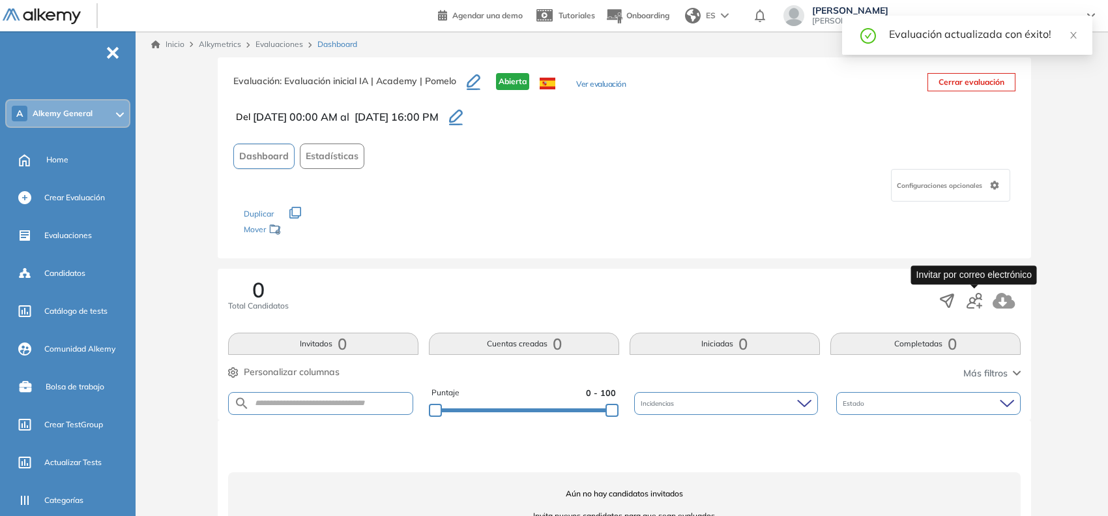
click at [976, 298] on icon "button" at bounding box center [975, 301] width 16 height 16
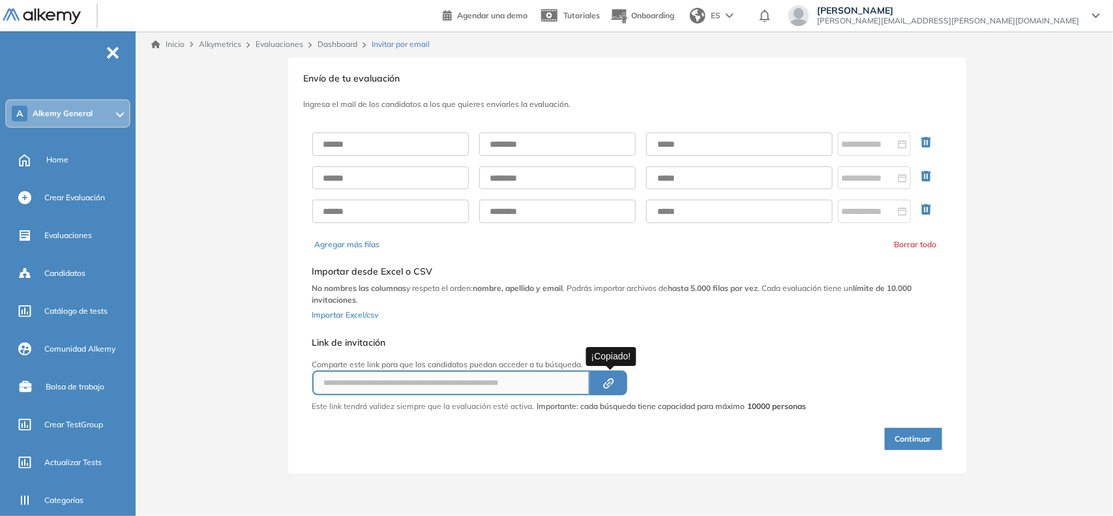
click at [607, 382] on icon "button" at bounding box center [606, 384] width 7 height 7
